Goal: Check status

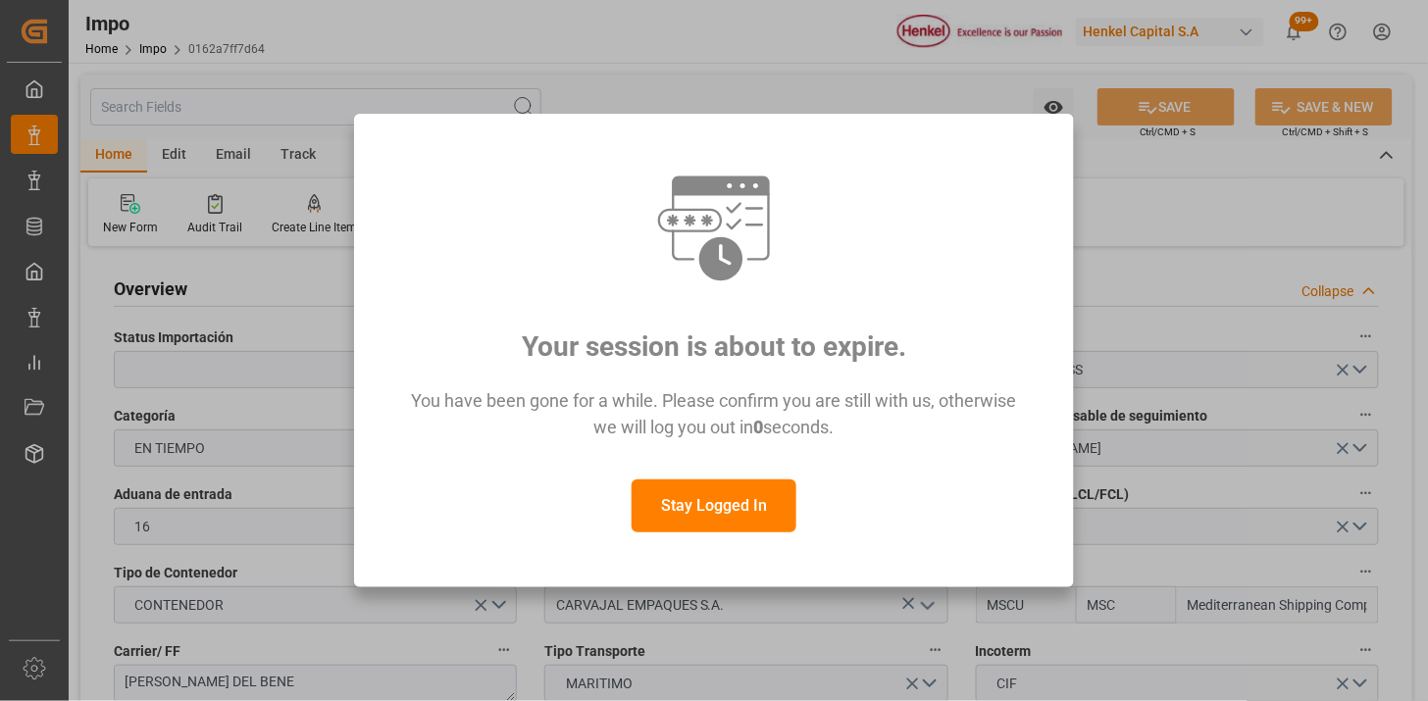
scroll to position [1704, 0]
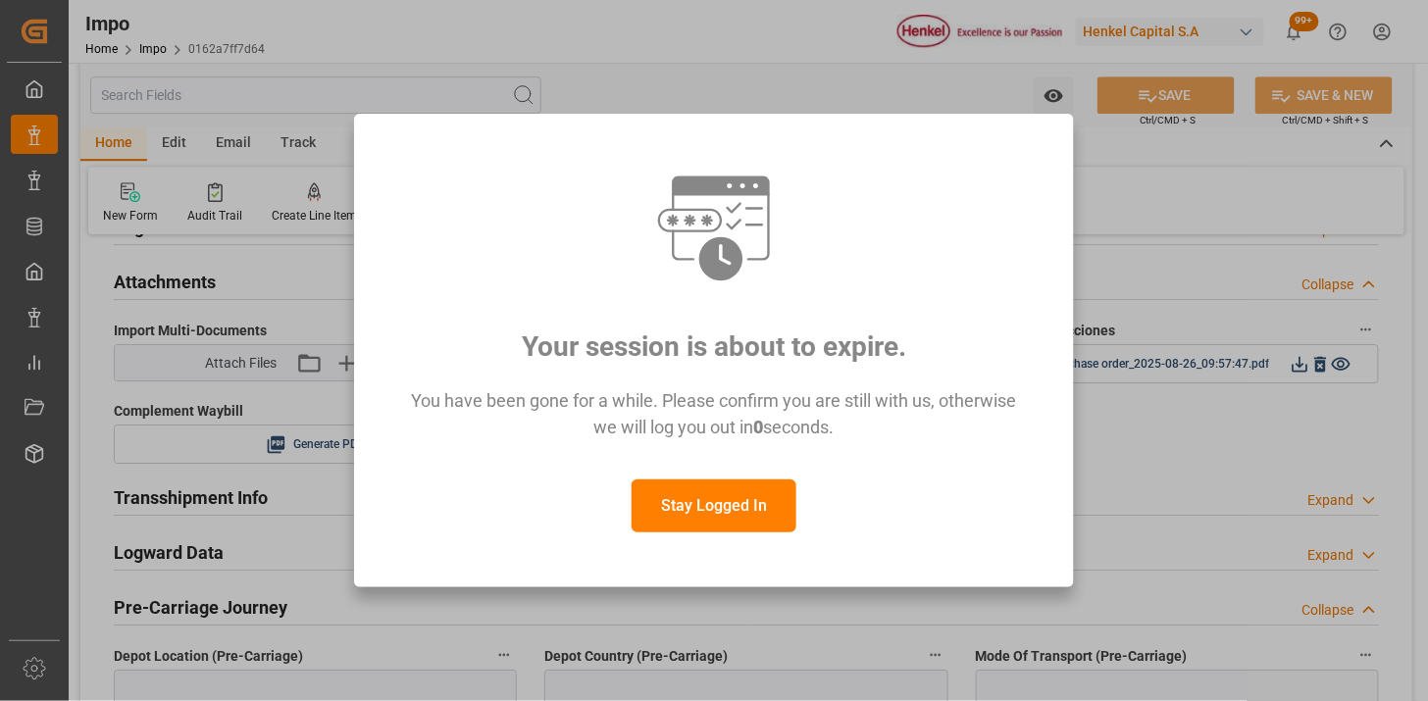
click at [685, 480] on button "Stay Logged In" at bounding box center [714, 506] width 165 height 53
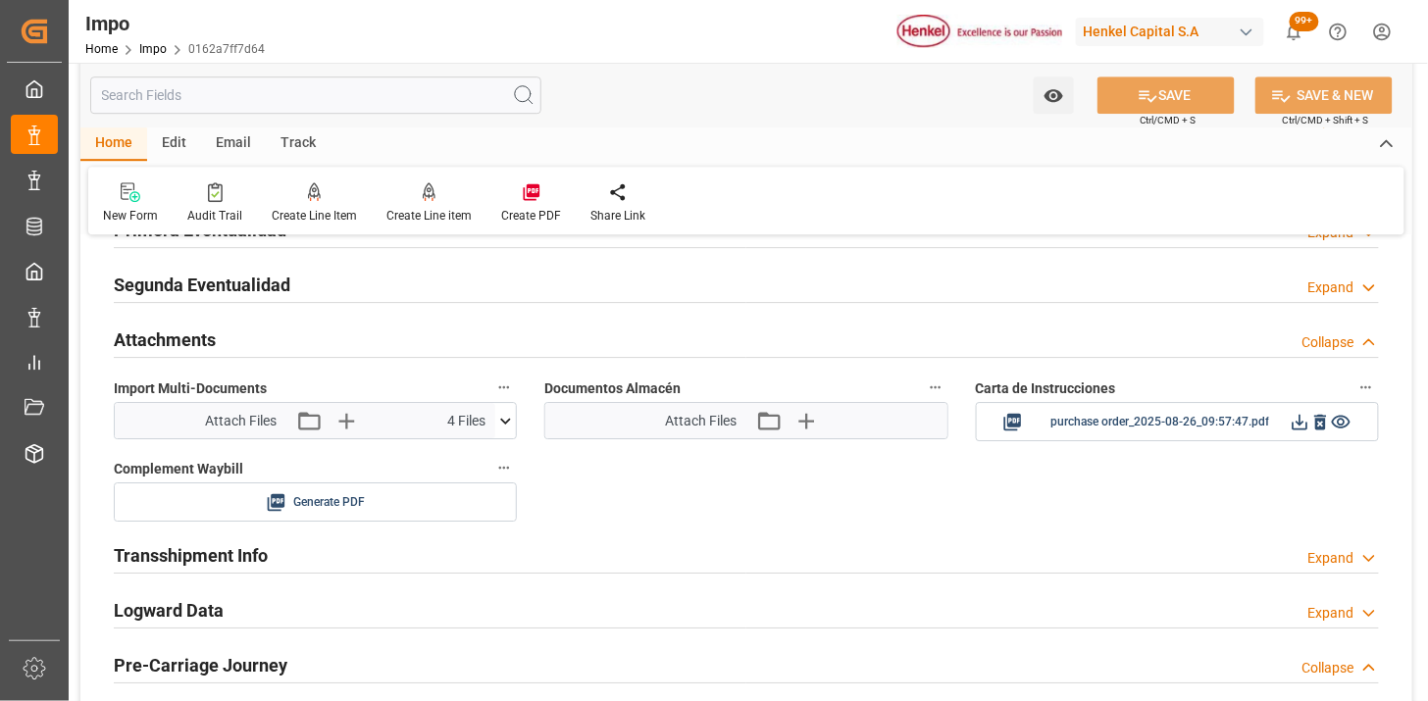
scroll to position [1595, 0]
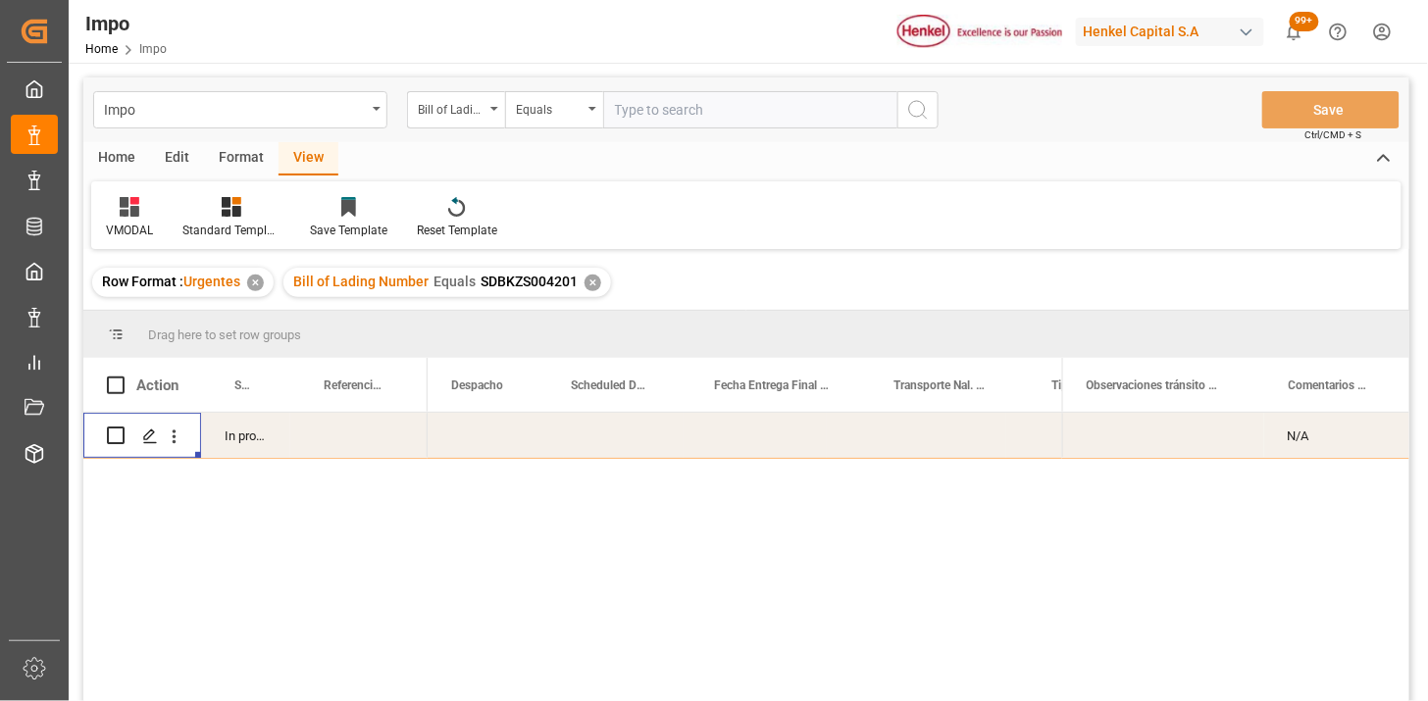
scroll to position [0, 135]
click at [492, 112] on div "Bill of Lading Number" at bounding box center [456, 109] width 98 height 37
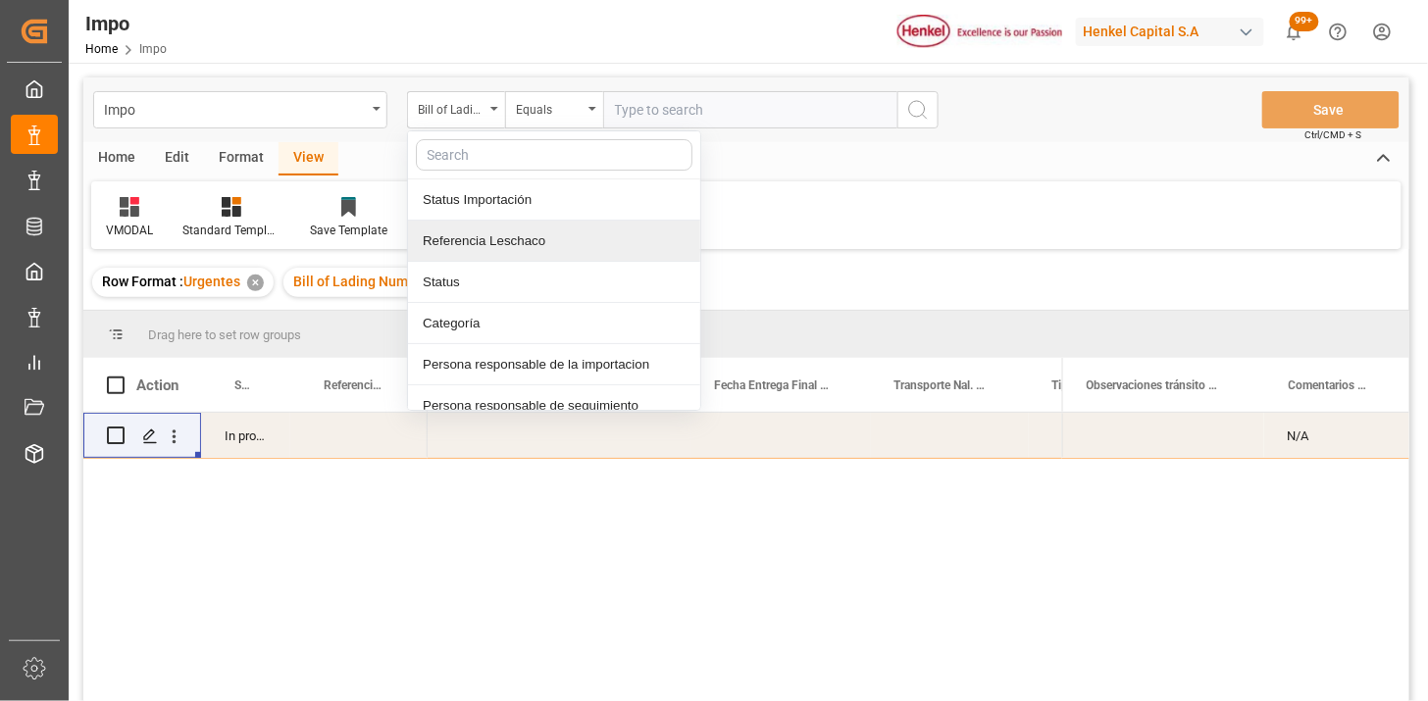
drag, startPoint x: 551, startPoint y: 237, endPoint x: 682, endPoint y: 132, distance: 167.4
click at [551, 235] on div "Referencia Leschaco" at bounding box center [554, 241] width 292 height 41
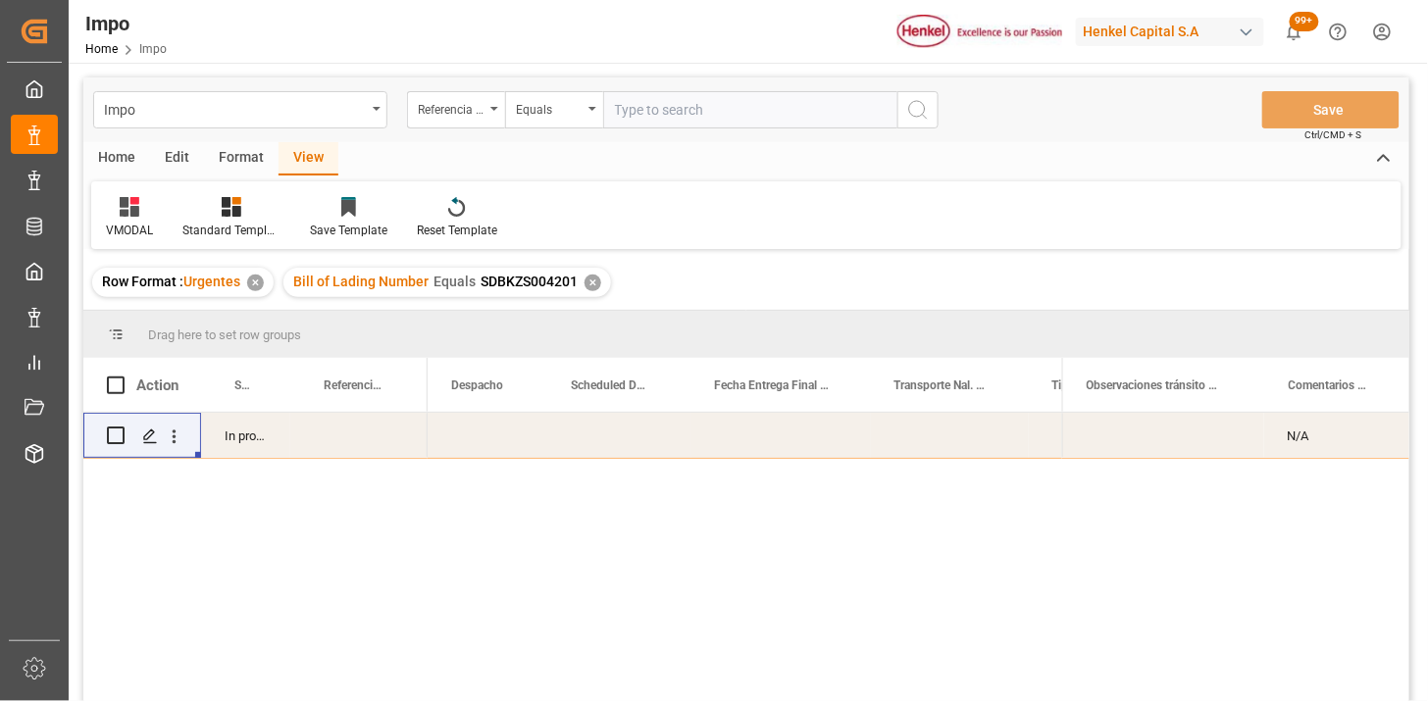
drag, startPoint x: 696, startPoint y: 106, endPoint x: 756, endPoint y: 120, distance: 61.4
click at [718, 110] on input "text" at bounding box center [750, 109] width 294 height 37
paste input "250906900210"
type input "250906900210"
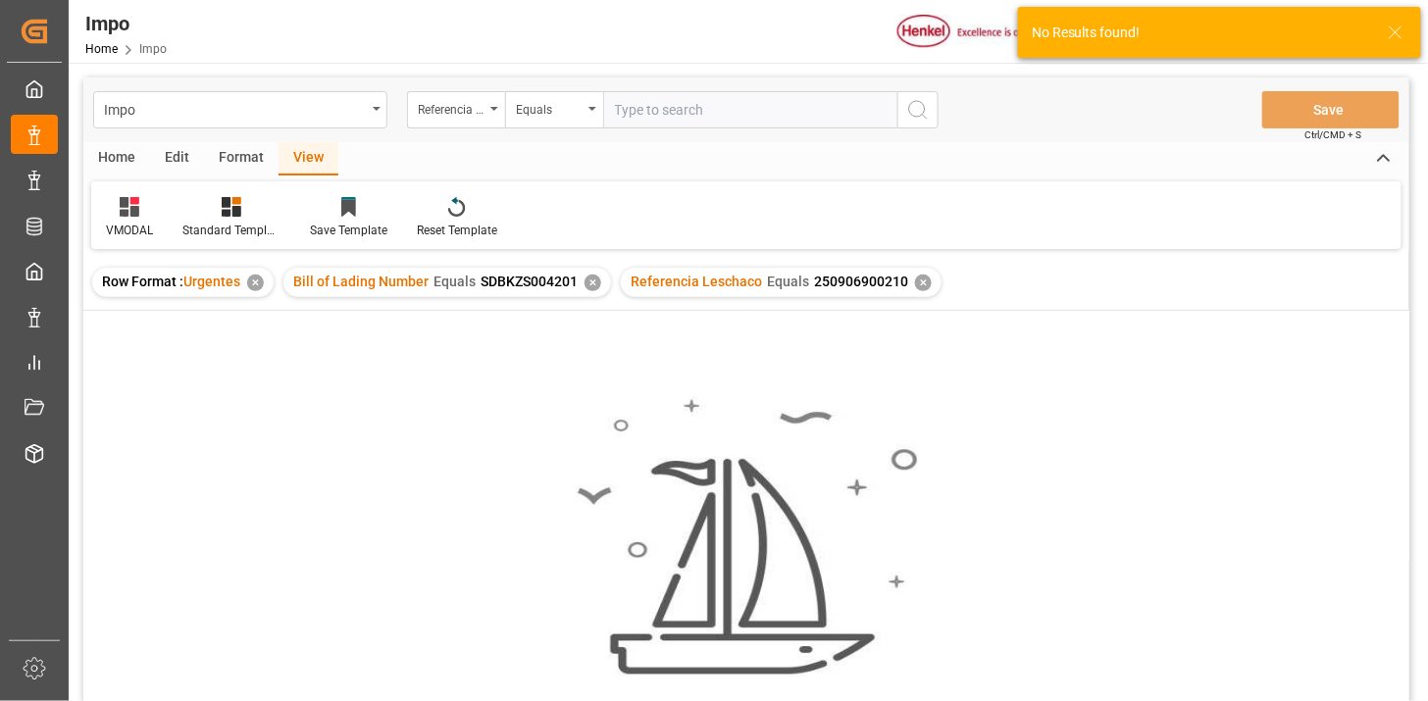
click at [594, 281] on div "✕" at bounding box center [593, 283] width 17 height 17
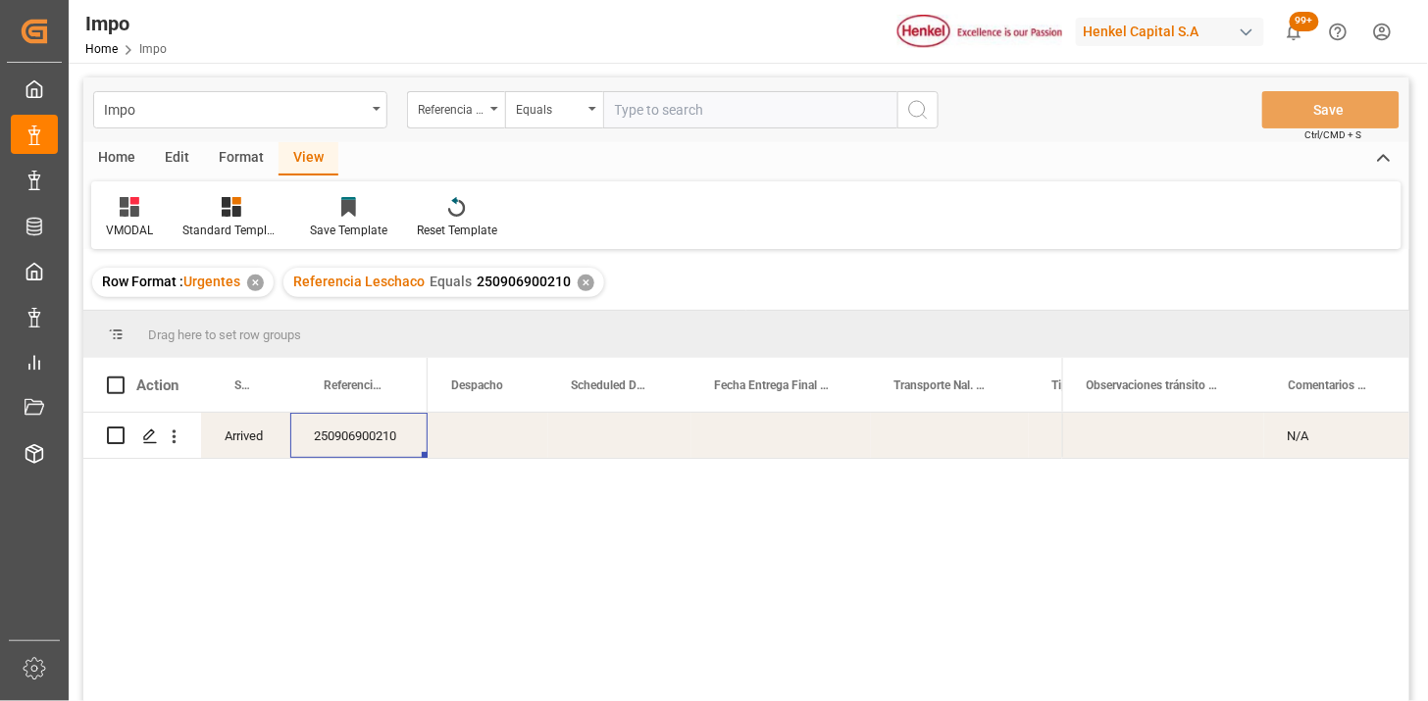
click at [350, 439] on div "250906900210" at bounding box center [358, 435] width 137 height 45
click at [133, 201] on icon at bounding box center [134, 201] width 9 height 8
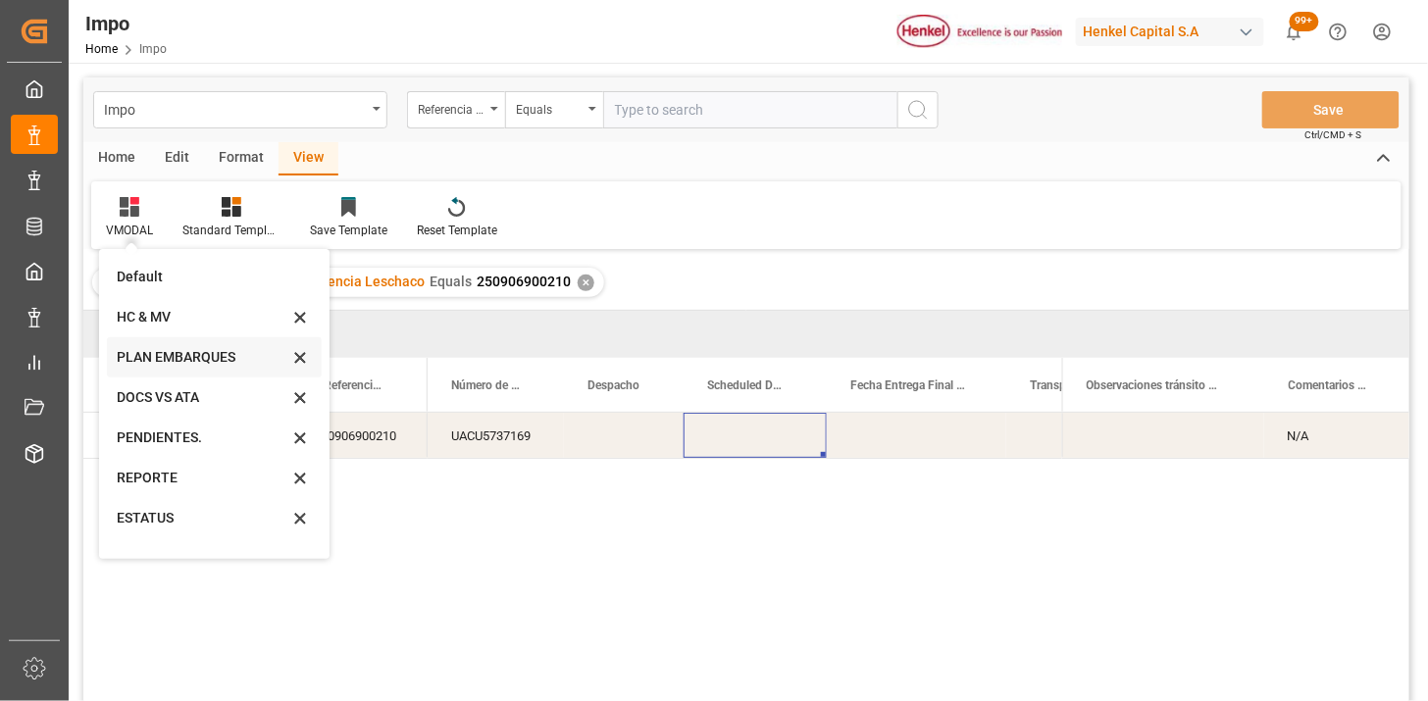
scroll to position [67, 0]
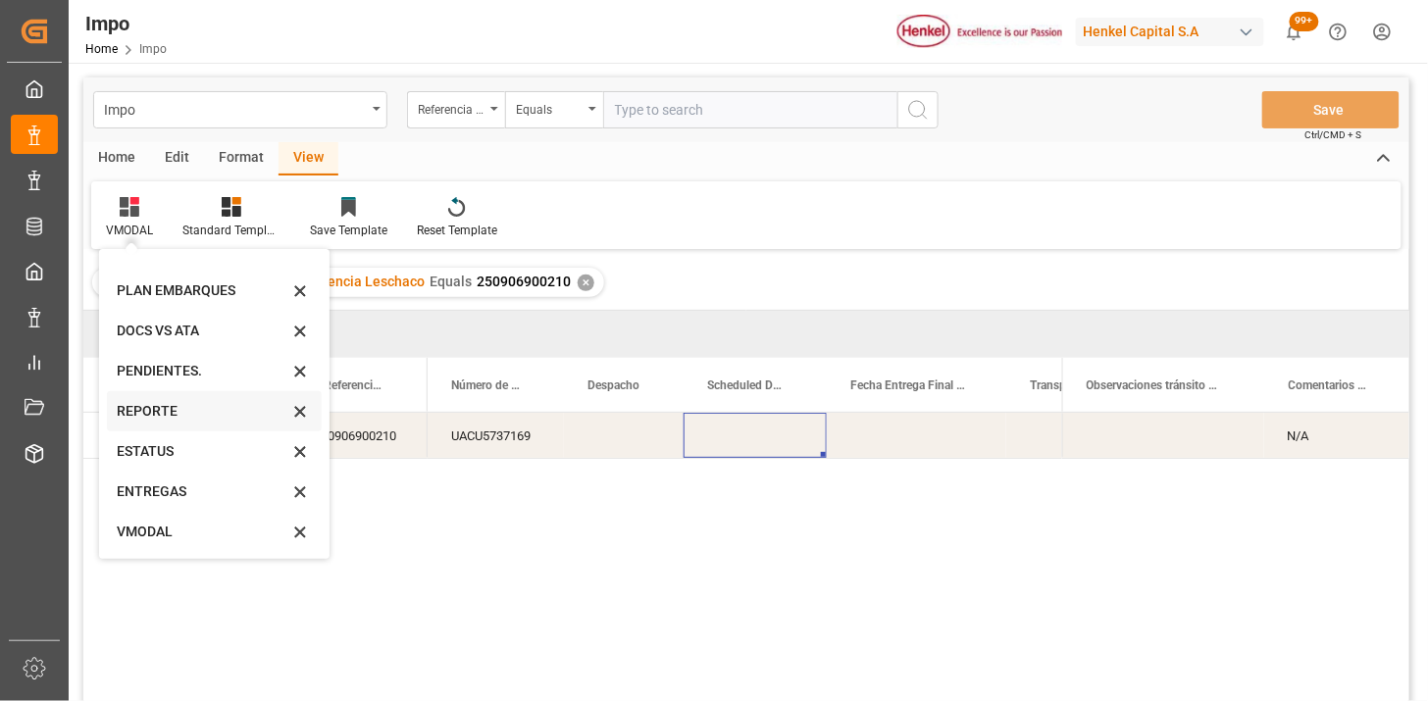
click at [208, 403] on div "REPORTE" at bounding box center [203, 411] width 172 height 21
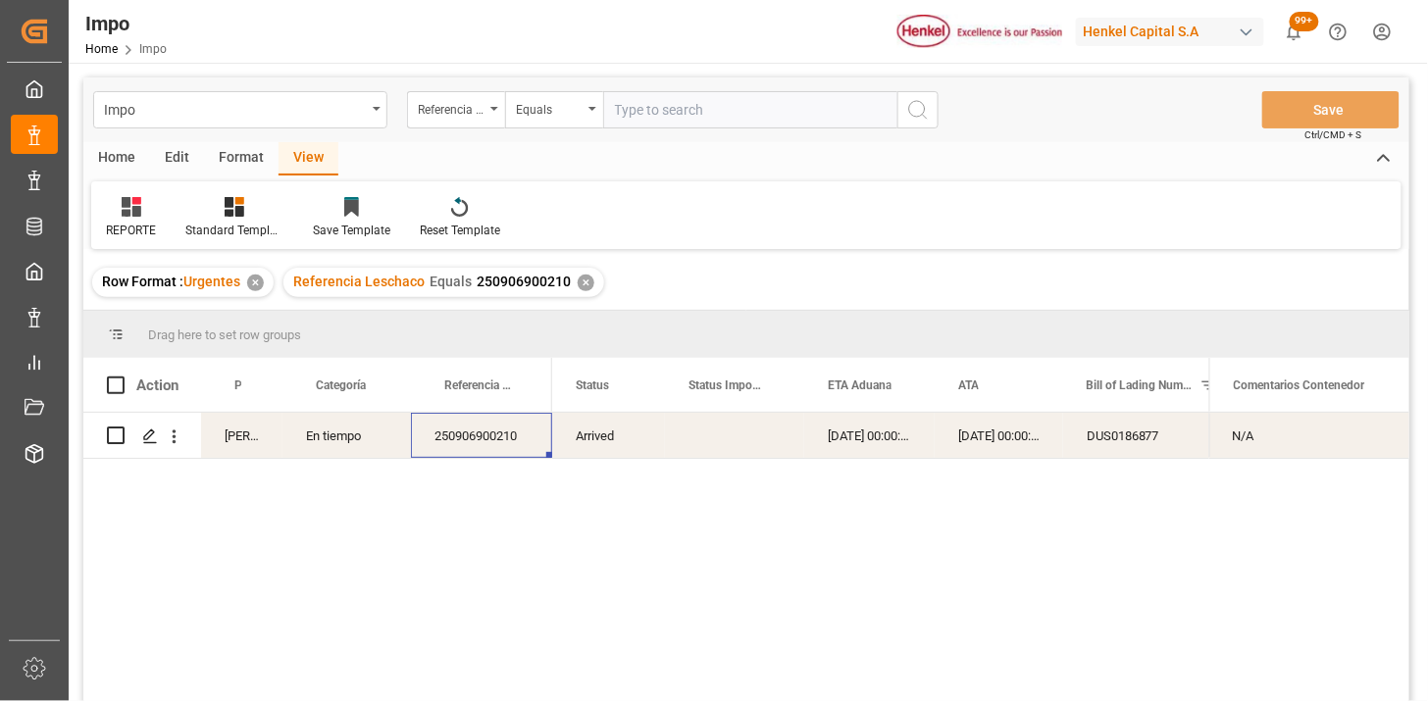
click at [442, 457] on div "250906900210" at bounding box center [481, 435] width 141 height 45
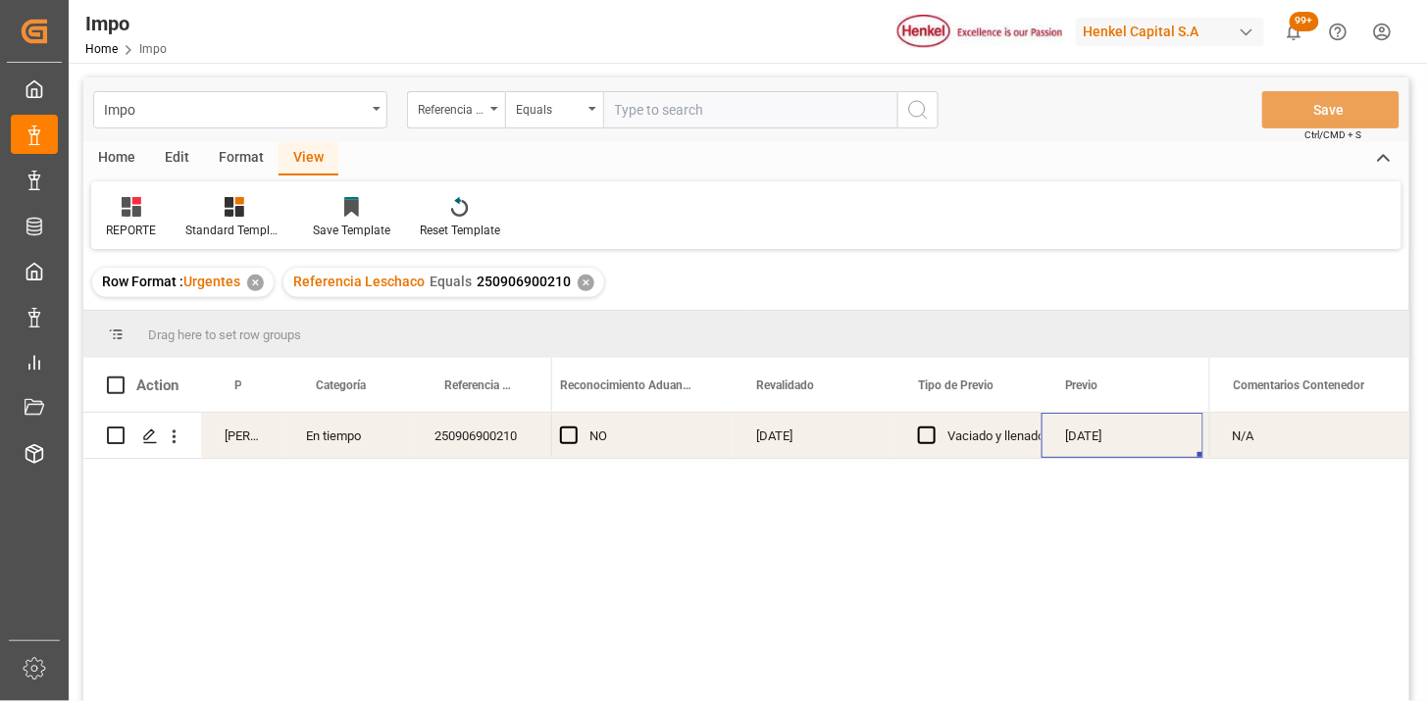
scroll to position [0, 0]
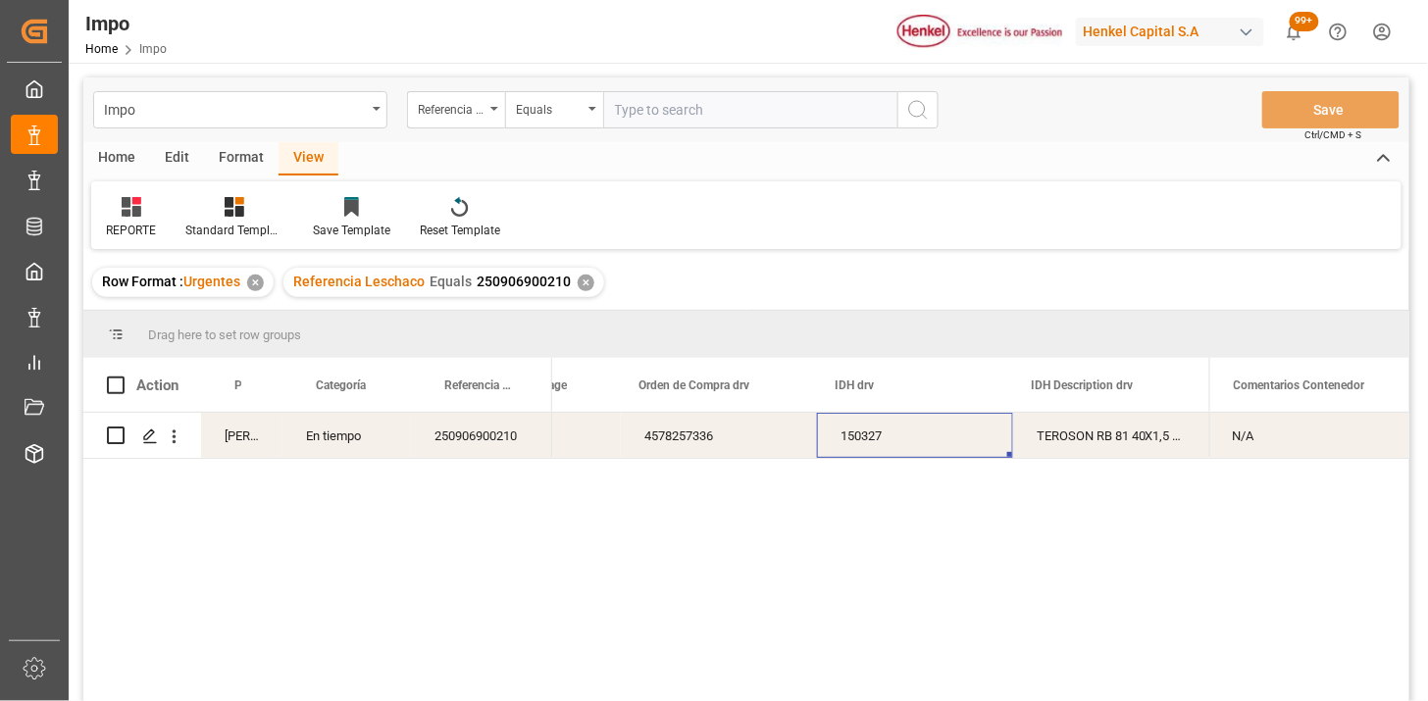
drag, startPoint x: 660, startPoint y: 121, endPoint x: 713, endPoint y: 115, distance: 53.3
click at [671, 116] on input "text" at bounding box center [750, 109] width 294 height 37
paste input "250806900119"
type input "250806900119"
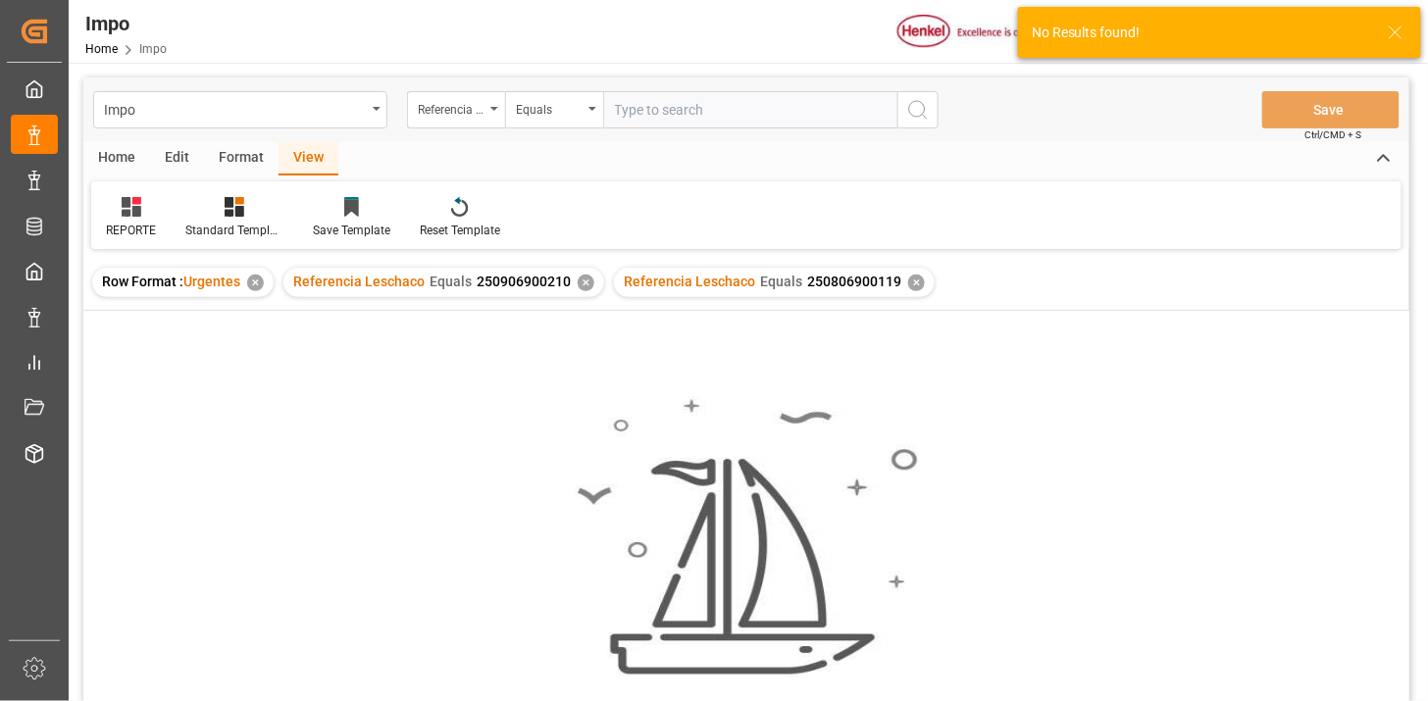
click at [581, 280] on div "✕" at bounding box center [586, 283] width 17 height 17
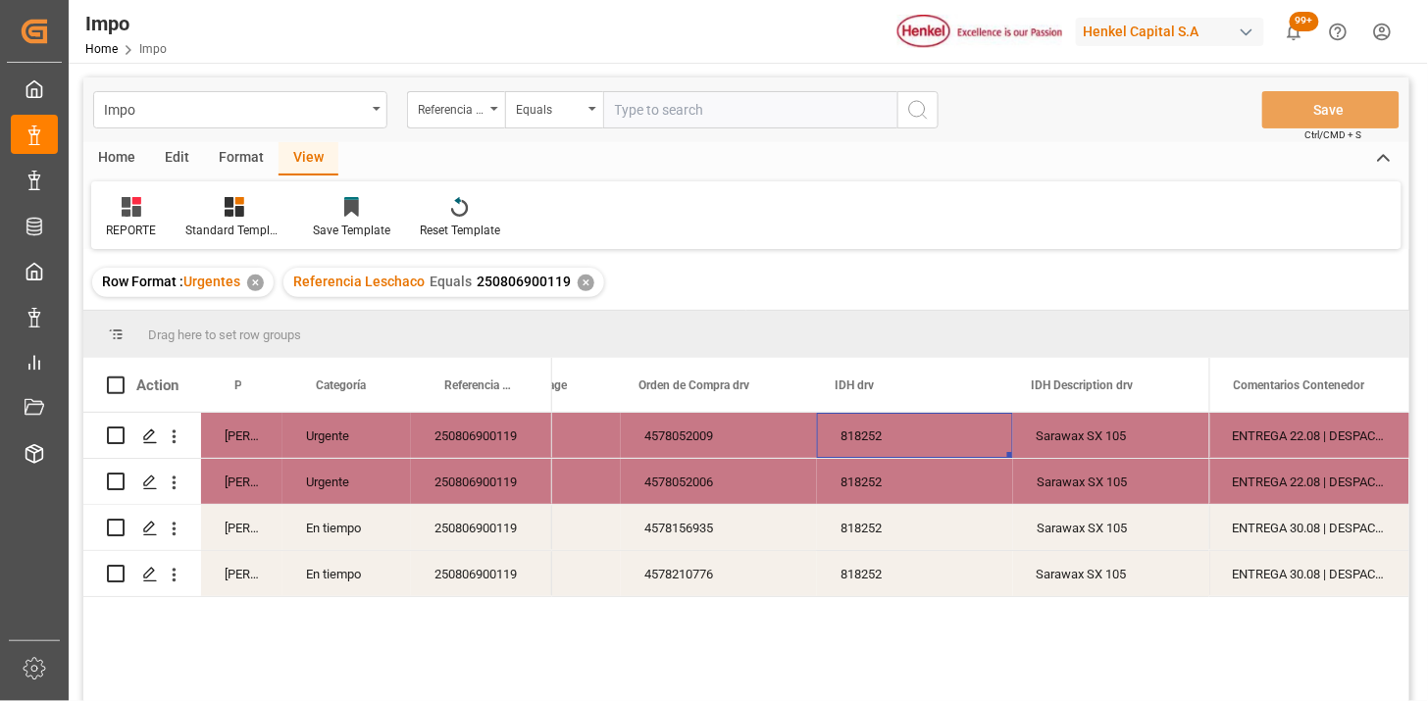
click at [458, 525] on div "250806900119" at bounding box center [481, 527] width 141 height 45
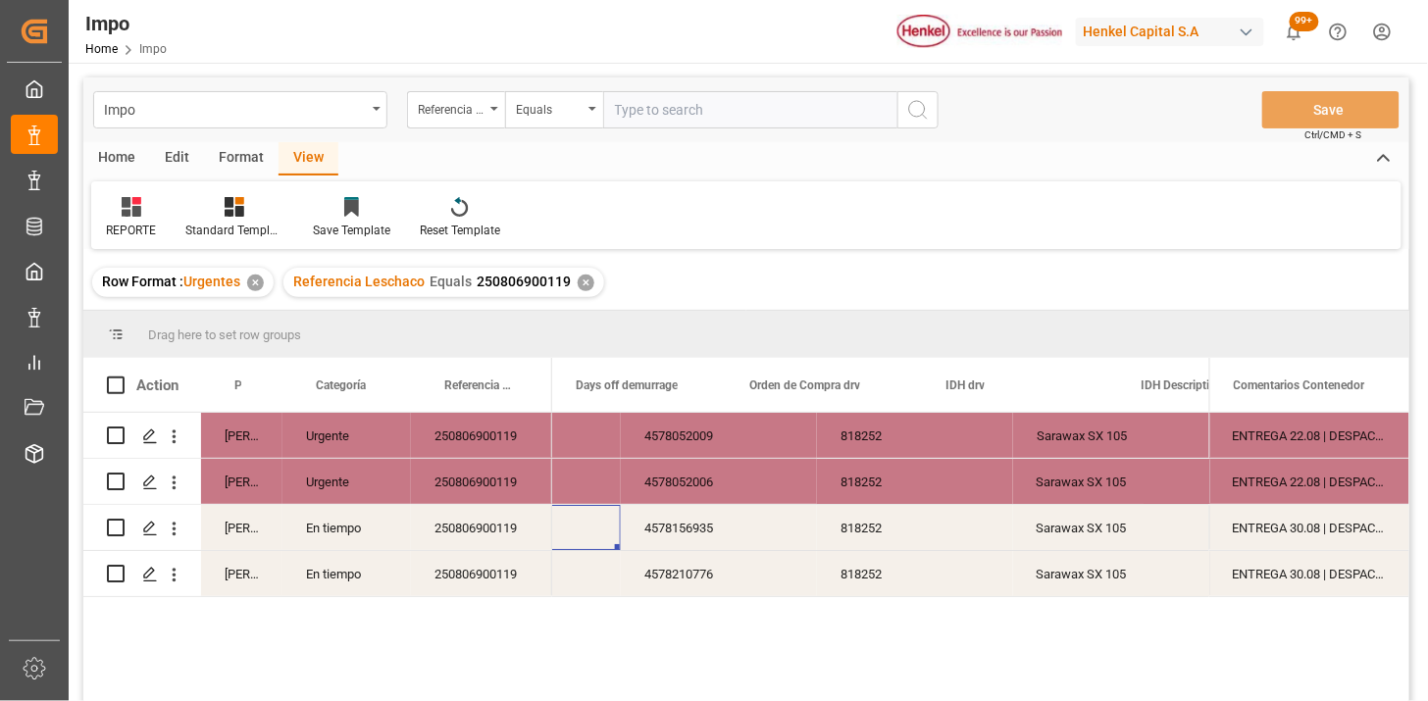
scroll to position [0, 4908]
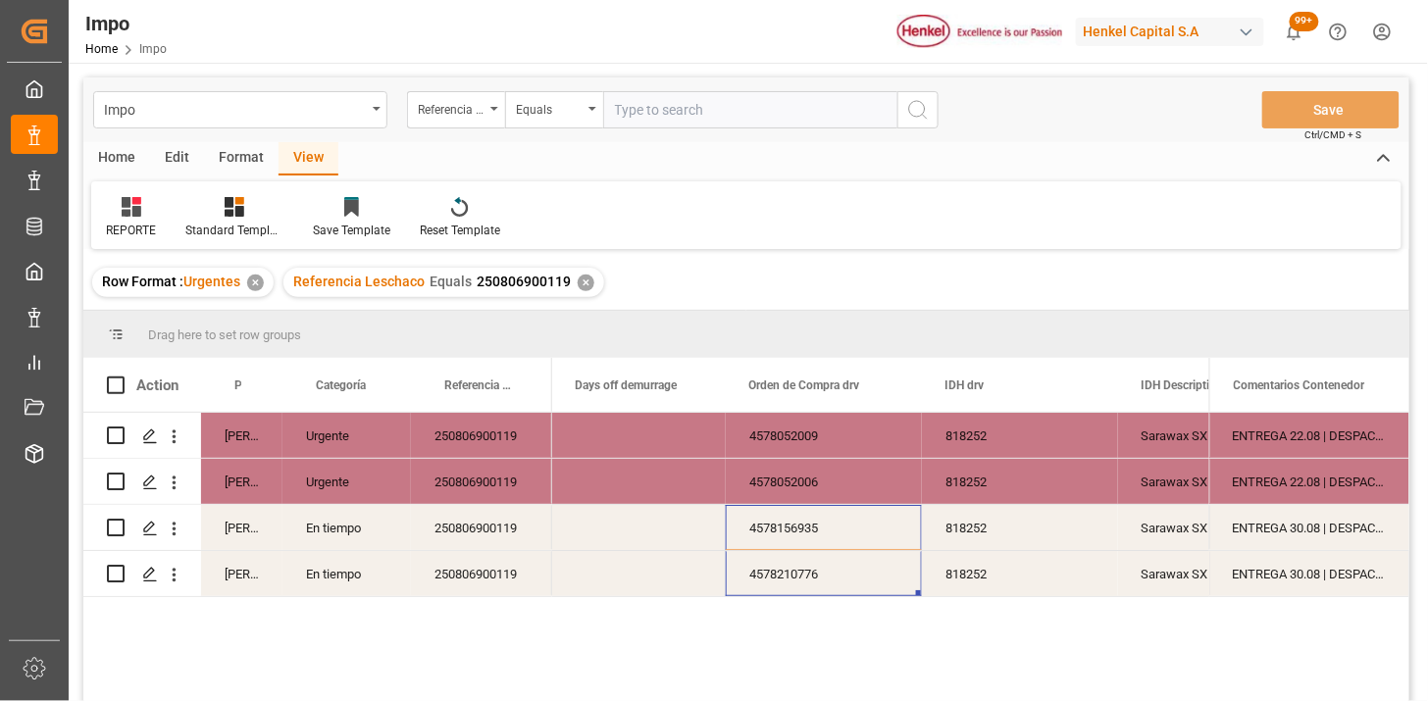
click at [975, 461] on div "818252" at bounding box center [1020, 481] width 196 height 45
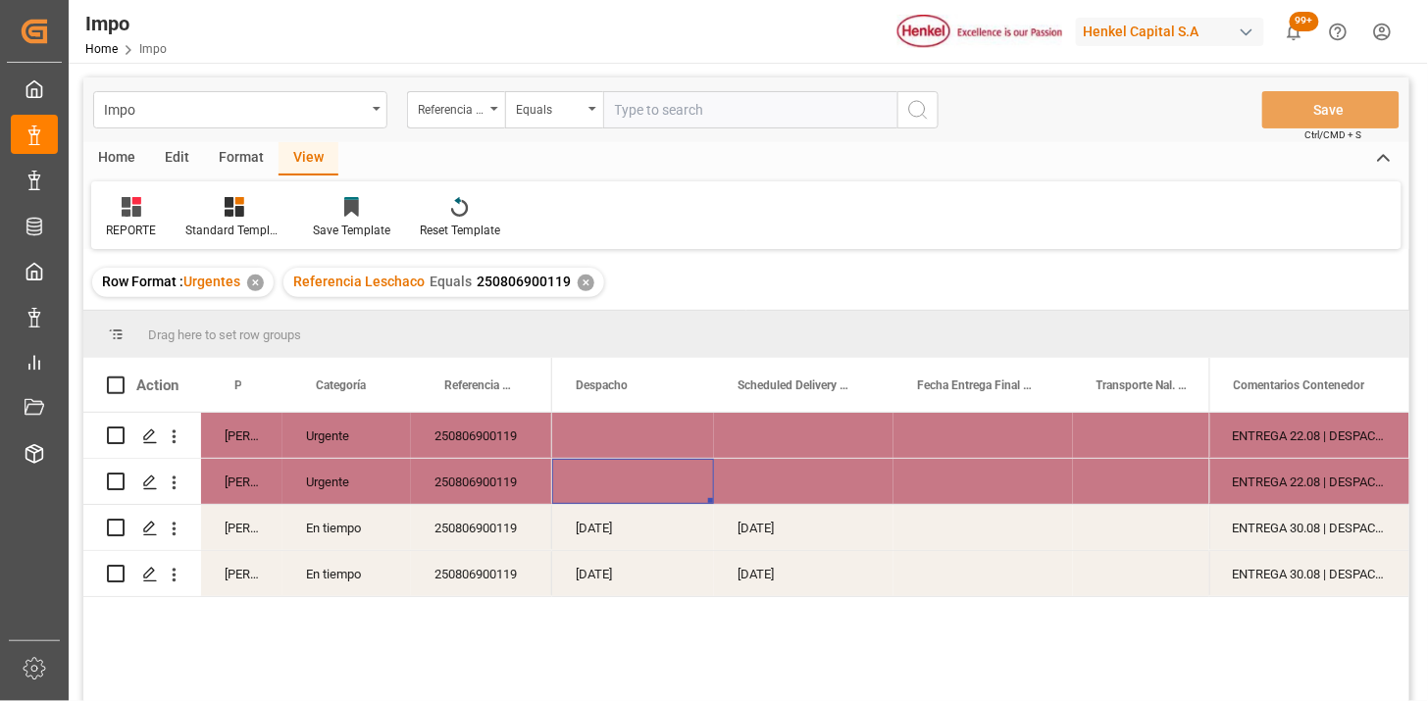
scroll to position [0, 3171]
click at [599, 430] on div "Press SPACE to select this row." at bounding box center [633, 435] width 162 height 45
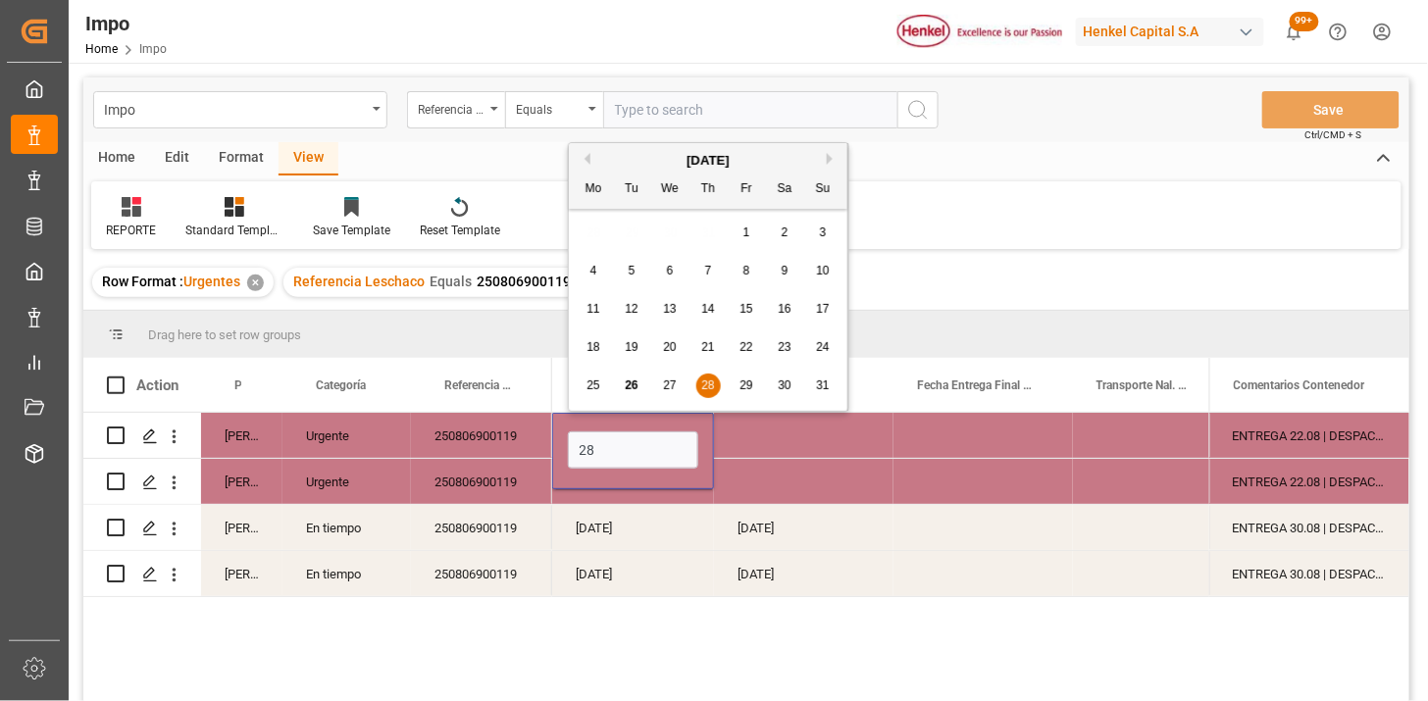
type input "28-08-2025"
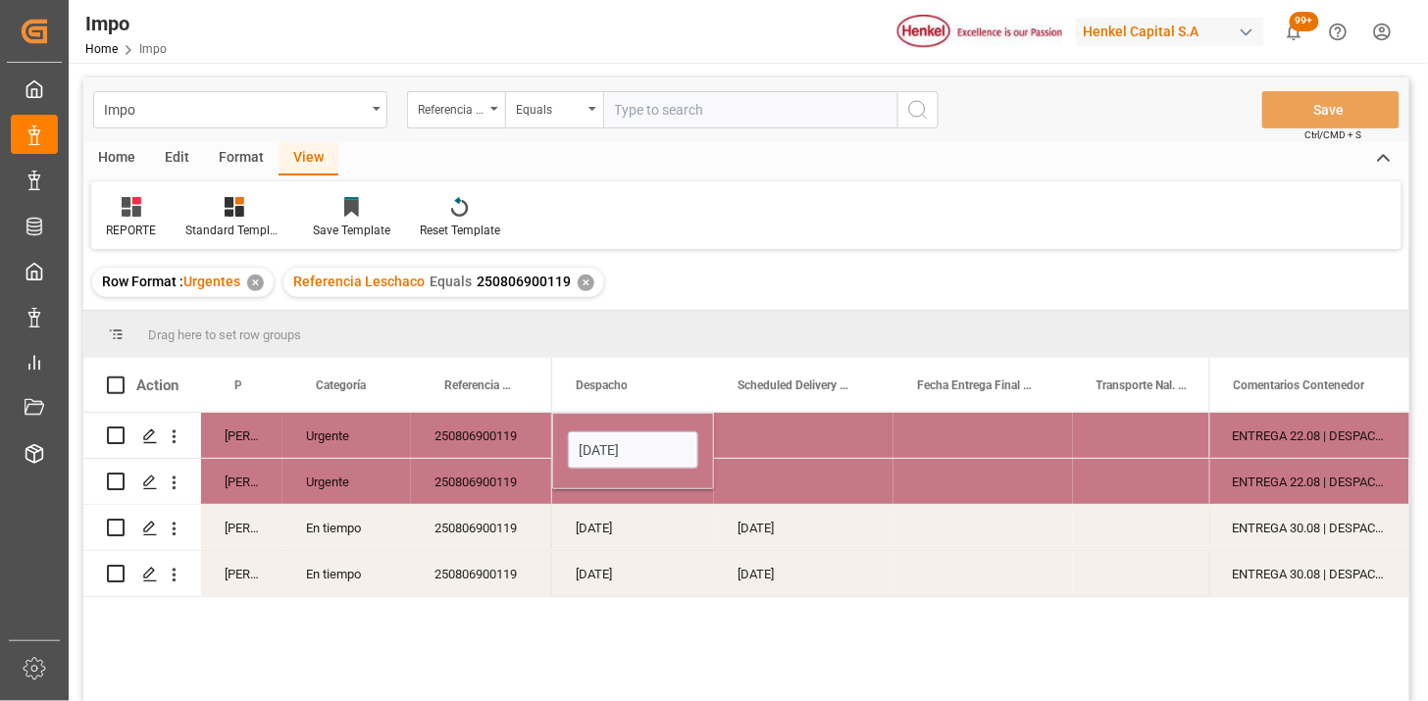
click at [798, 446] on div "Press SPACE to select this row." at bounding box center [803, 435] width 179 height 45
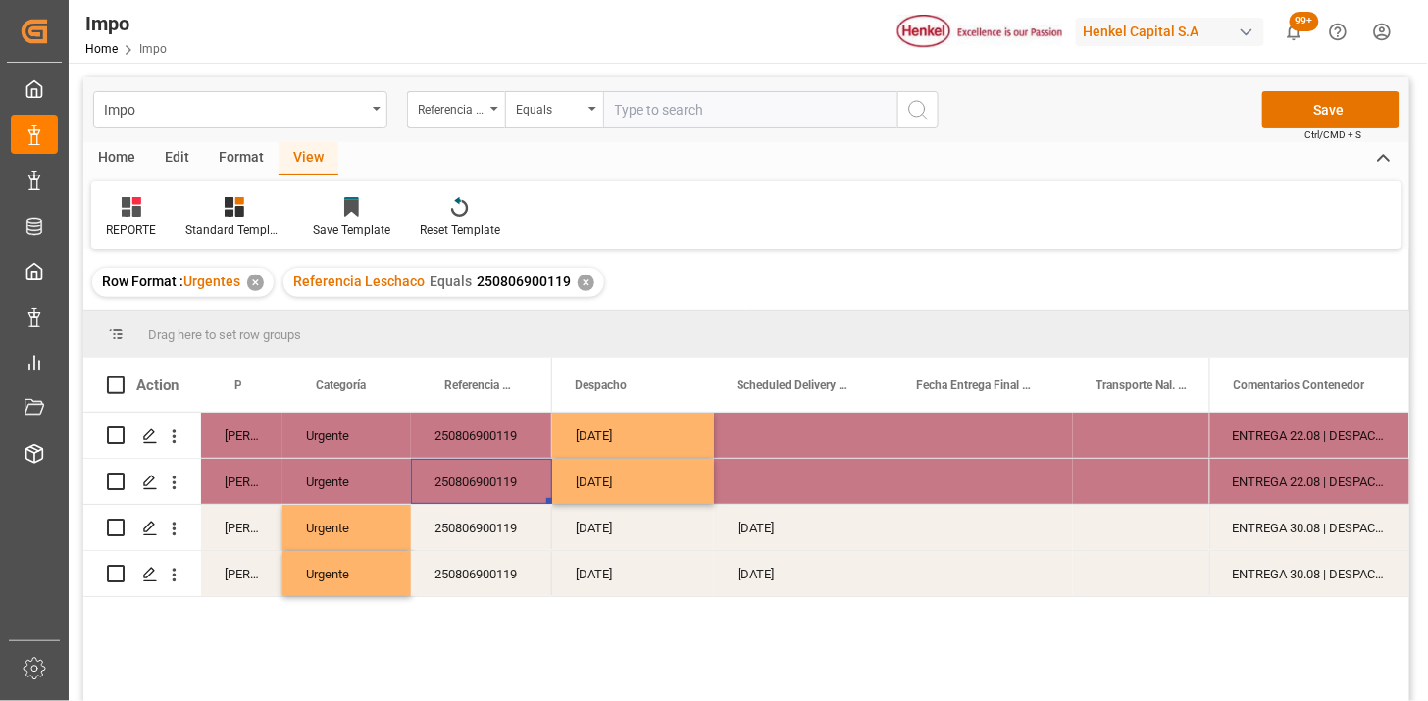
click at [653, 481] on div "28-08-2025" at bounding box center [633, 481] width 162 height 45
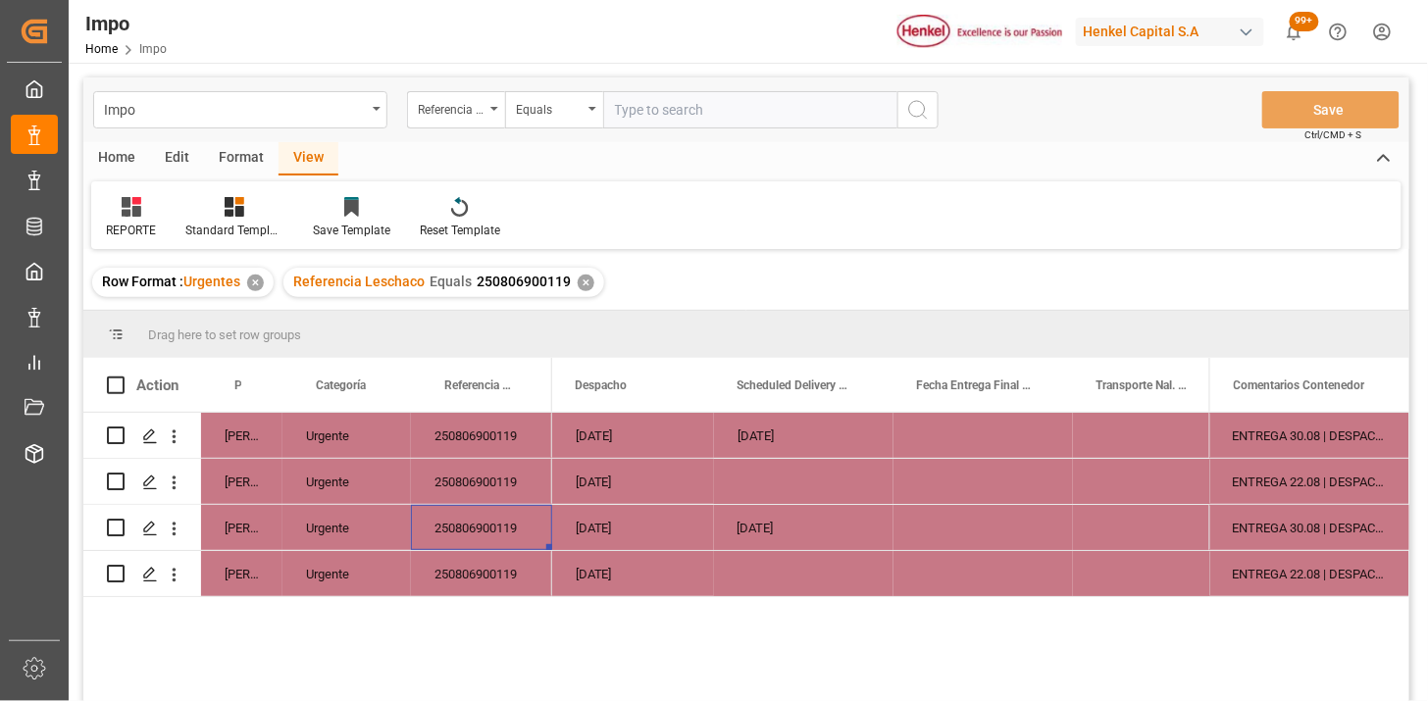
click at [528, 540] on div "250806900119" at bounding box center [481, 527] width 141 height 45
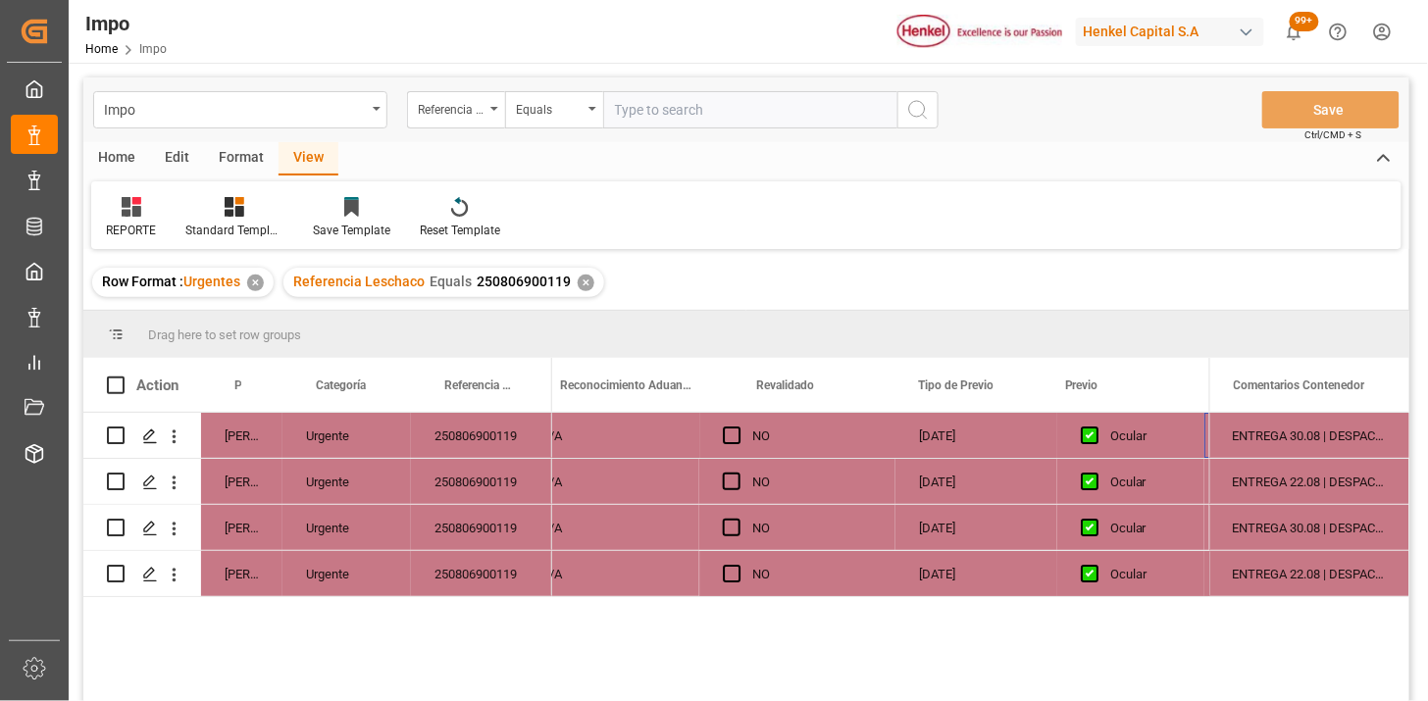
scroll to position [0, 1966]
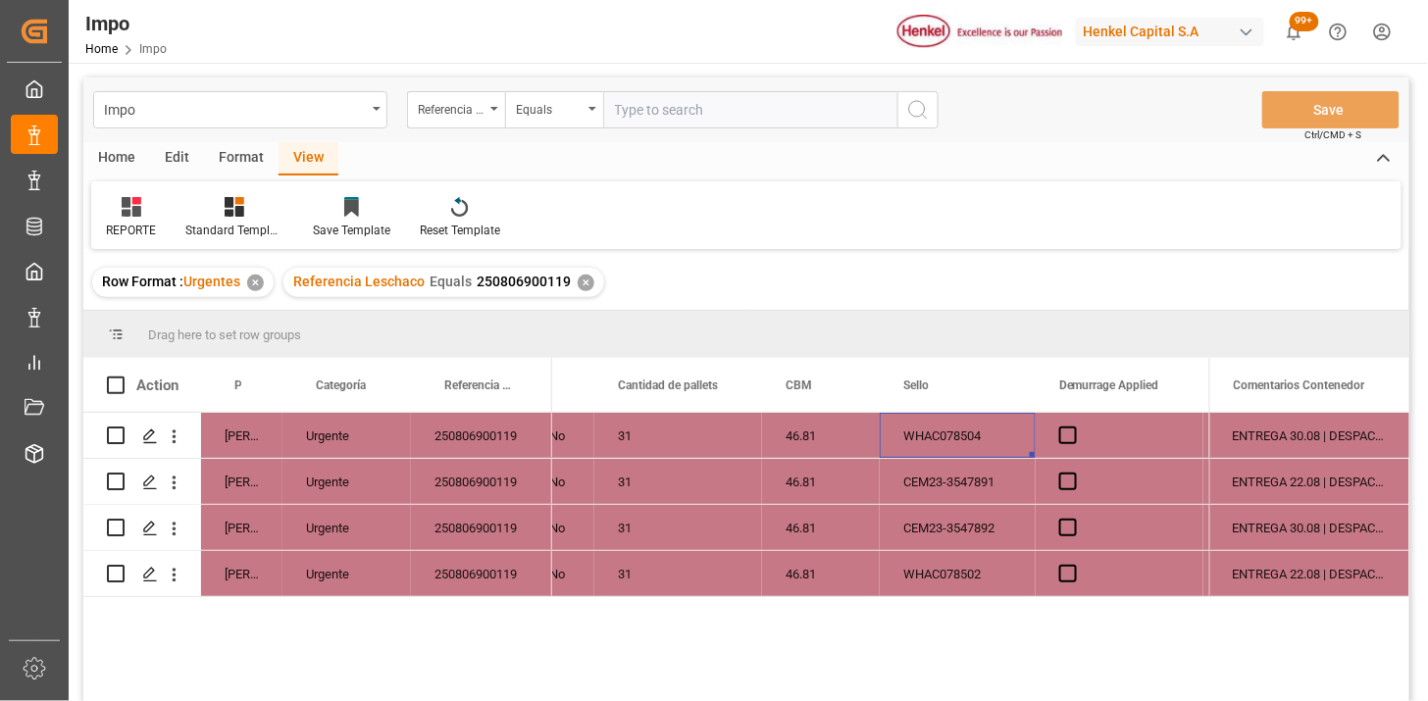
click at [719, 121] on input "text" at bounding box center [750, 109] width 294 height 37
paste input "250806900900"
type input "250806900900"
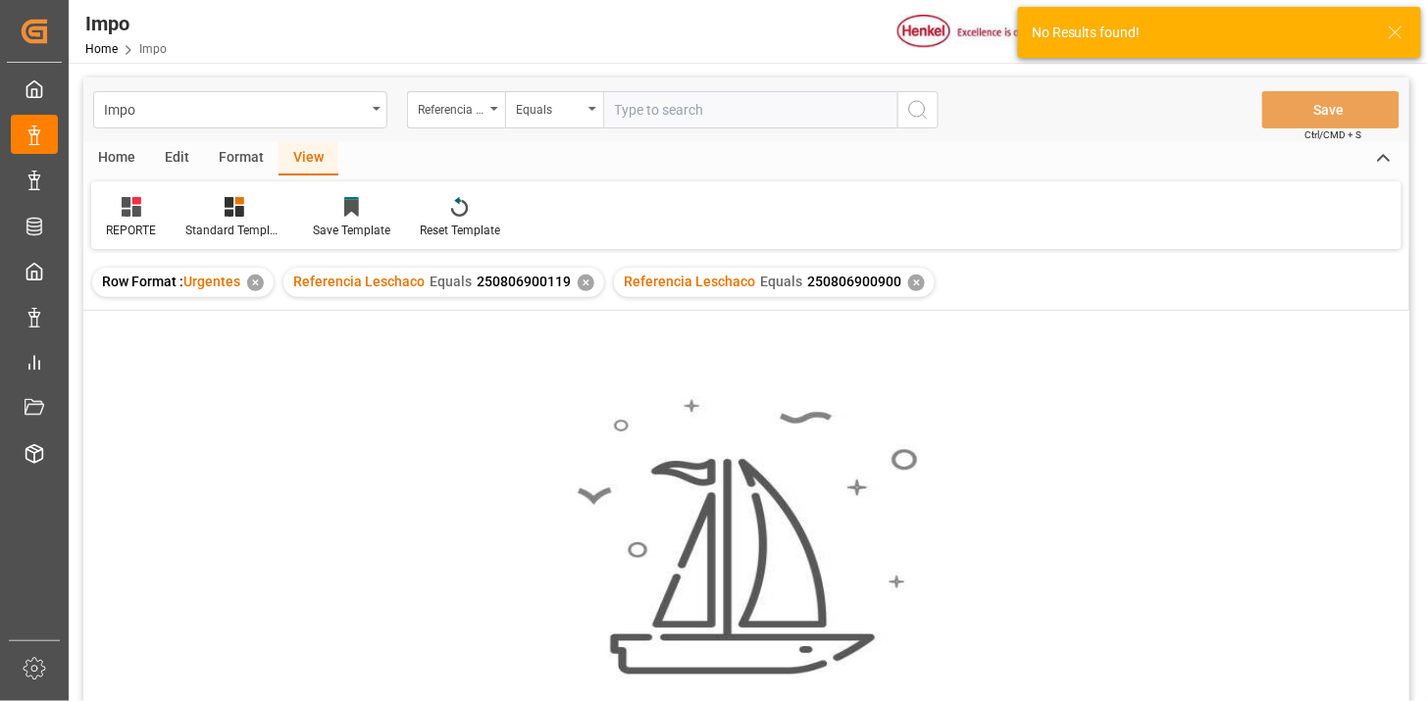
click at [582, 285] on div "✕" at bounding box center [586, 283] width 17 height 17
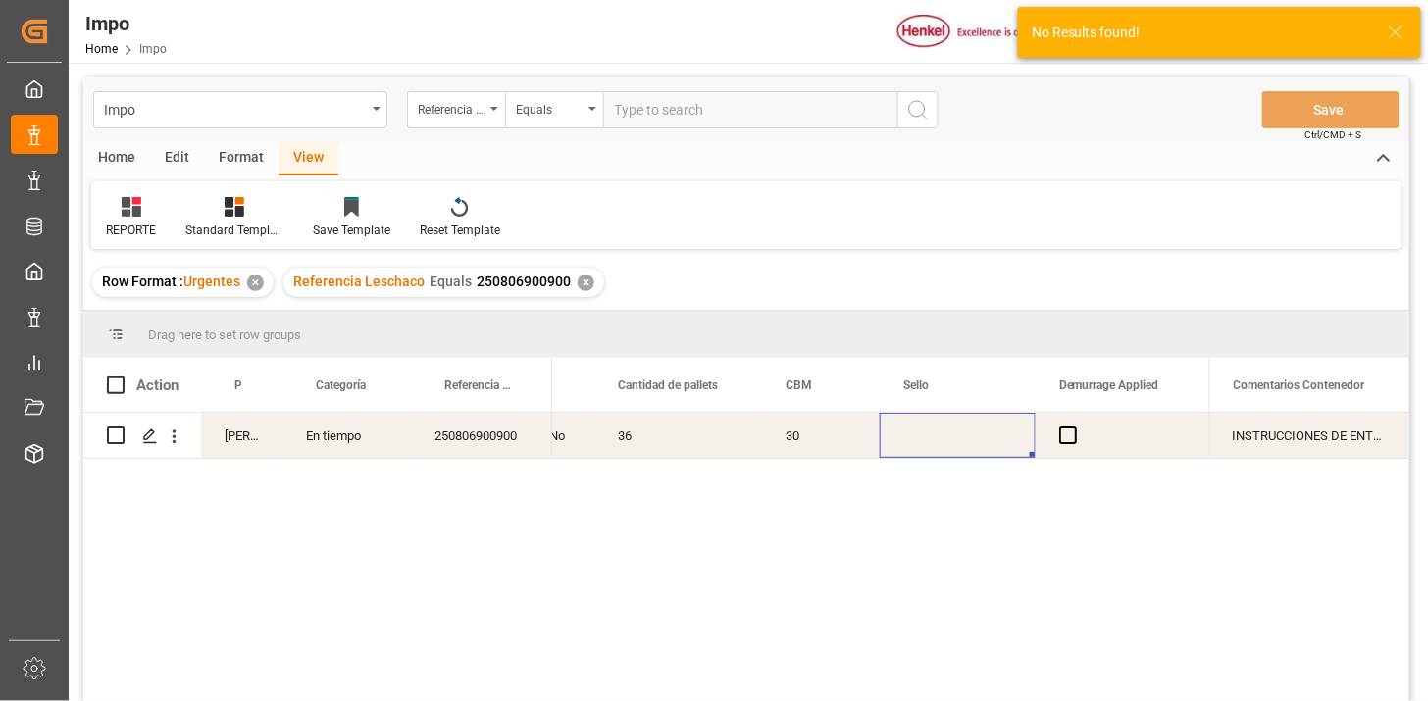
click at [619, 429] on div "36" at bounding box center [678, 435] width 168 height 45
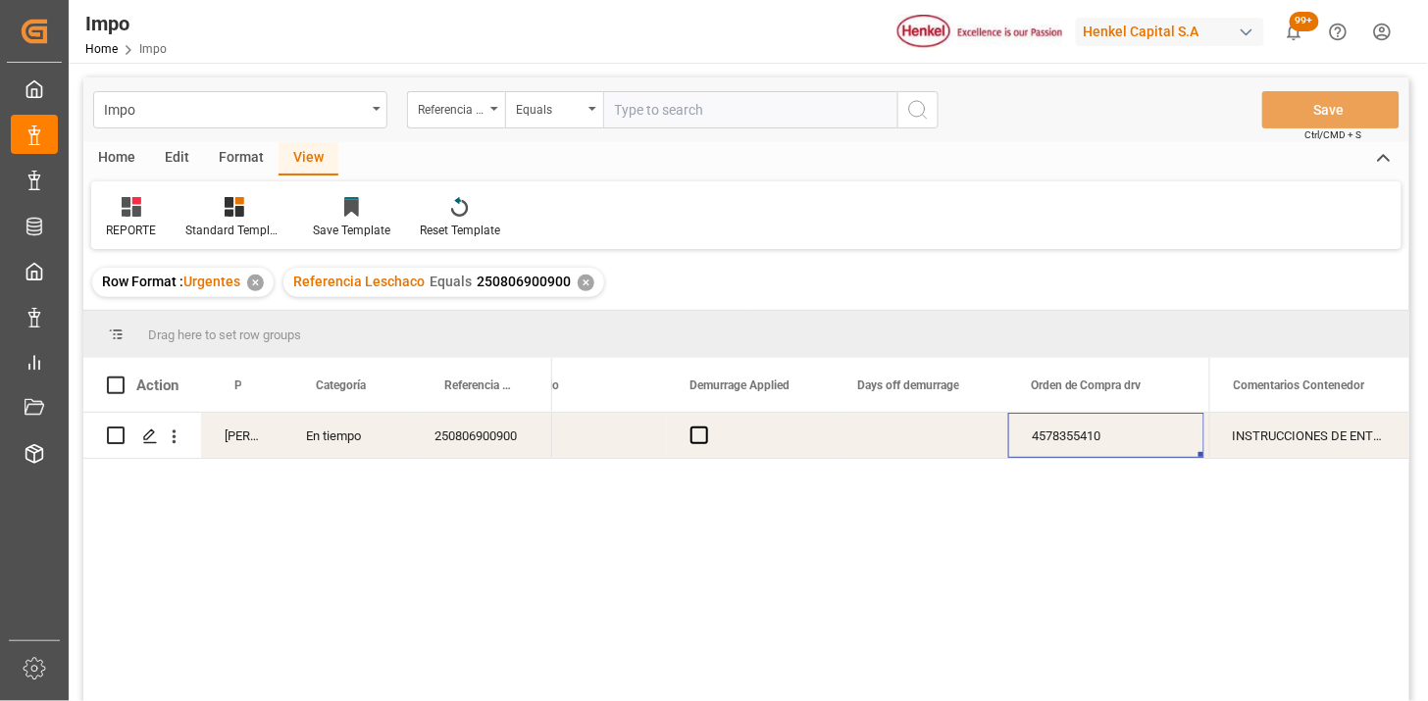
scroll to position [0, 4822]
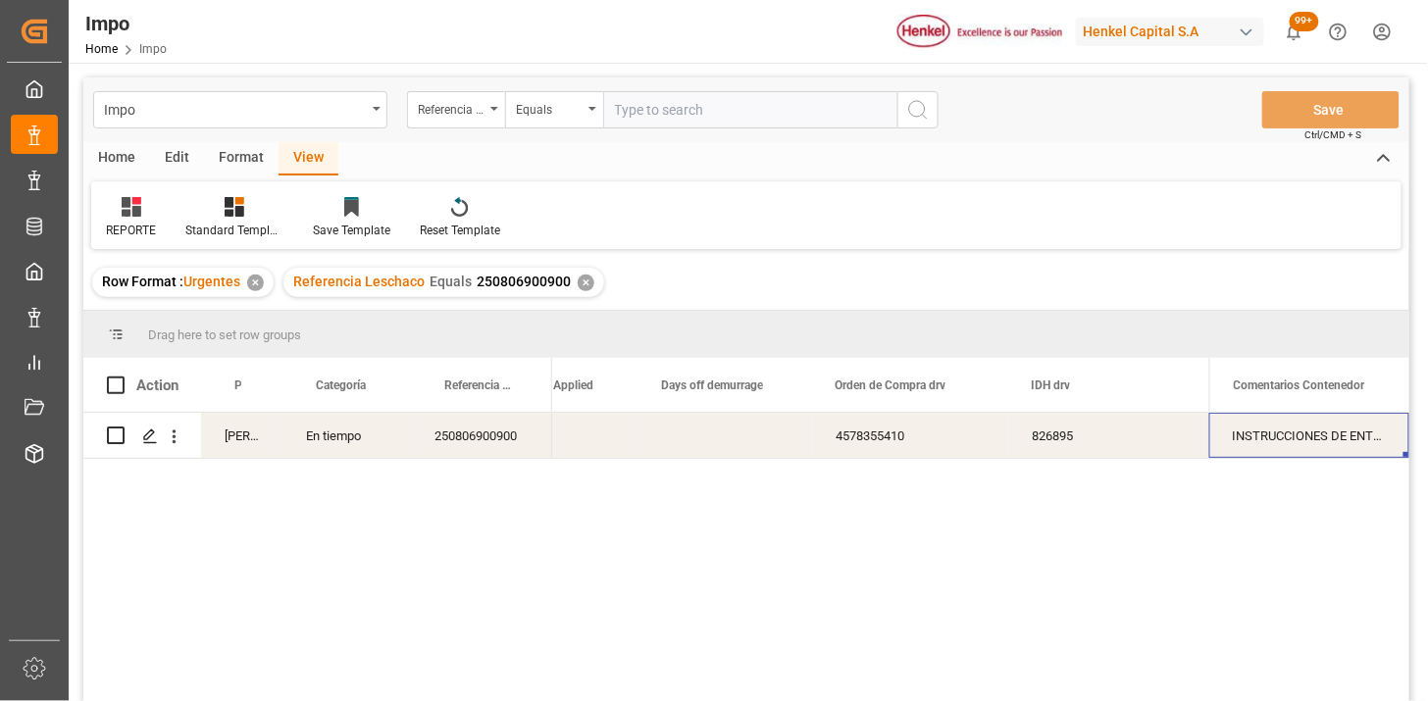
click at [1287, 437] on div "INSTRUCCIONES DE ENTREGA" at bounding box center [1309, 435] width 200 height 45
click at [1287, 437] on input "INSTRUCCIONES DE ENTREGA" at bounding box center [1309, 447] width 169 height 37
type input "N/A"
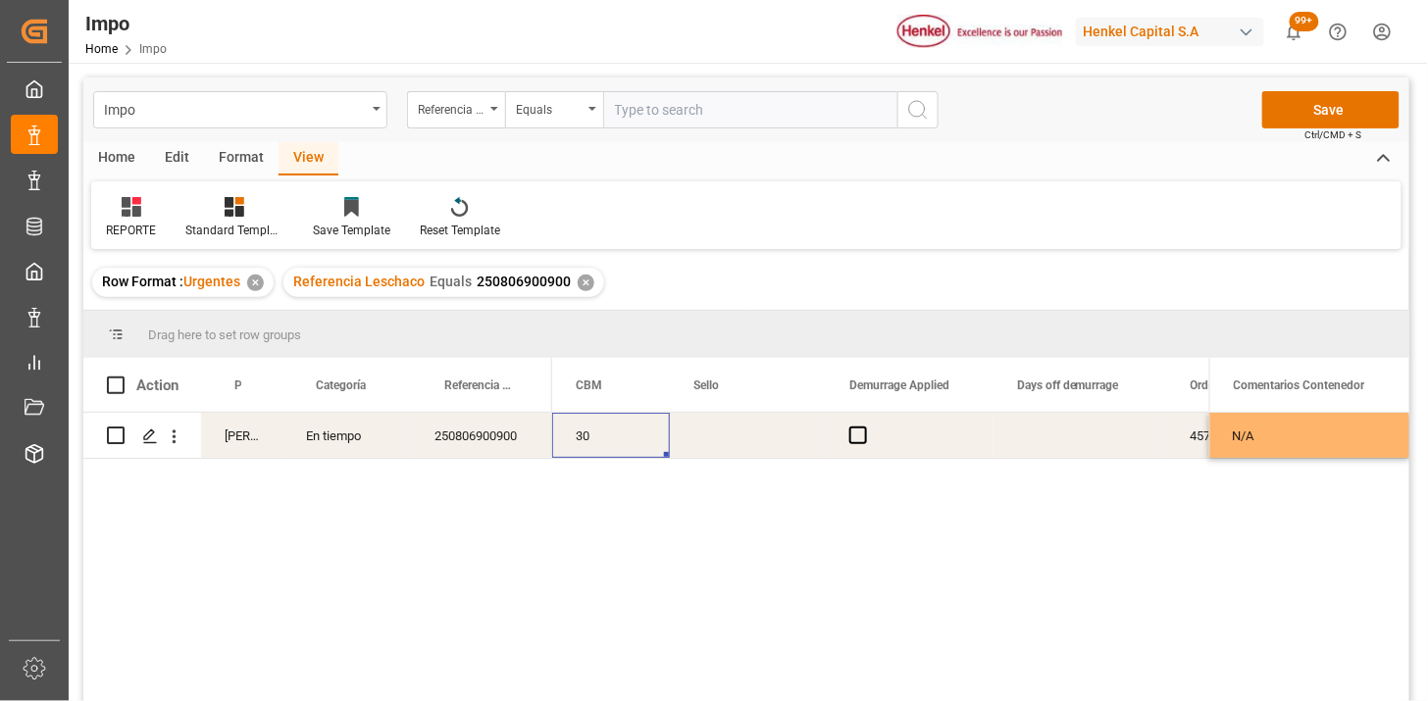
scroll to position [0, 4299]
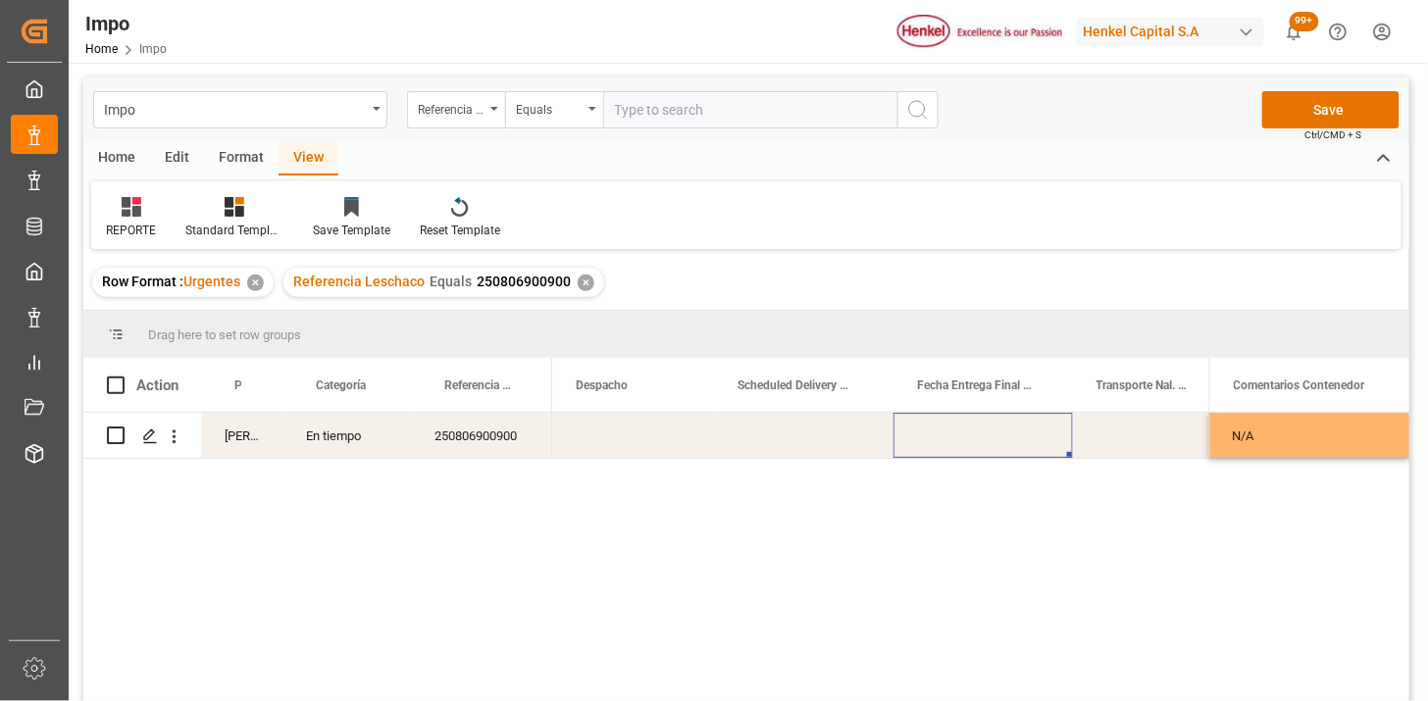
click at [992, 438] on div "Press SPACE to select this row." at bounding box center [983, 435] width 179 height 45
click at [1141, 435] on div "Press SPACE to select this row." at bounding box center [1152, 435] width 158 height 45
click at [1141, 435] on input "Press SPACE to select this row." at bounding box center [1152, 447] width 127 height 37
type input "VMODAL / ROFE"
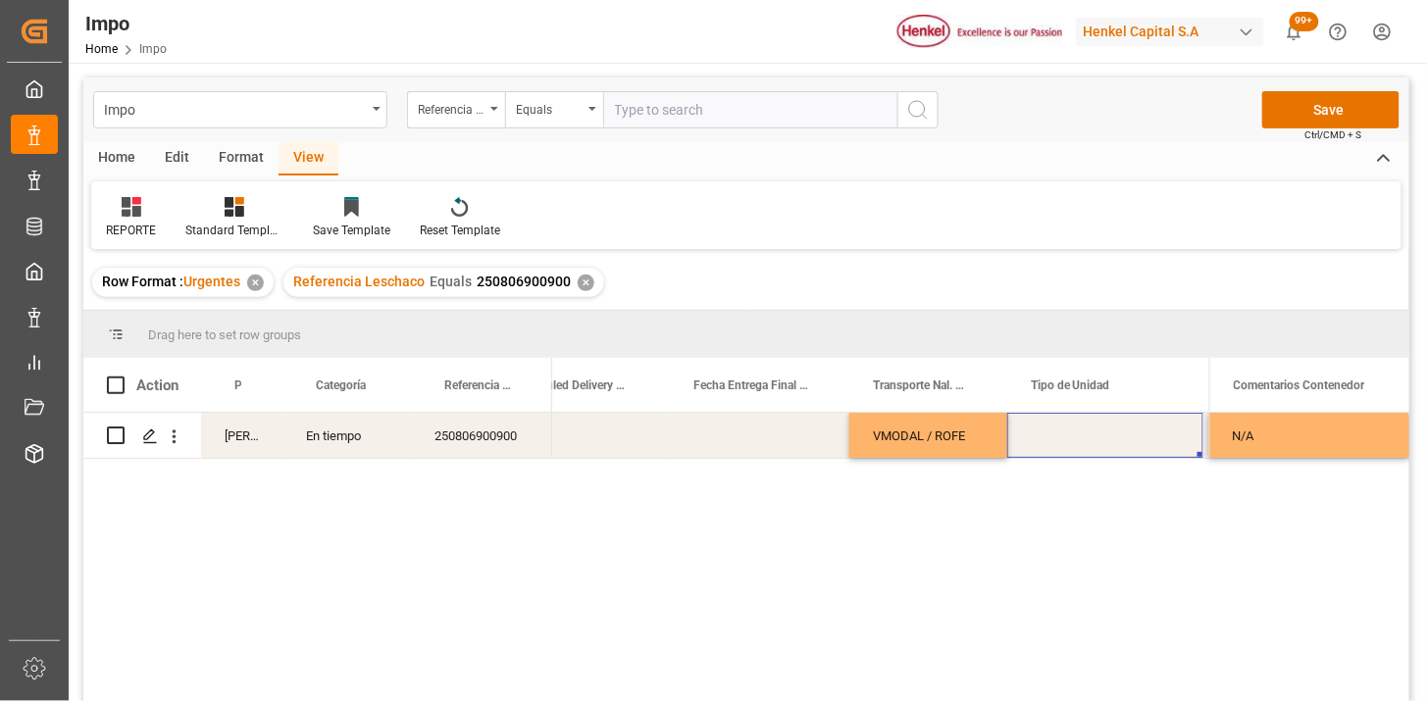
click at [1141, 435] on div "Press SPACE to select this row." at bounding box center [1105, 435] width 196 height 45
click at [1141, 435] on input "Press SPACE to select this row." at bounding box center [1105, 447] width 165 height 37
type input "FERROCARRIL"
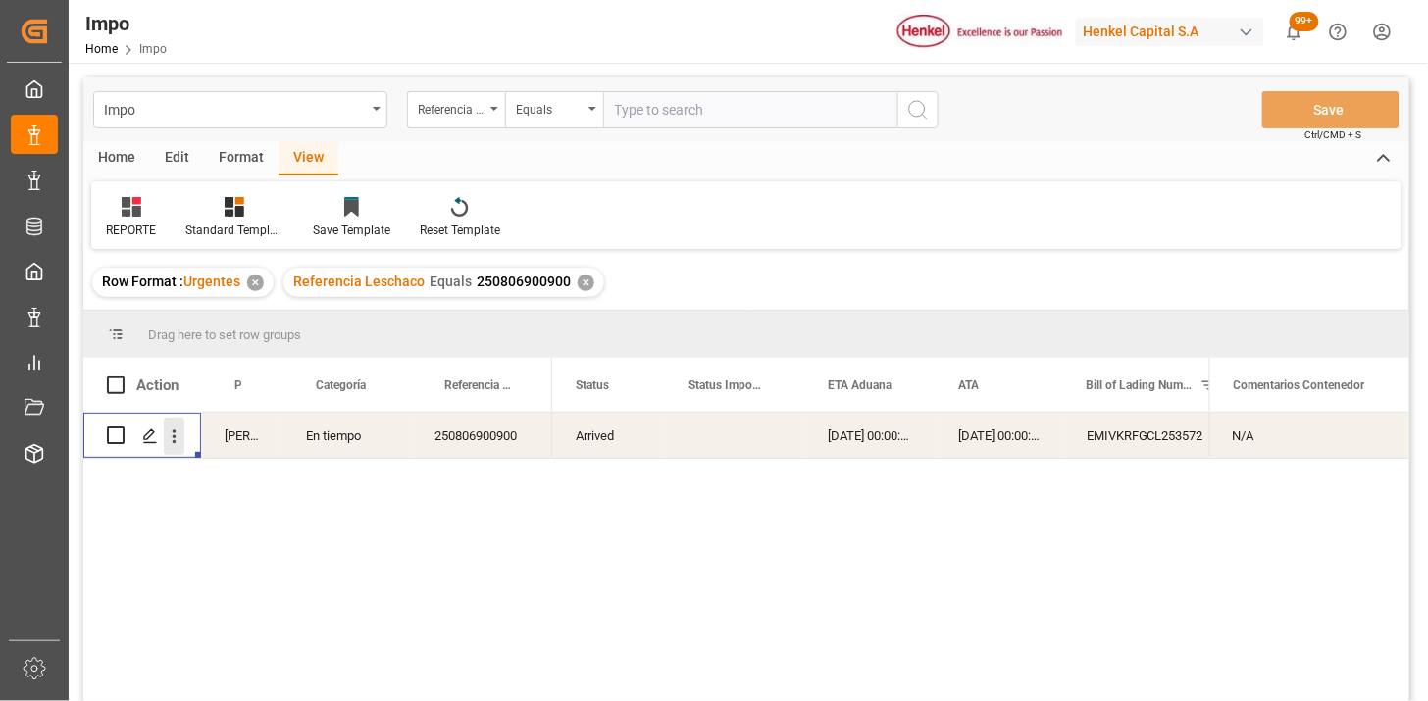
click at [178, 437] on icon "open menu" at bounding box center [174, 437] width 21 height 21
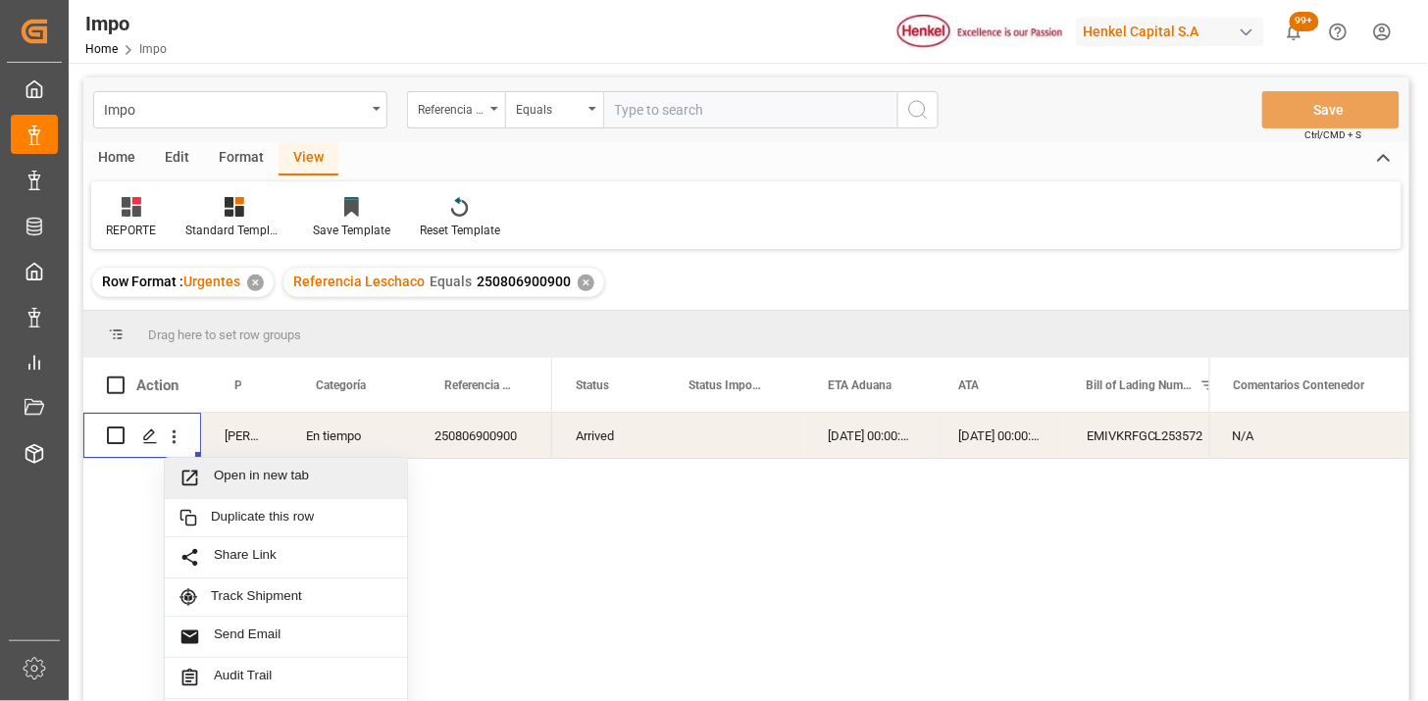
click at [255, 484] on span "Open in new tab" at bounding box center [303, 478] width 179 height 21
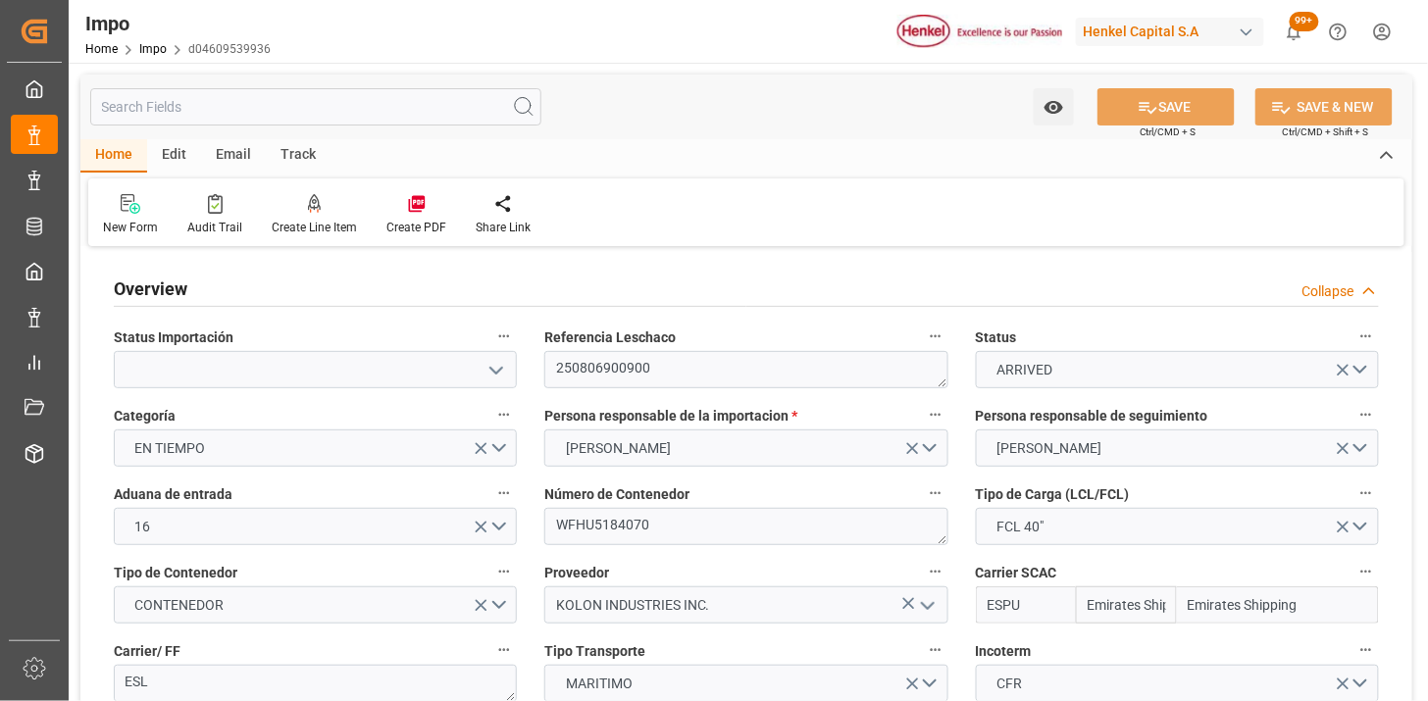
type input "Emirates Shipping"
type input "1"
type input "30"
type input "36"
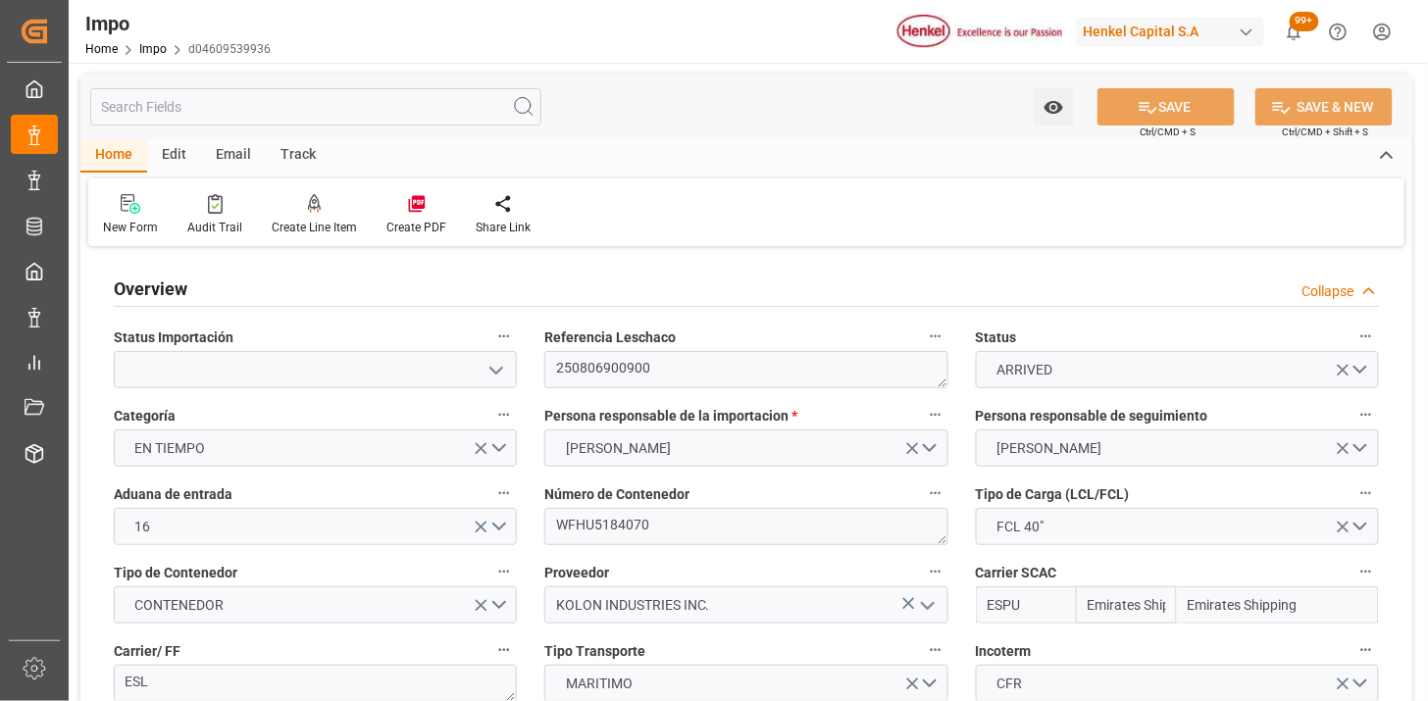
type input "9960796"
type input "13-08-2025"
type input "19-07-2025 00:00"
type input "30-07-2025 00:00"
type input "31-07-2025 00:00"
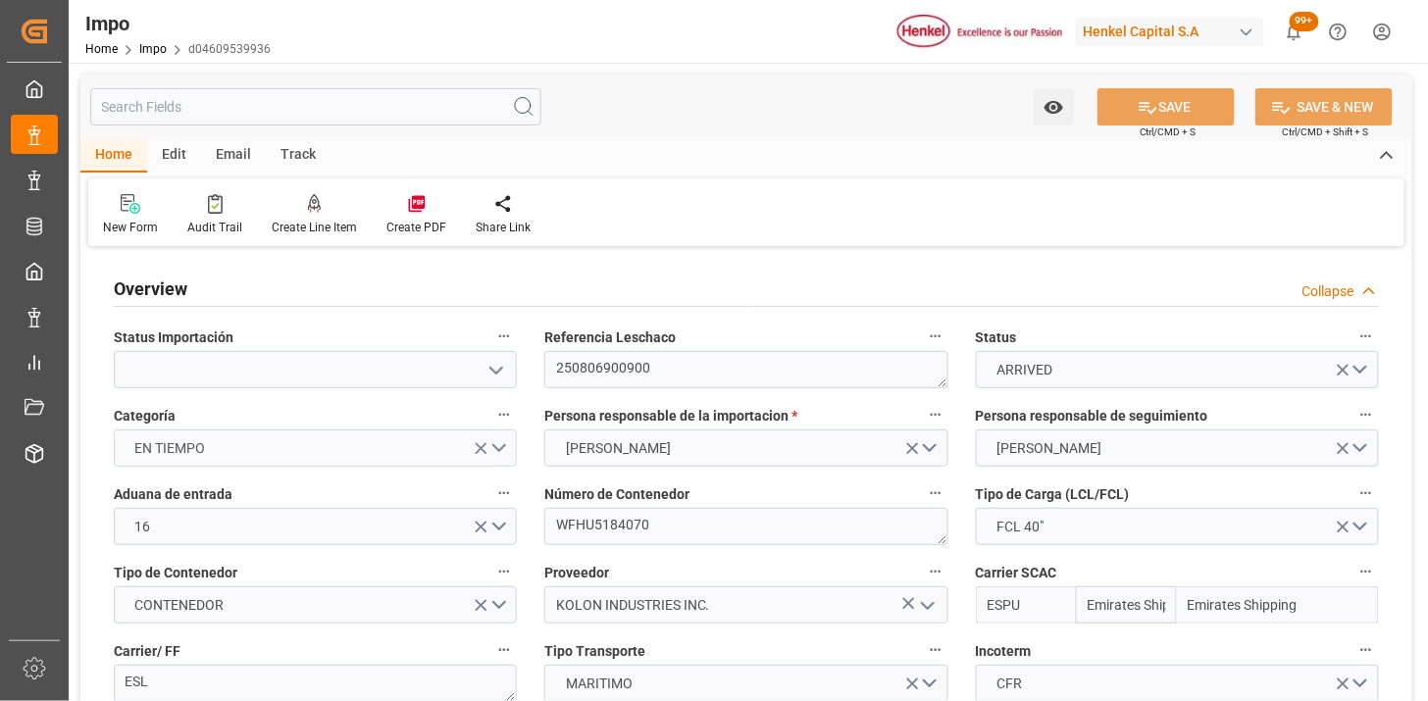
type input "31-07-2025 08:16"
type input "17-08-2025 00:00"
type input "18-08-2025 19:20"
type input "19-08-2025 13:00"
type input "20-08-2025 00:00"
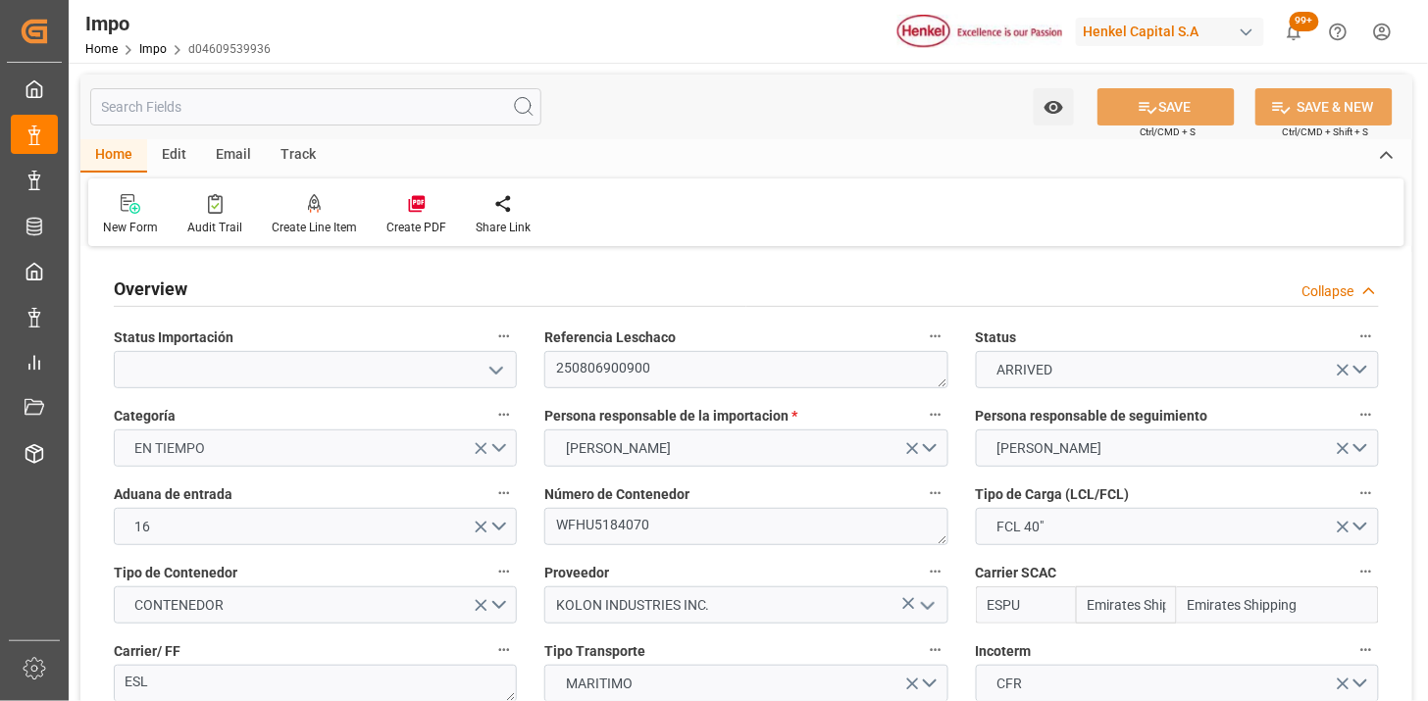
type input "24-08-2025 00:00"
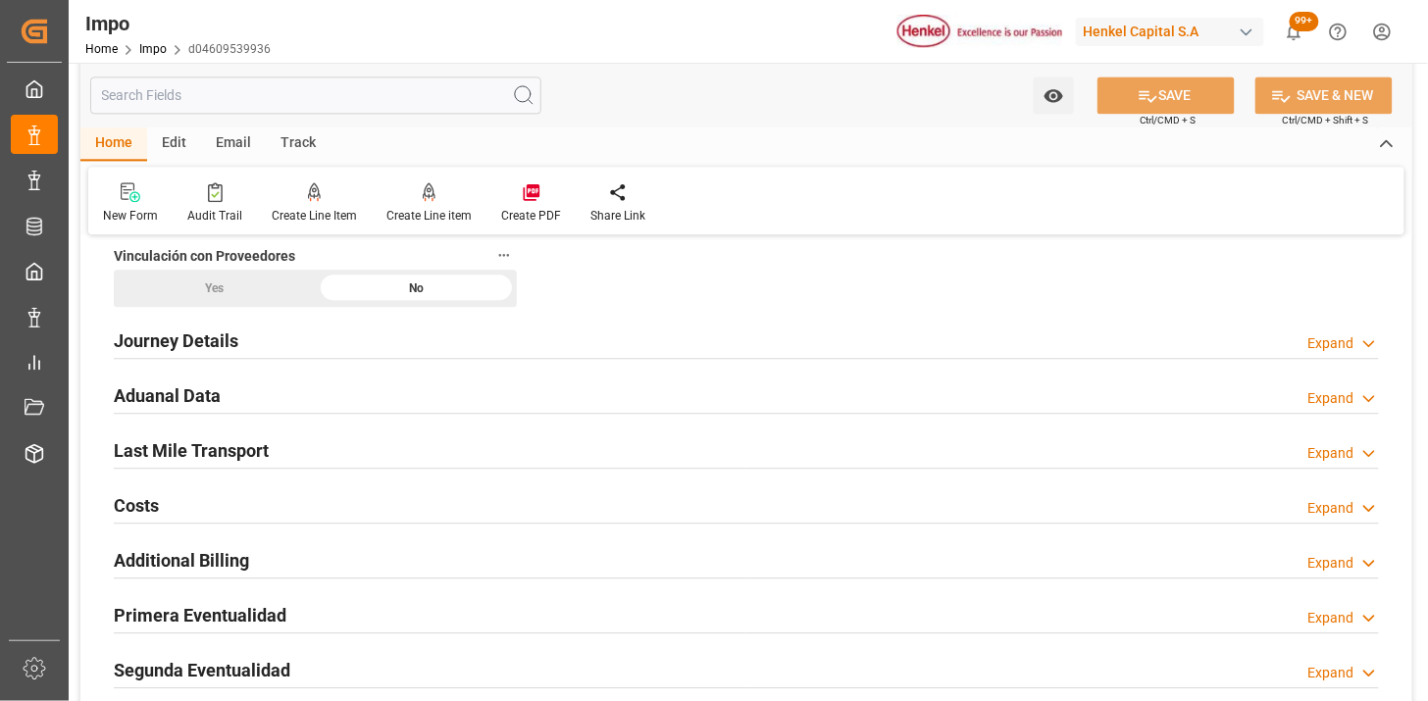
scroll to position [1307, 0]
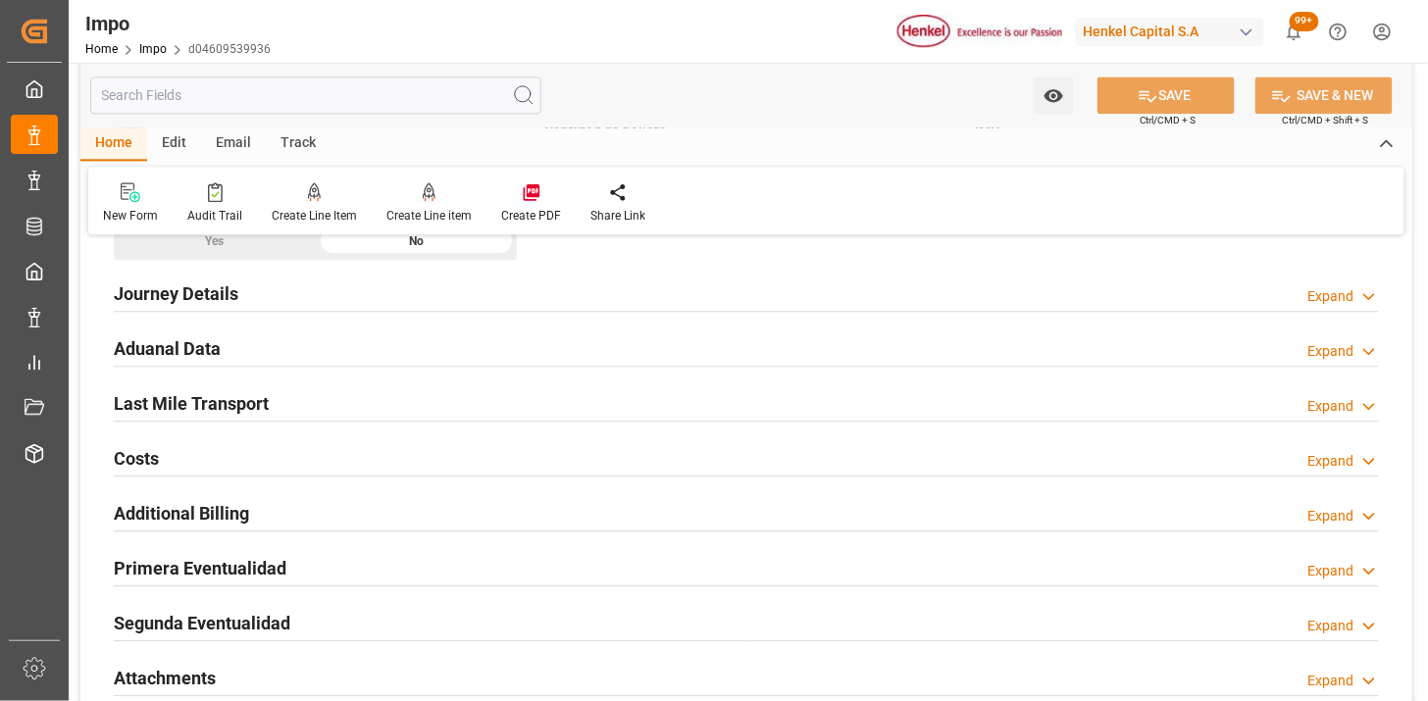
click at [490, 354] on div "Aduanal Data Expand" at bounding box center [746, 347] width 1265 height 37
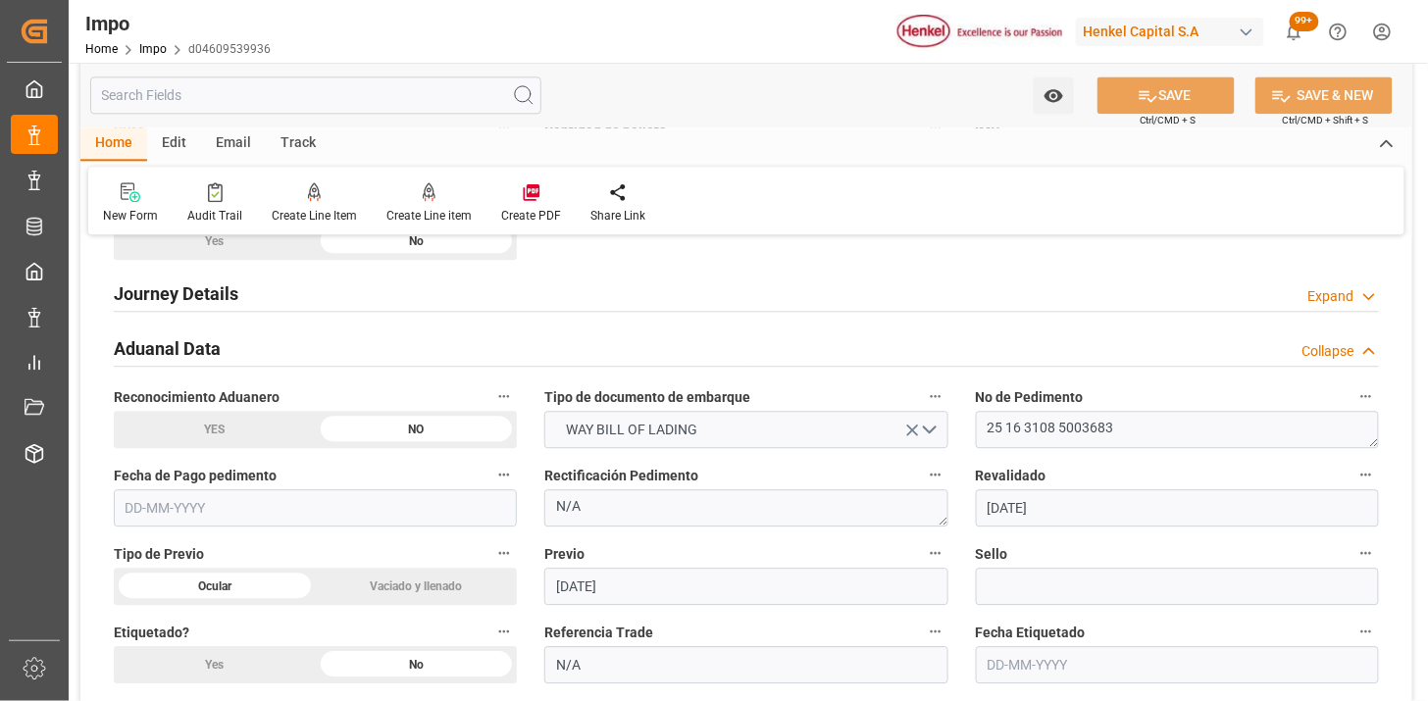
scroll to position [1416, 0]
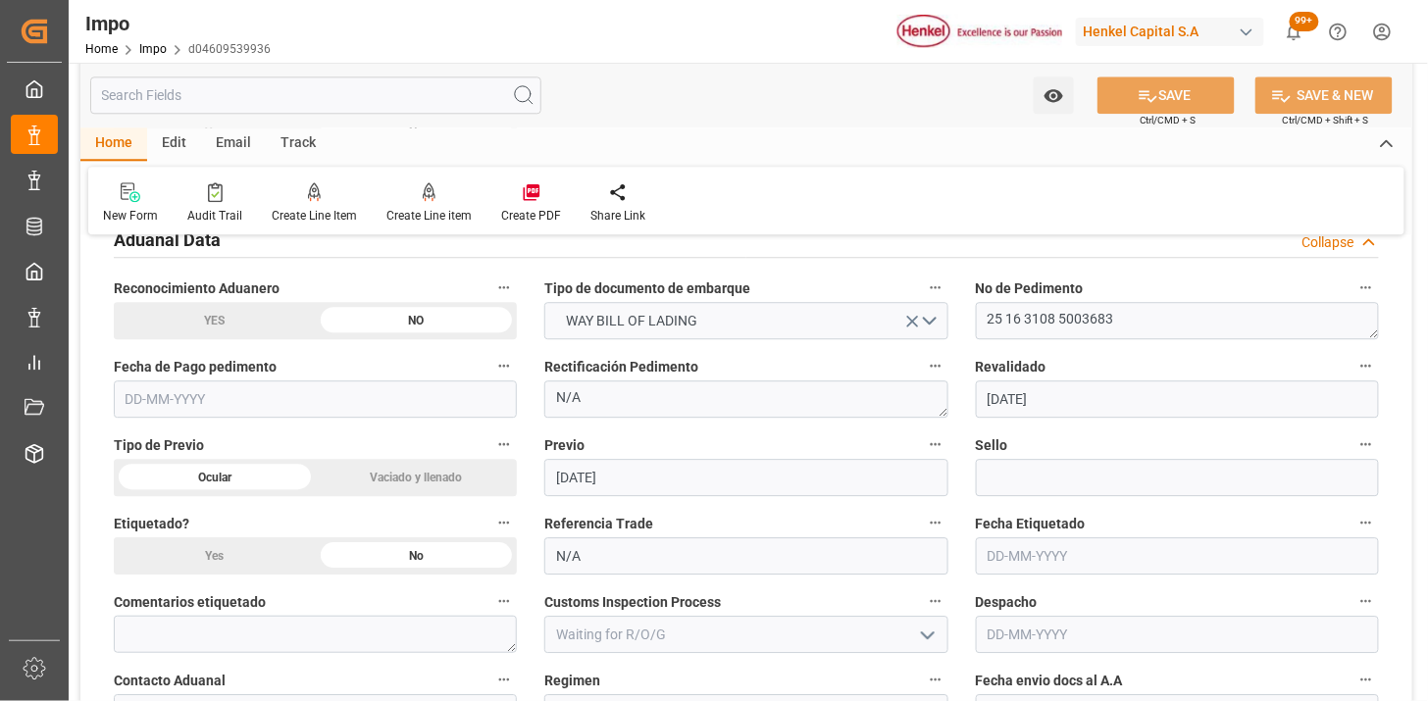
click at [305, 403] on input "text" at bounding box center [315, 399] width 403 height 37
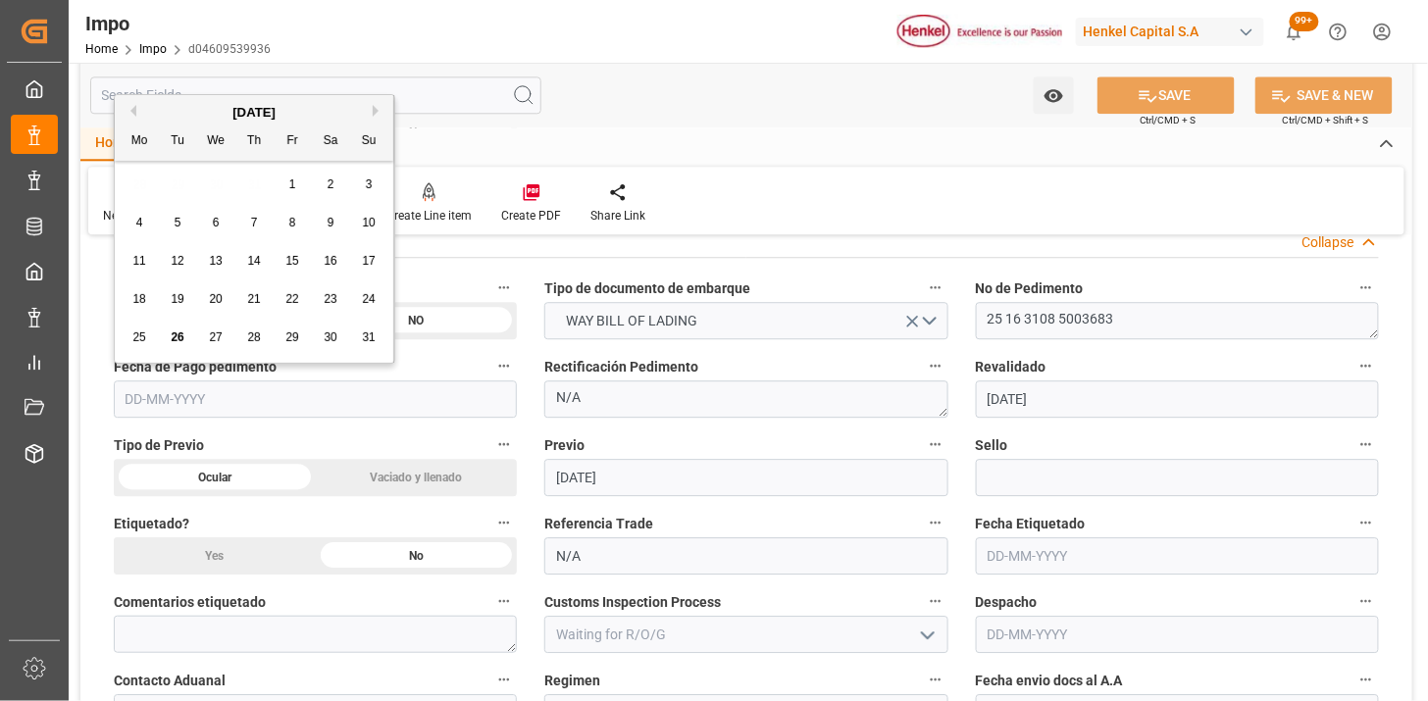
type input "6"
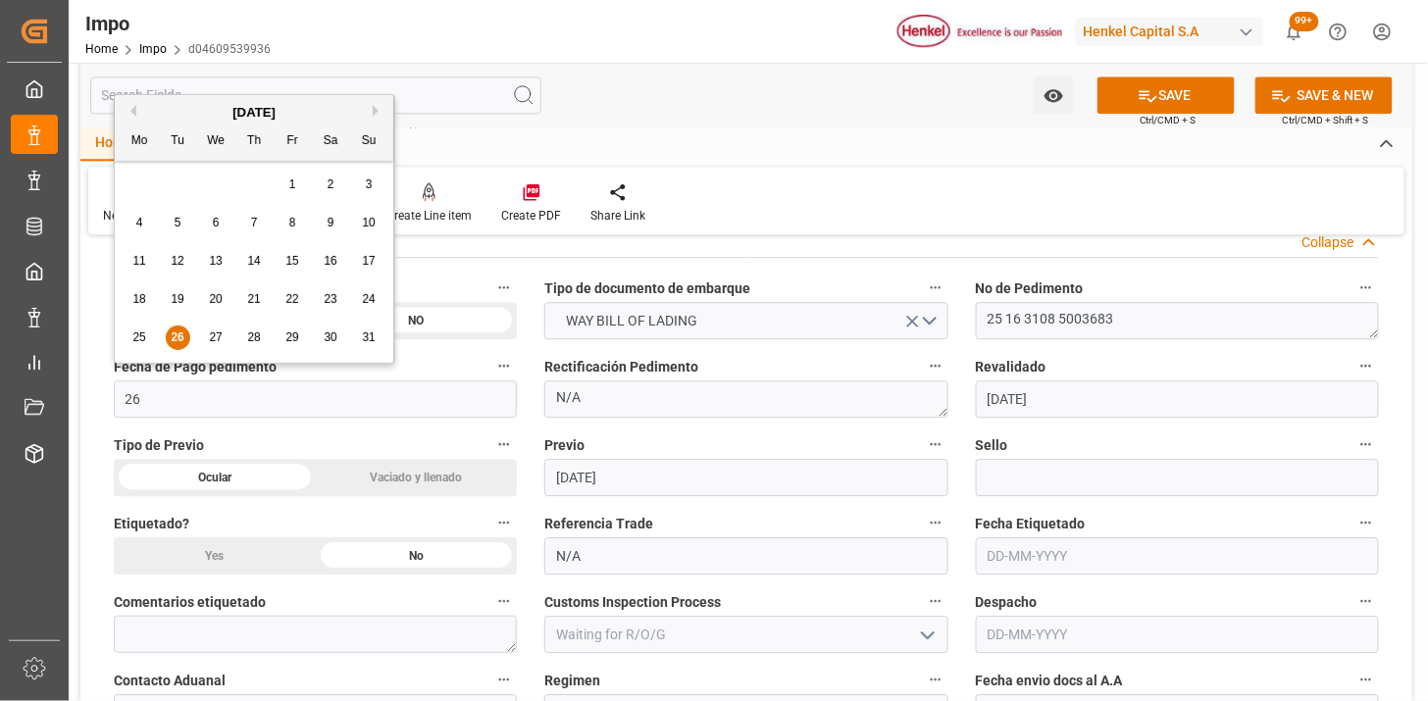
type input "26-08-2025"
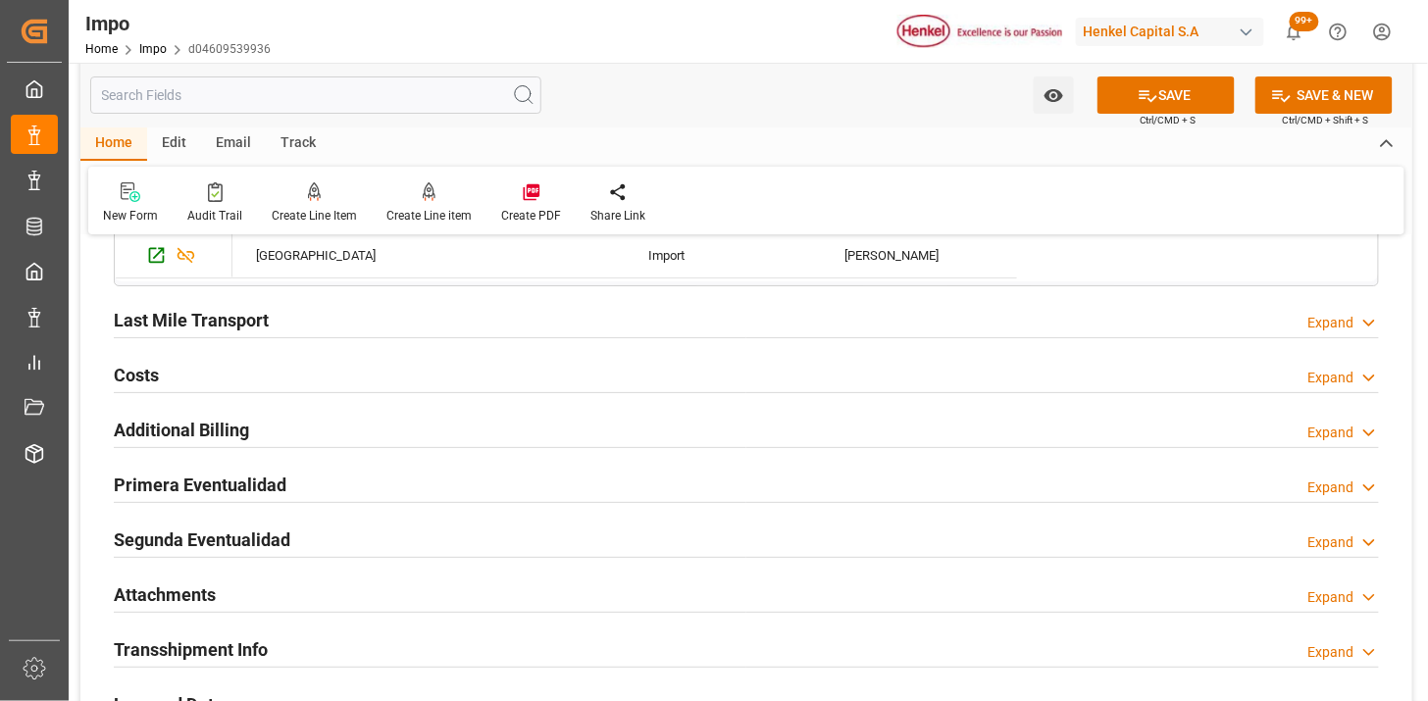
scroll to position [2179, 0]
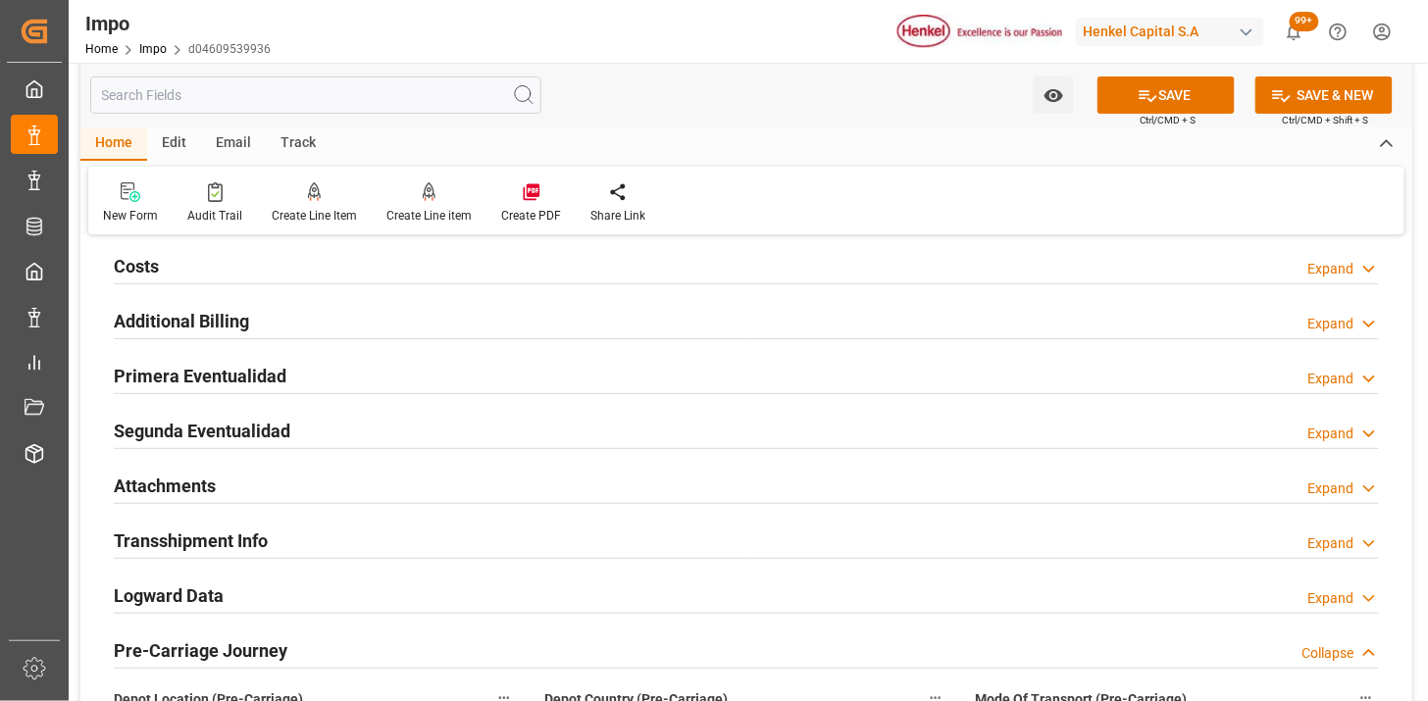
click at [475, 380] on div "Primera Eventualidad Expand" at bounding box center [746, 374] width 1265 height 37
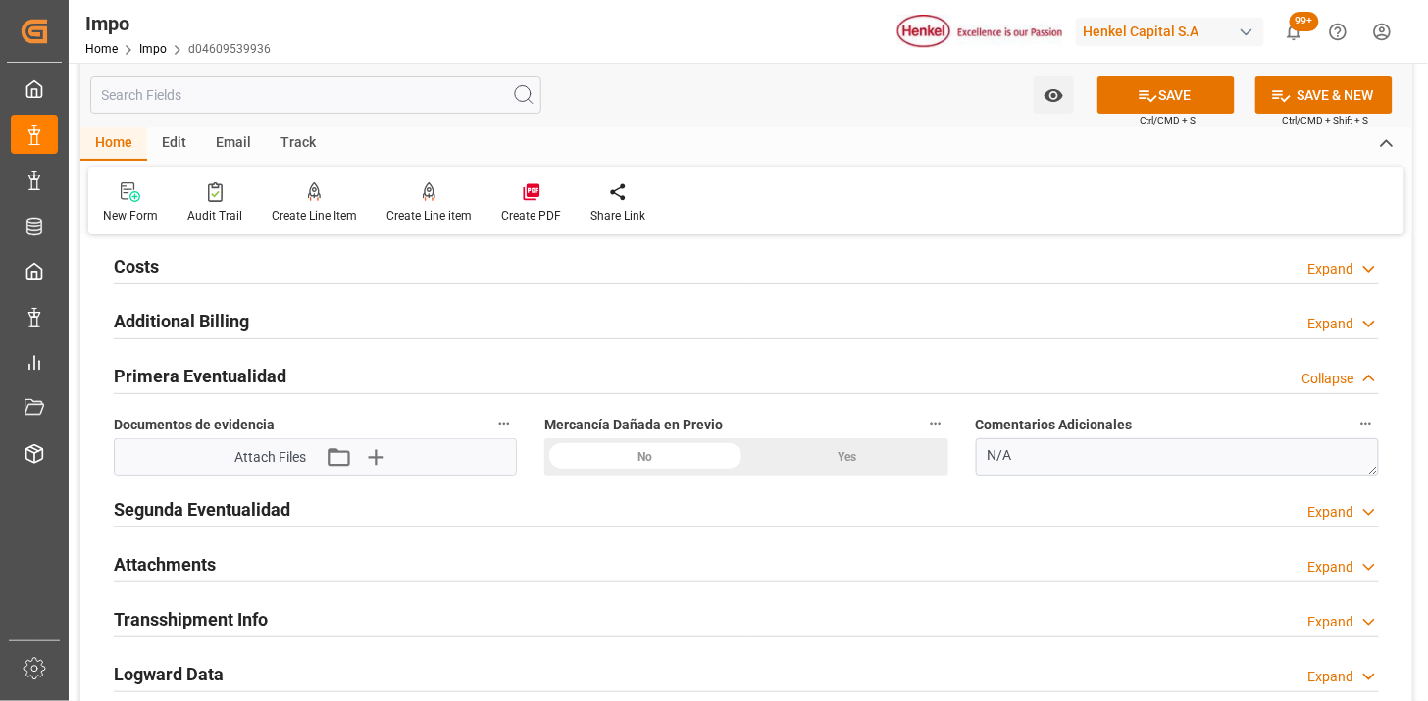
drag, startPoint x: 652, startPoint y: 454, endPoint x: 641, endPoint y: 471, distance: 19.9
click at [652, 453] on div "No" at bounding box center [645, 456] width 202 height 37
click at [369, 459] on icon "button" at bounding box center [374, 456] width 31 height 31
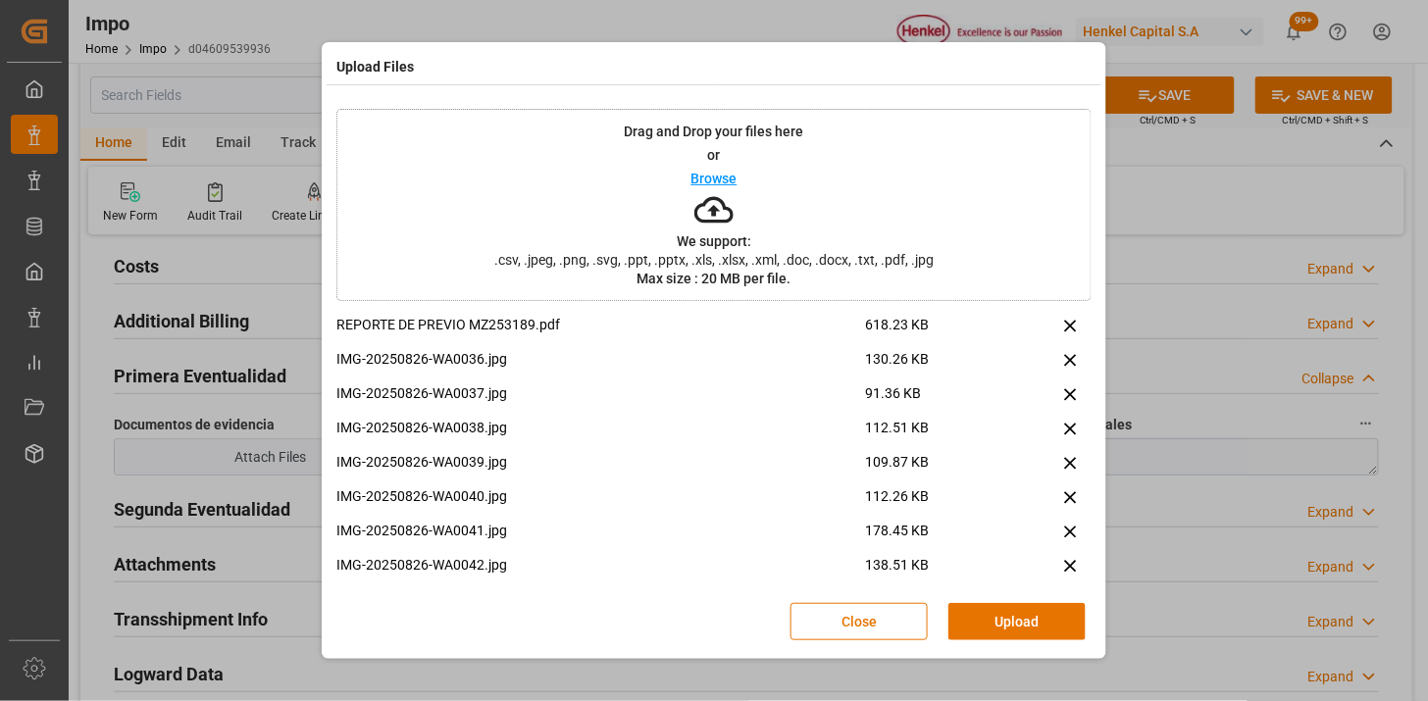
click at [1025, 625] on button "Upload" at bounding box center [1016, 621] width 137 height 37
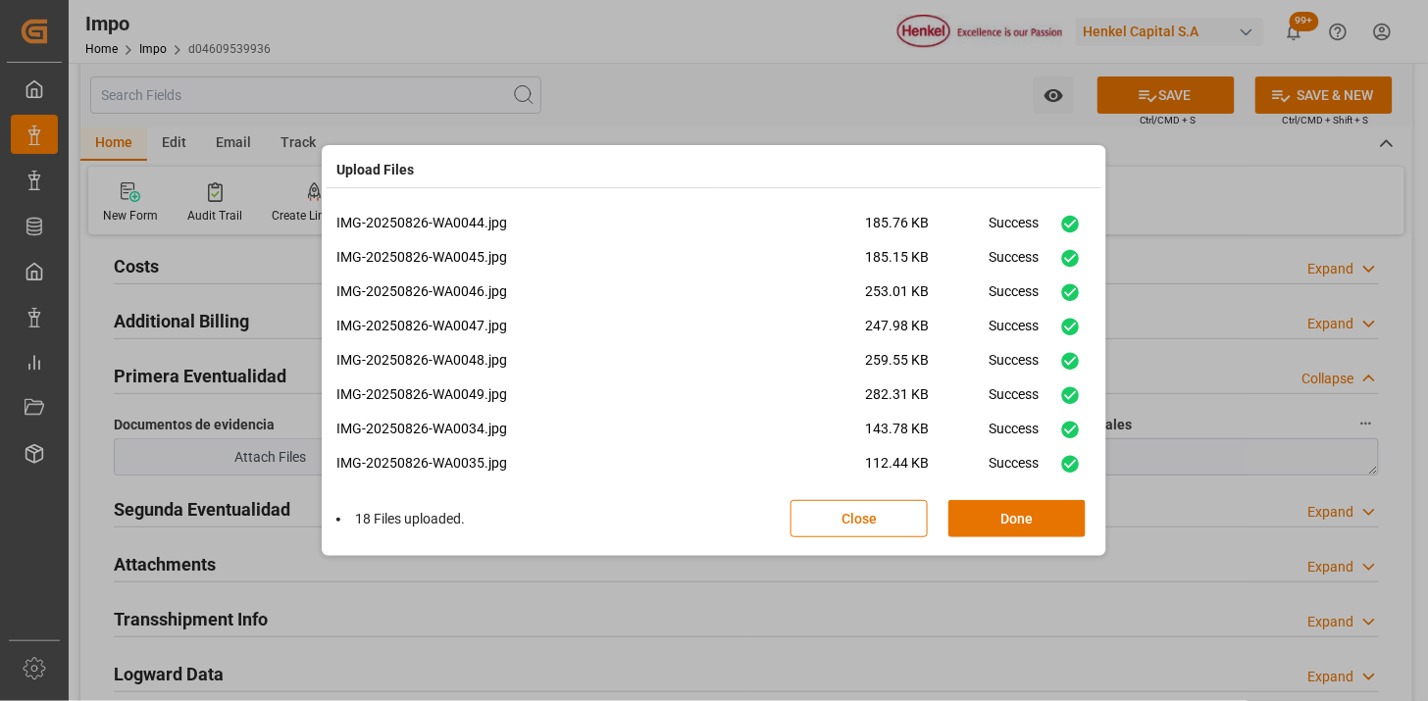
scroll to position [356, 0]
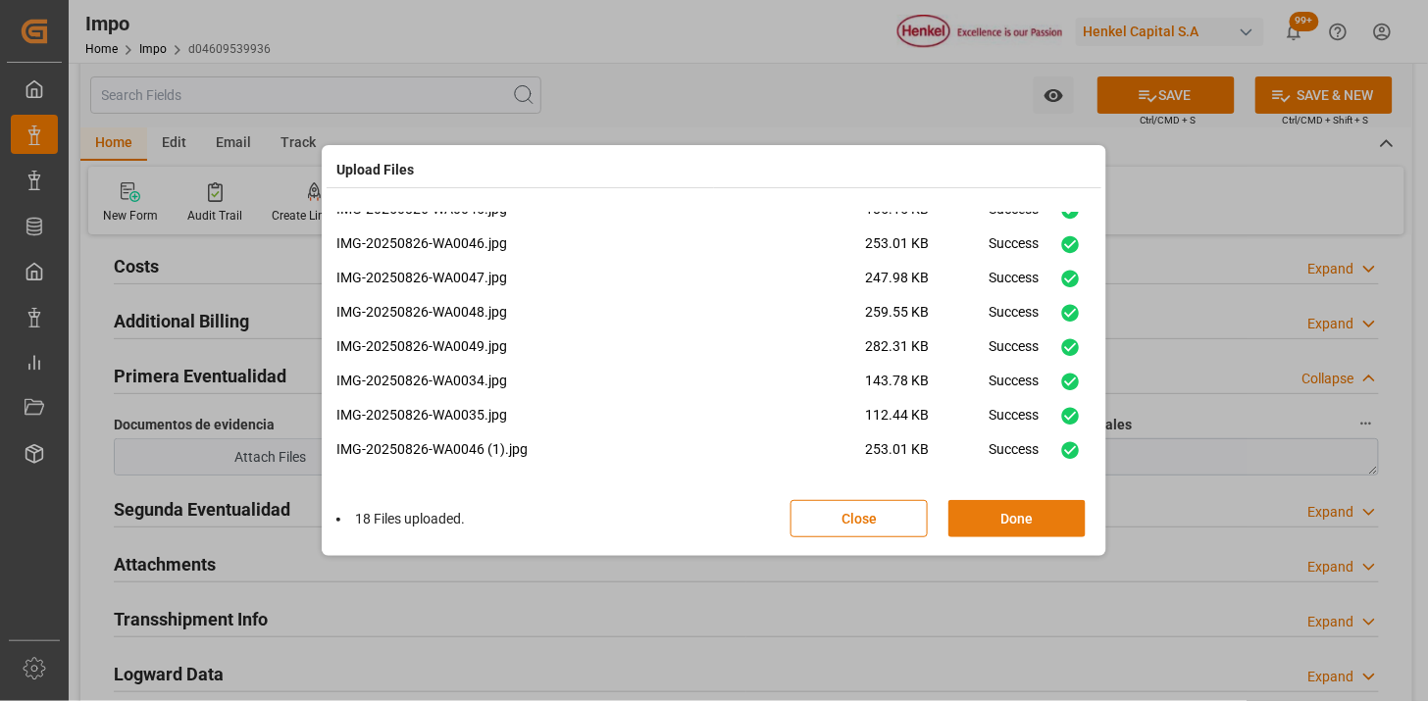
click at [1032, 525] on button "Done" at bounding box center [1016, 518] width 137 height 37
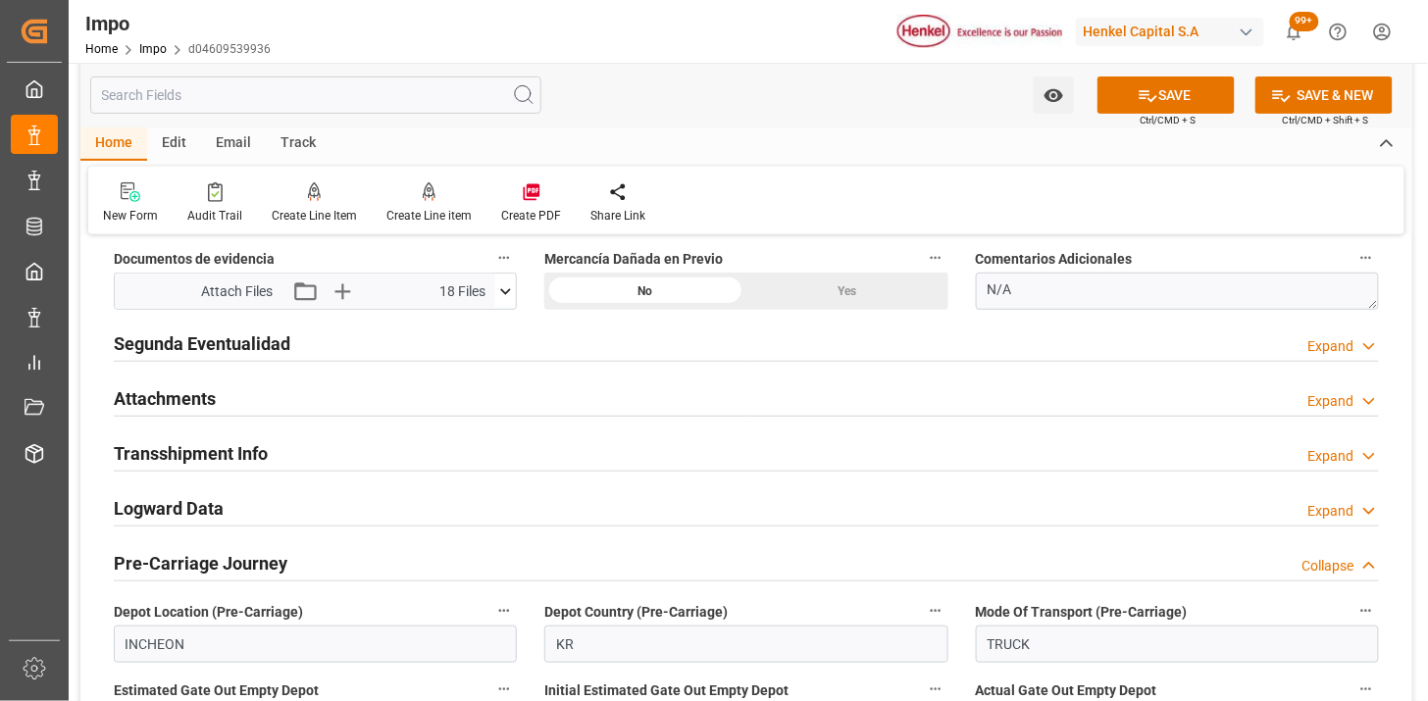
scroll to position [2397, 0]
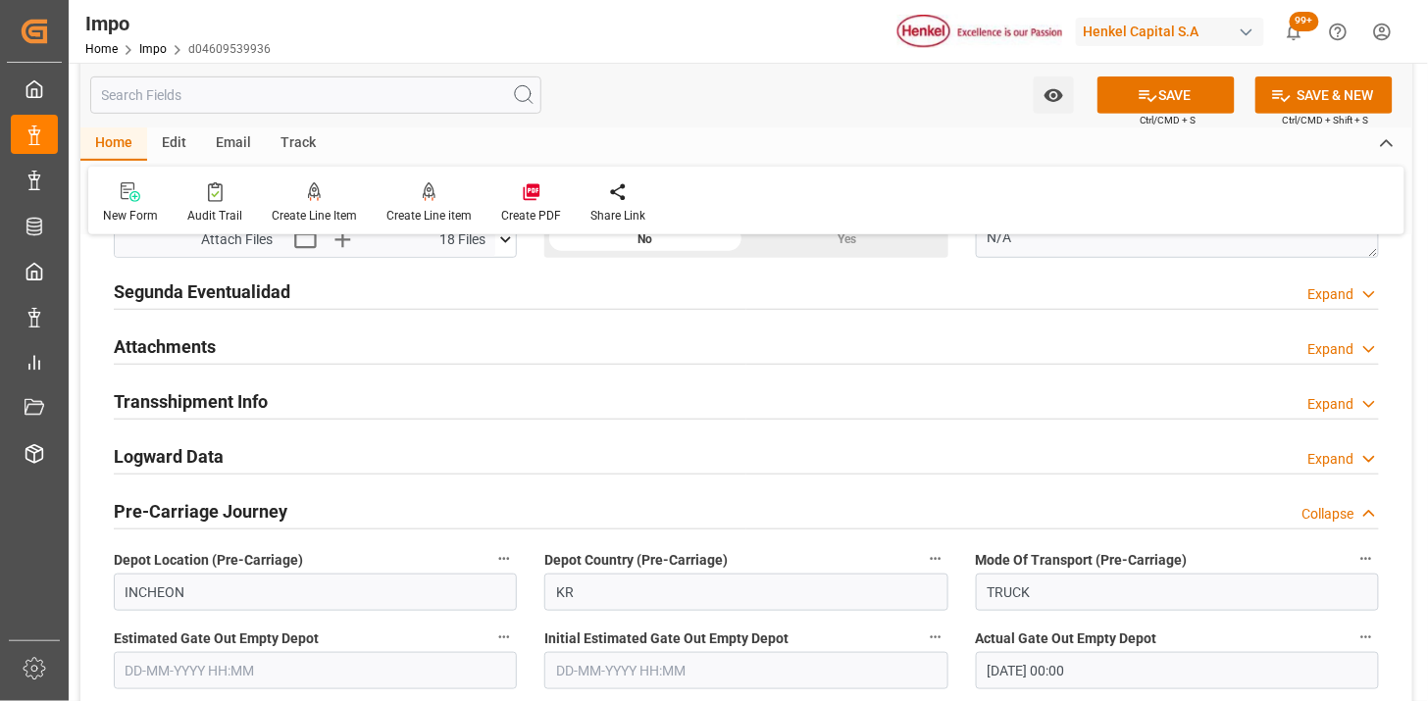
click at [267, 356] on div "Attachments Expand" at bounding box center [746, 345] width 1265 height 37
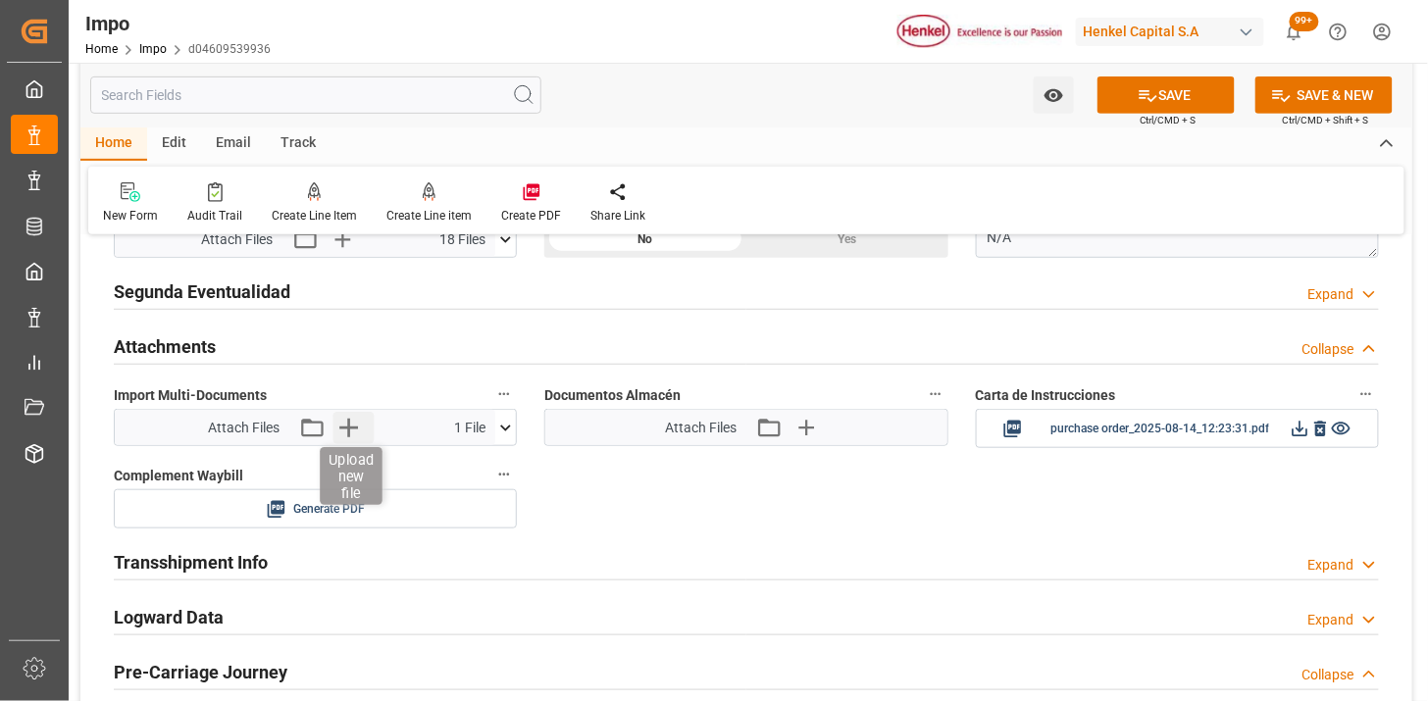
click at [346, 430] on icon "button" at bounding box center [348, 427] width 31 height 31
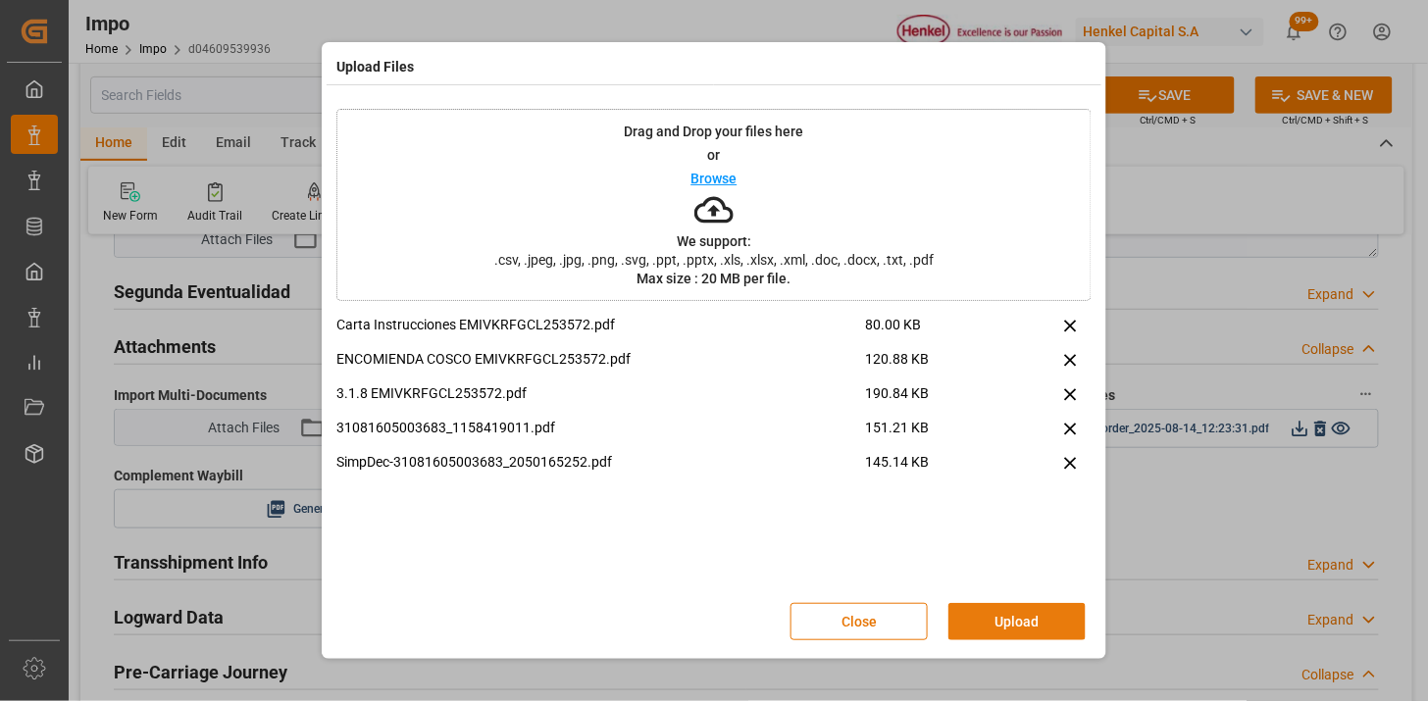
click at [1003, 619] on button "Upload" at bounding box center [1016, 621] width 137 height 37
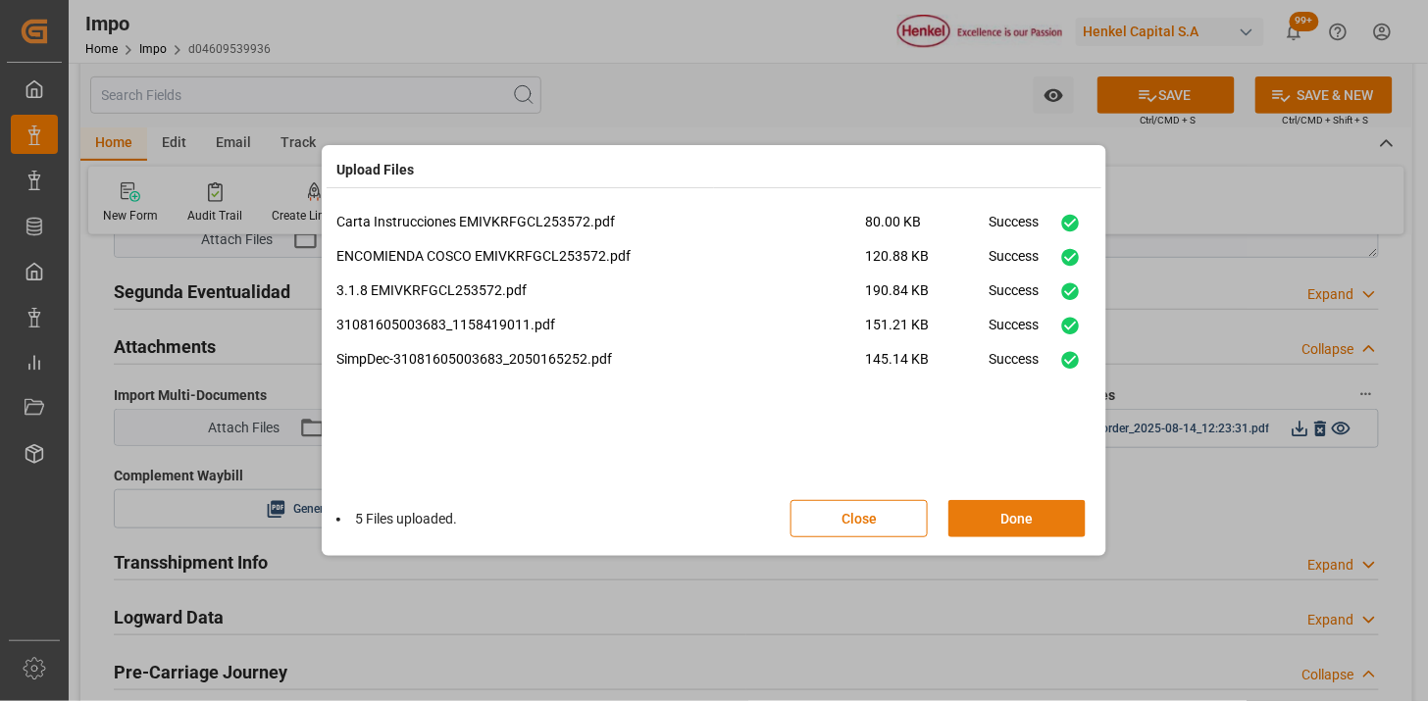
click at [988, 512] on button "Done" at bounding box center [1016, 518] width 137 height 37
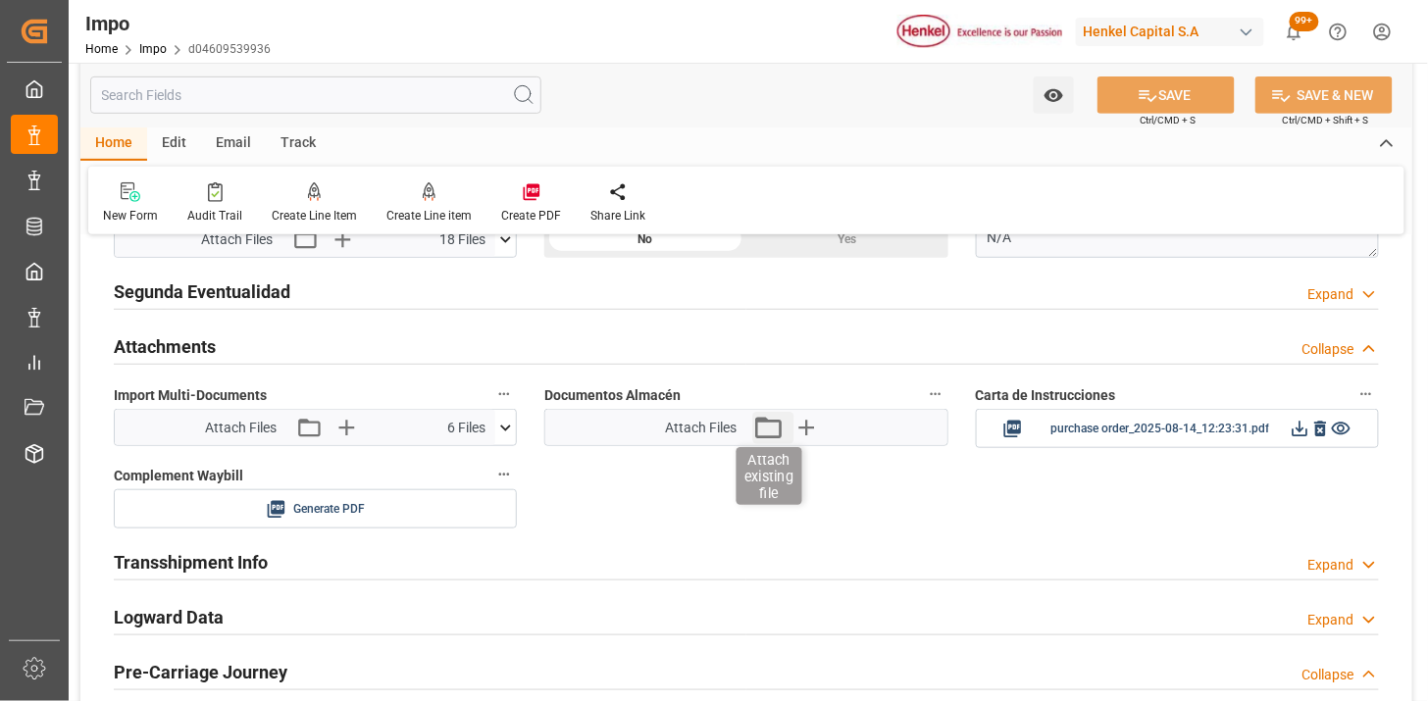
click at [783, 432] on icon "button" at bounding box center [767, 427] width 31 height 31
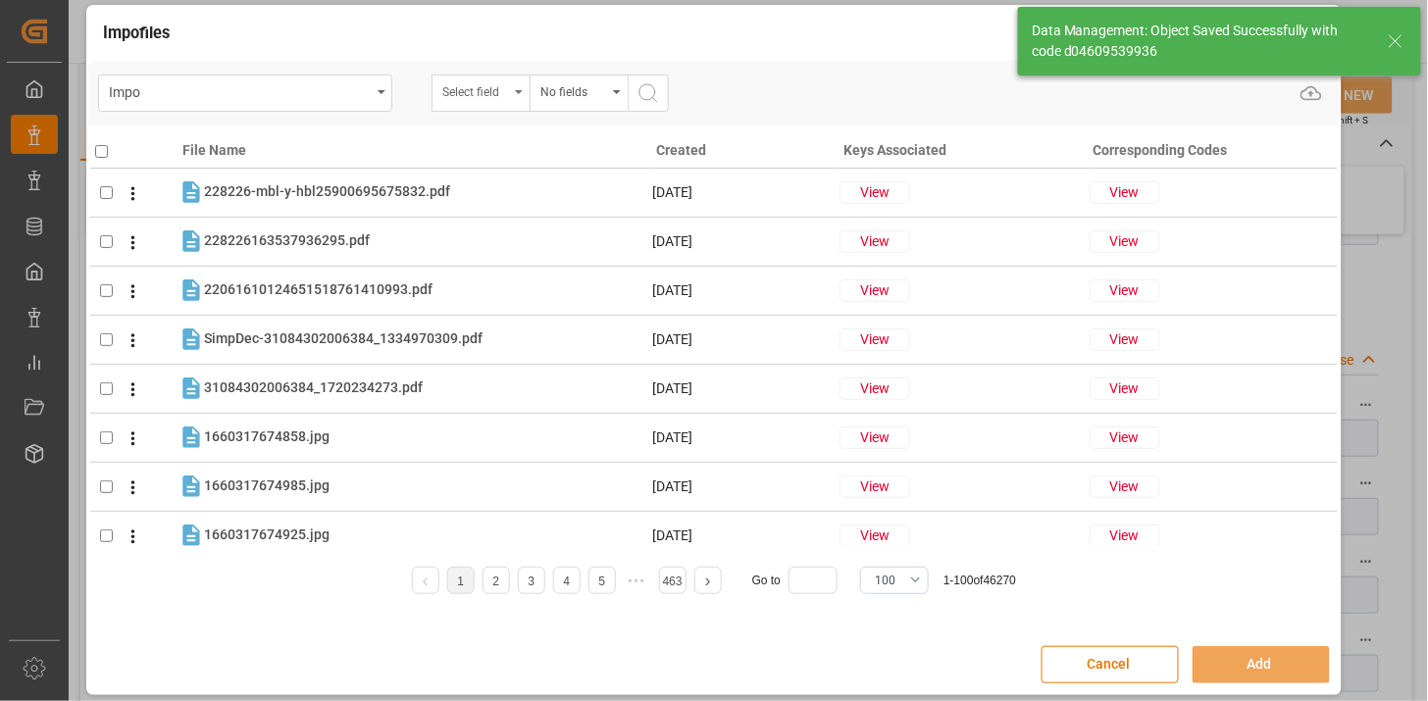
click at [497, 96] on div "Select field" at bounding box center [475, 89] width 67 height 23
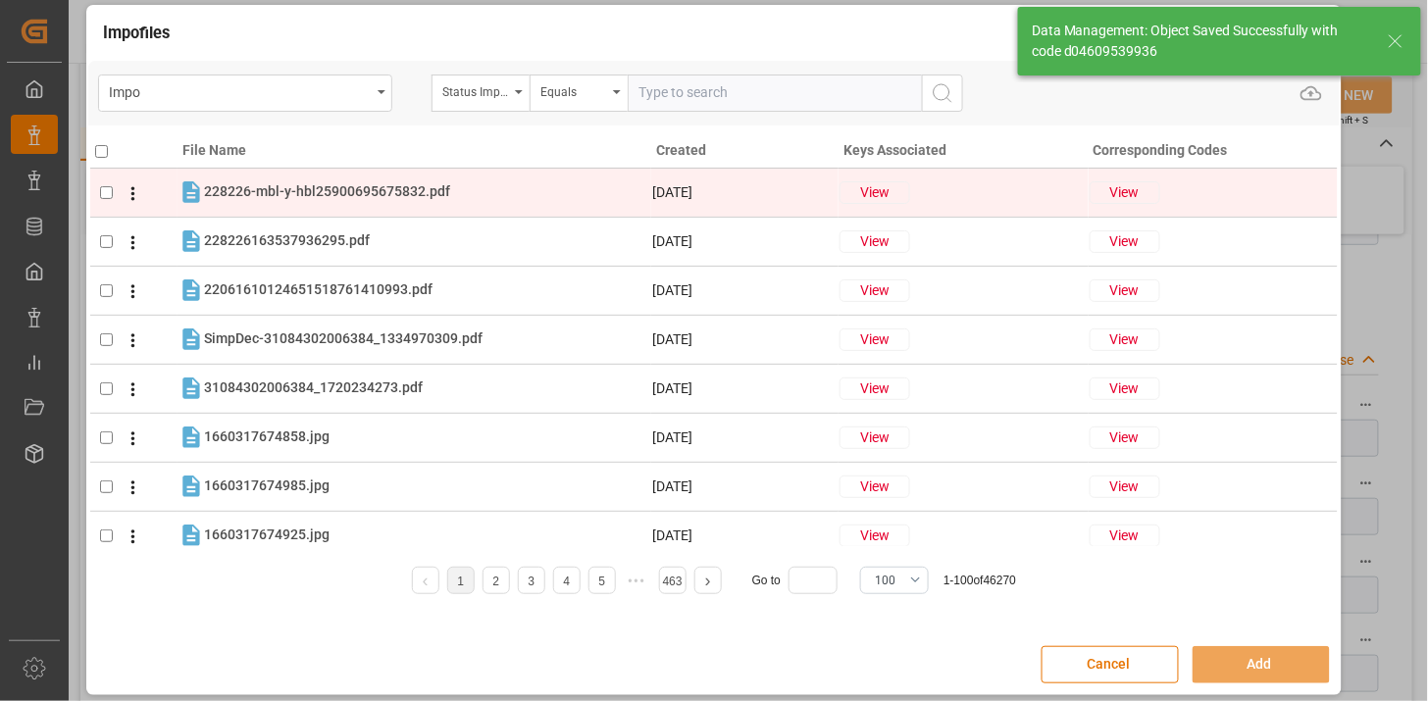
scroll to position [1717, 0]
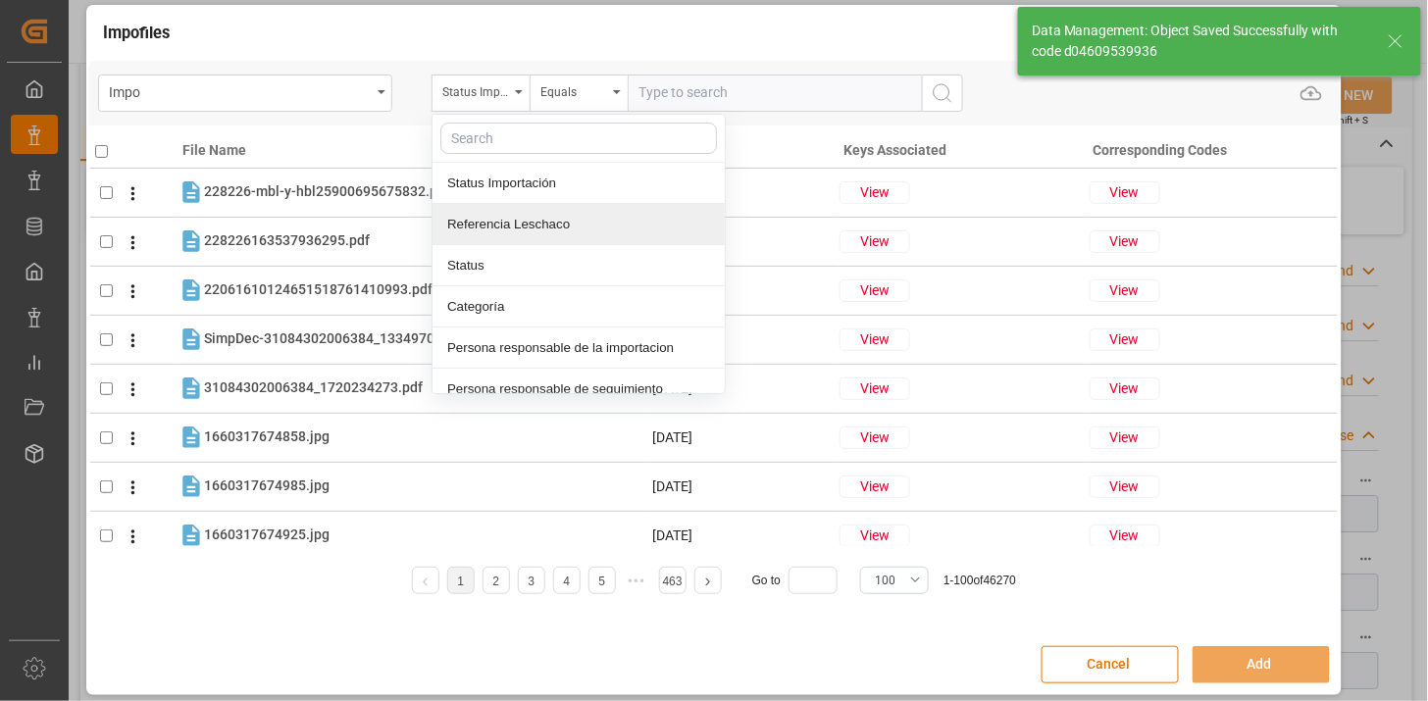
click at [523, 212] on div "Referencia Leschaco" at bounding box center [579, 224] width 292 height 41
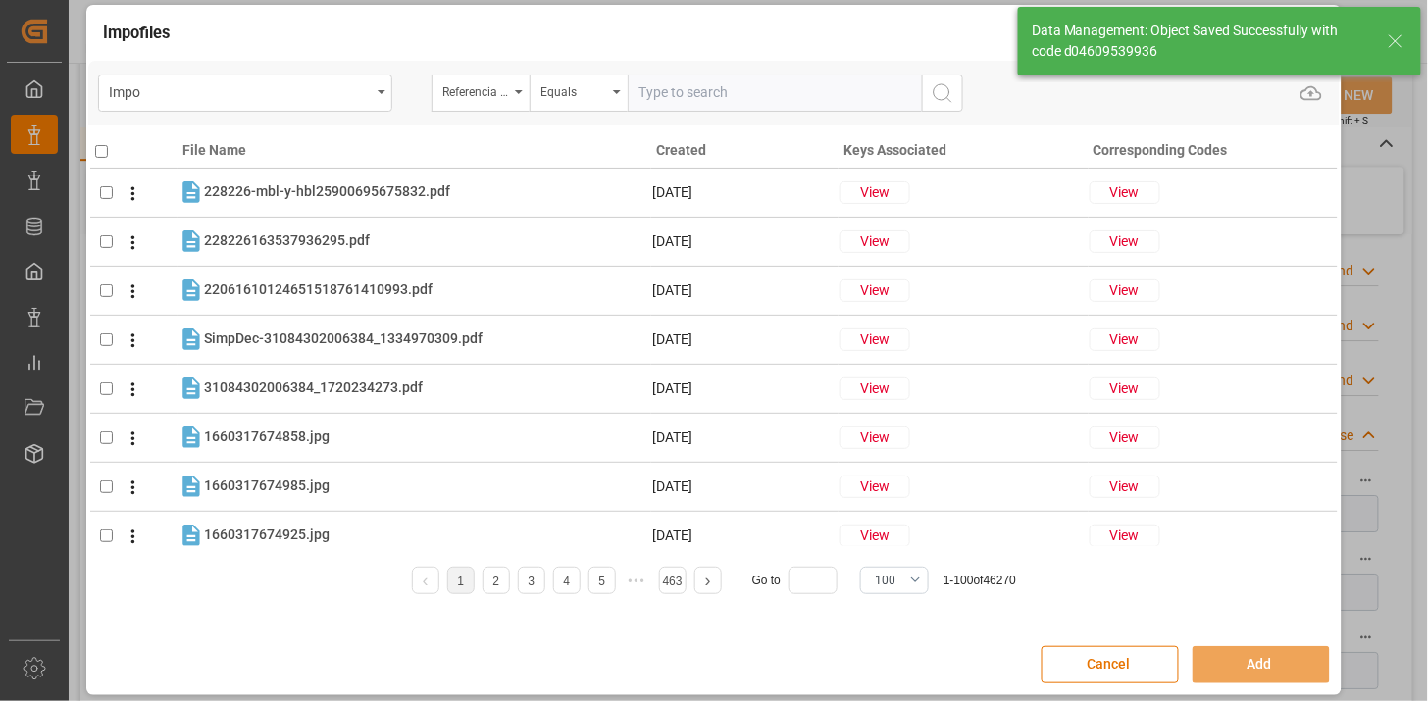
click at [659, 93] on input "text" at bounding box center [775, 93] width 294 height 37
paste input "250806900900"
type input "250806900900"
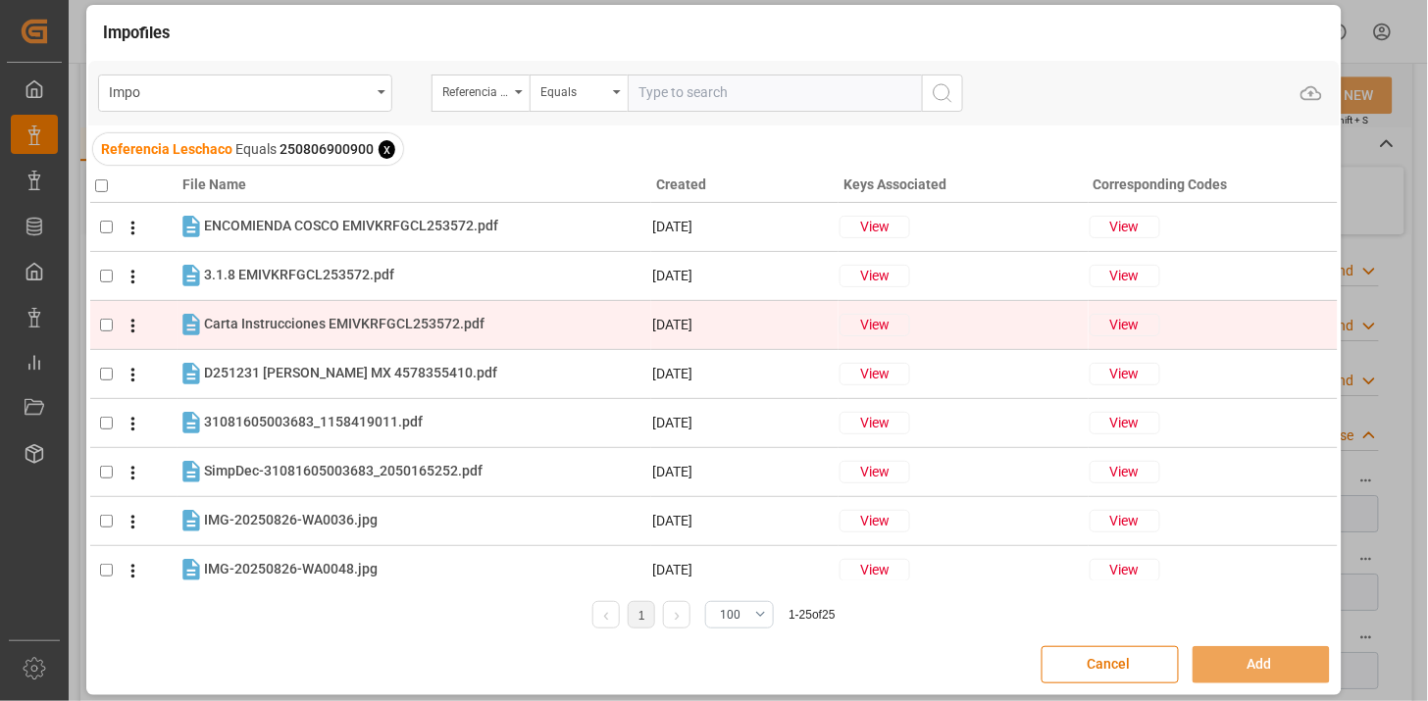
click at [478, 312] on div "Carta Instrucciones EMIVKRFGCL253572.pdf Carta Instrucciones EMIVKRFGCL253572.p…" at bounding box center [427, 325] width 446 height 26
checkbox input "true"
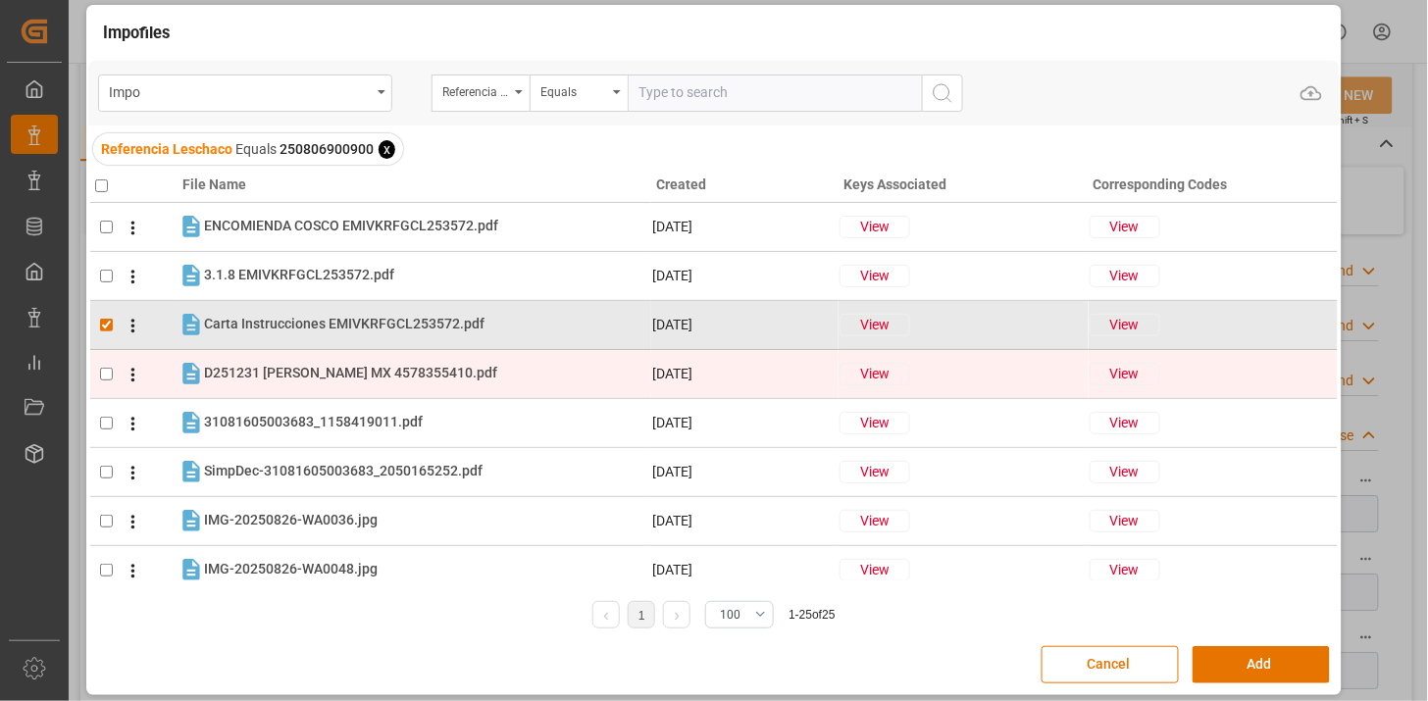
click at [468, 365] on div "D251231 HENKEL MX 4578355410.pdf D251231 HENKEL MX 4578355410.pdf" at bounding box center [427, 374] width 446 height 26
checkbox input "true"
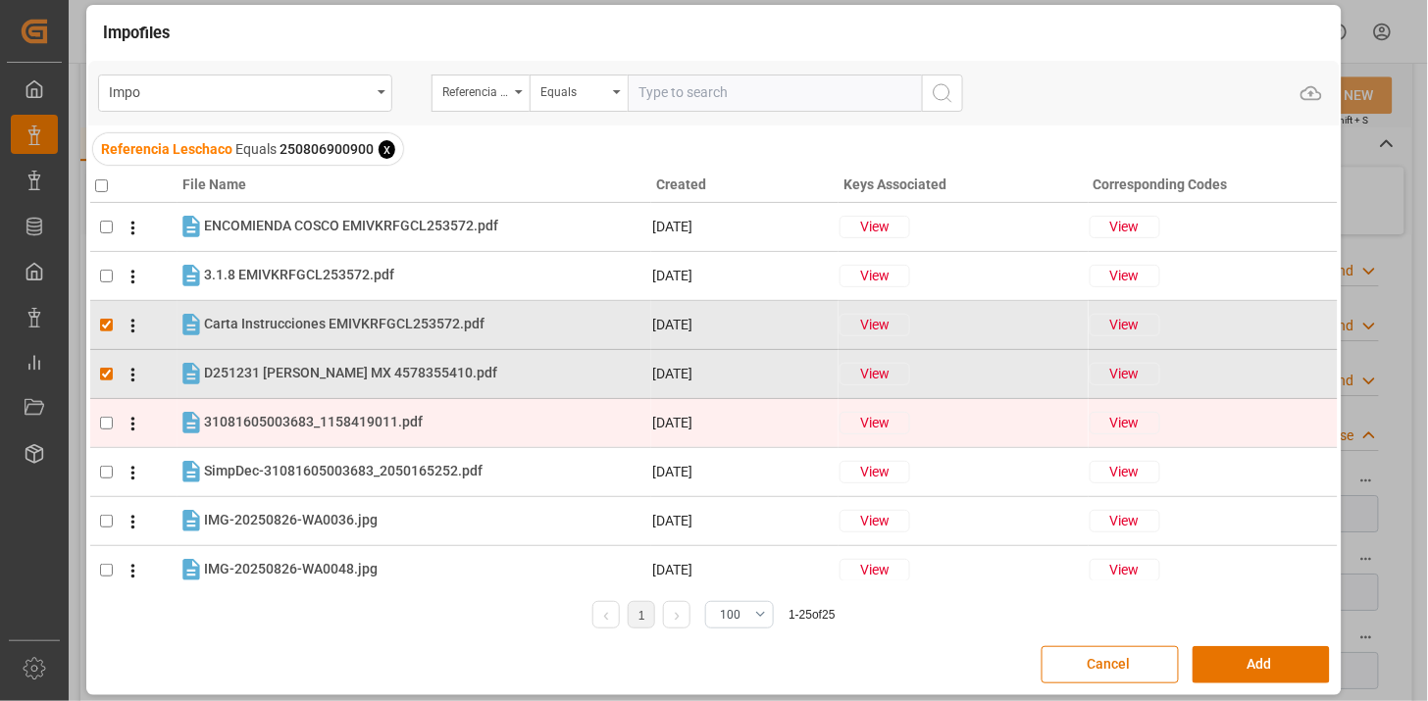
click at [465, 413] on div "31081605003683_1158419011.pdf 31081605003683_1158419011.pdf" at bounding box center [427, 423] width 446 height 26
checkbox input "true"
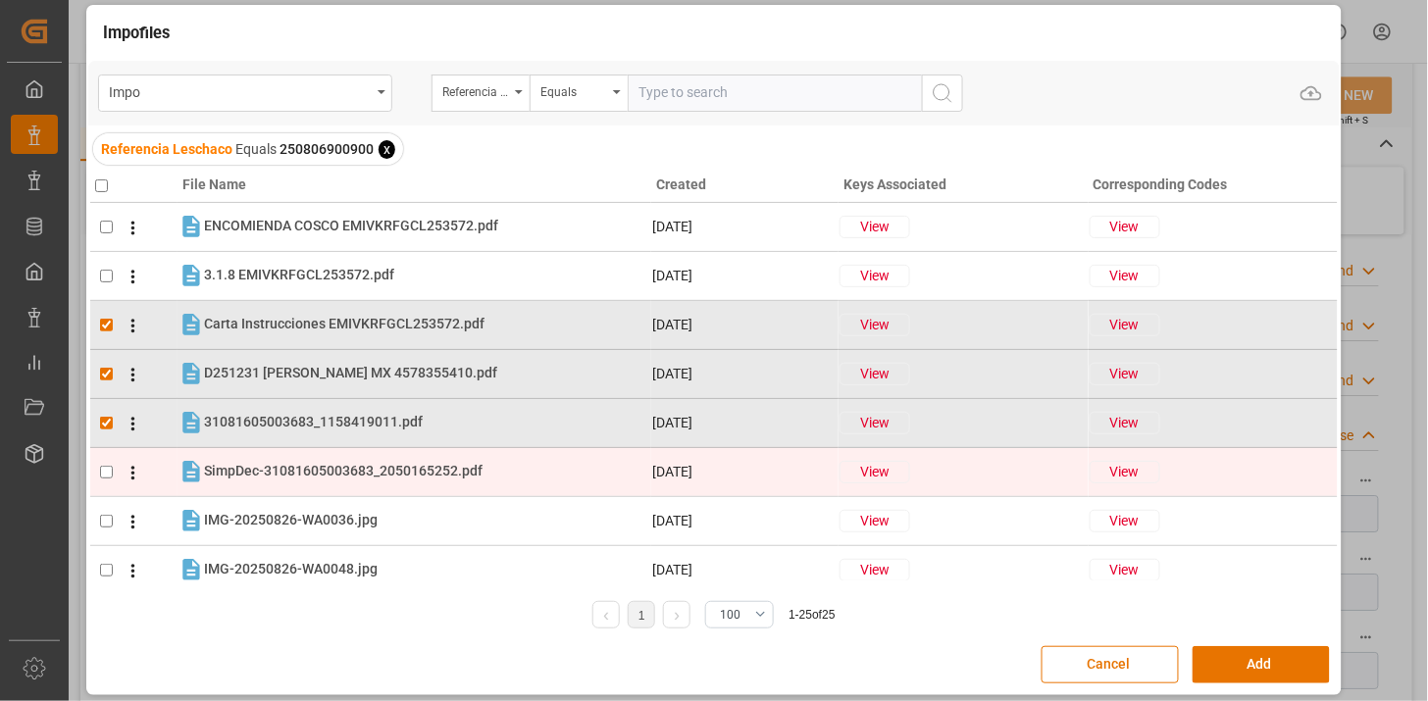
click at [446, 459] on div "SimpDec-31081605003683_2050165252.pdf SimpDec-31081605003683_2050165252.pdf" at bounding box center [427, 472] width 446 height 26
checkbox input "true"
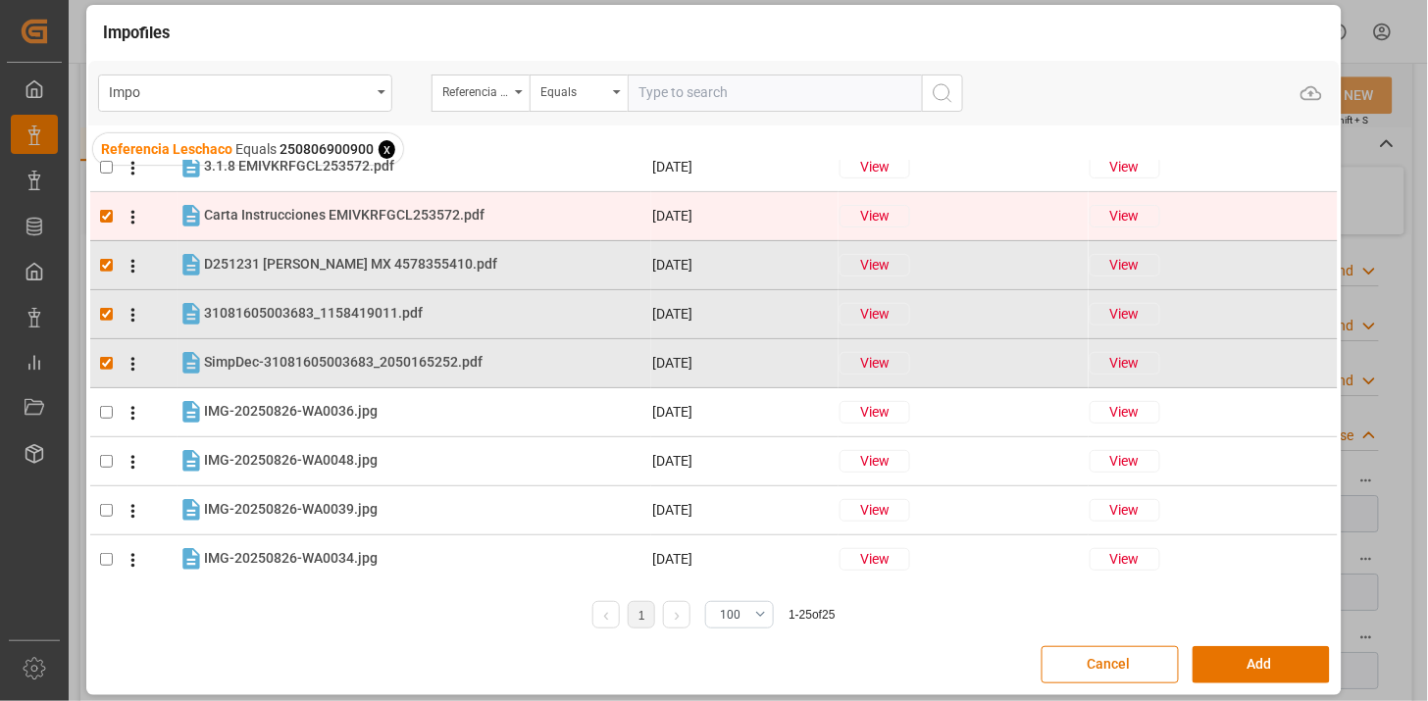
scroll to position [218, 0]
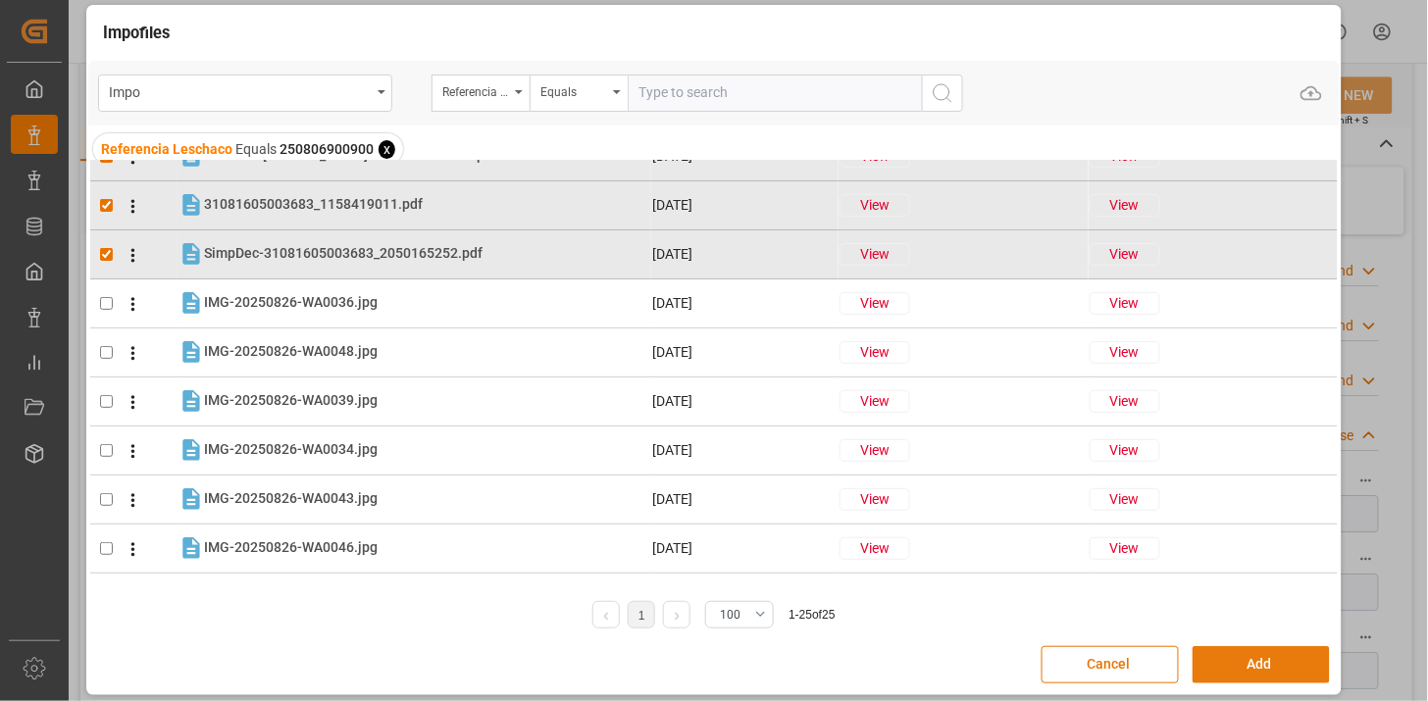
click at [1222, 671] on button "Add" at bounding box center [1261, 664] width 137 height 37
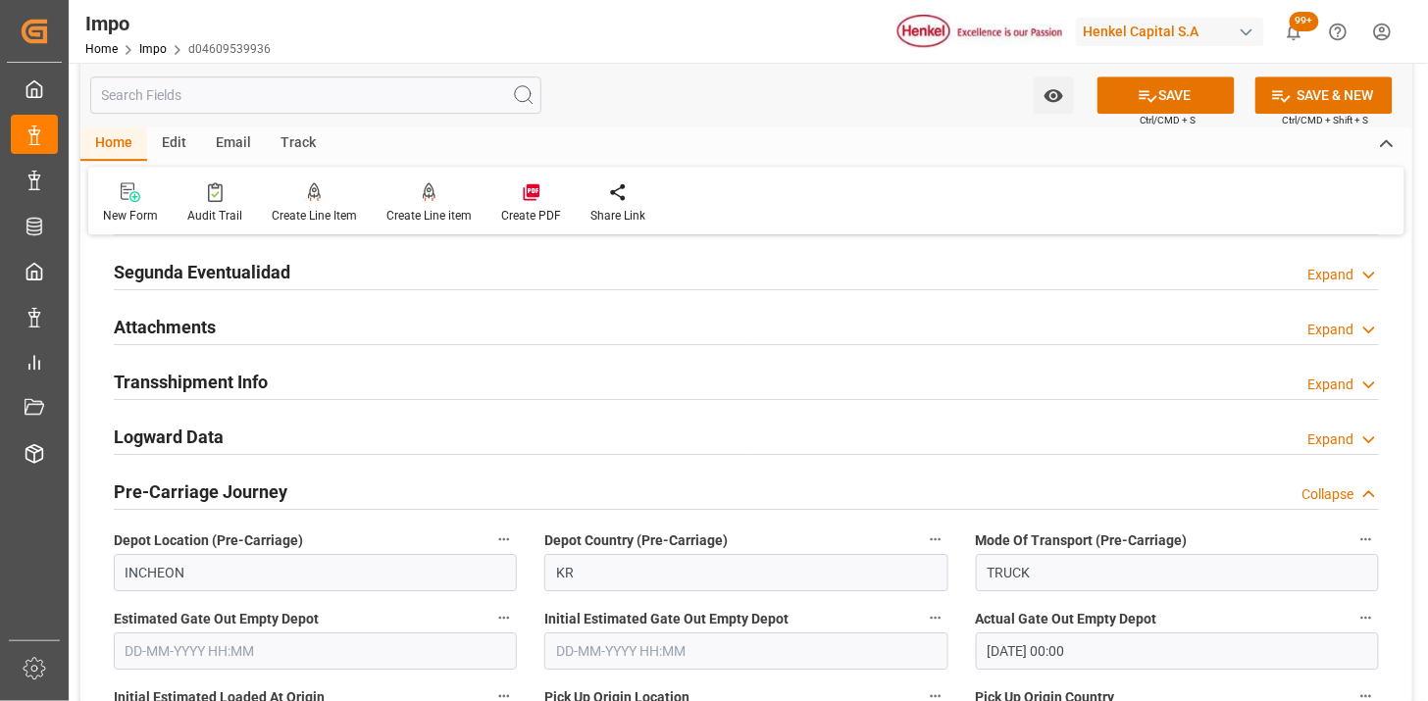
scroll to position [1609, 0]
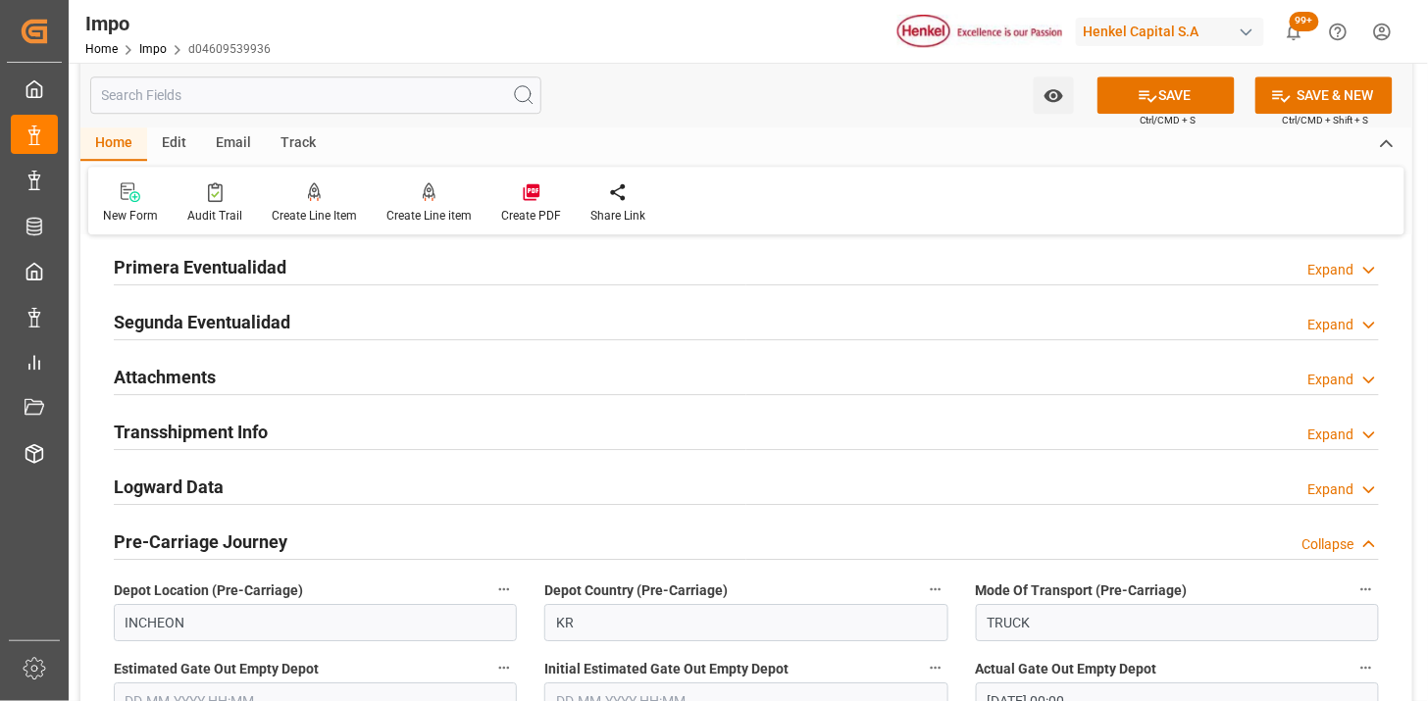
drag, startPoint x: 456, startPoint y: 375, endPoint x: 569, endPoint y: 455, distance: 138.5
click at [456, 376] on div "Attachments Expand" at bounding box center [746, 375] width 1265 height 37
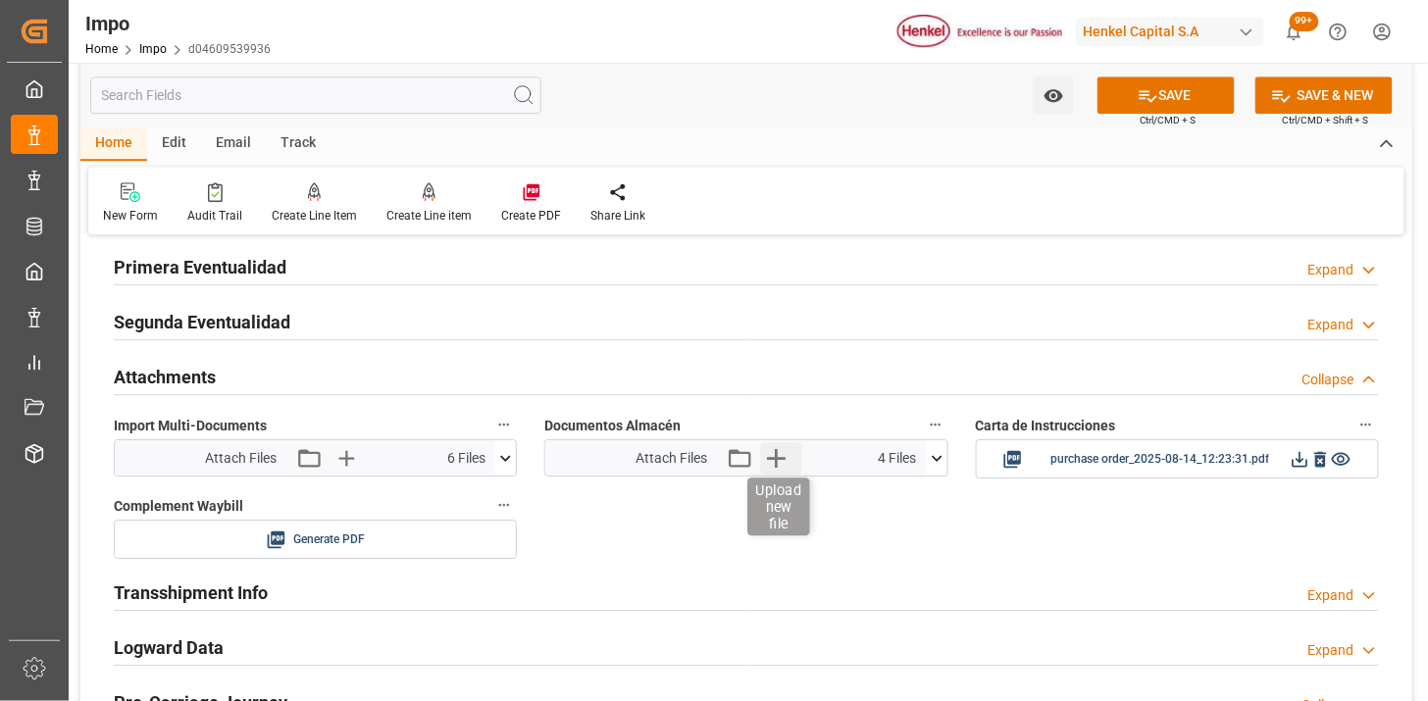
click at [771, 462] on icon "button" at bounding box center [775, 457] width 31 height 31
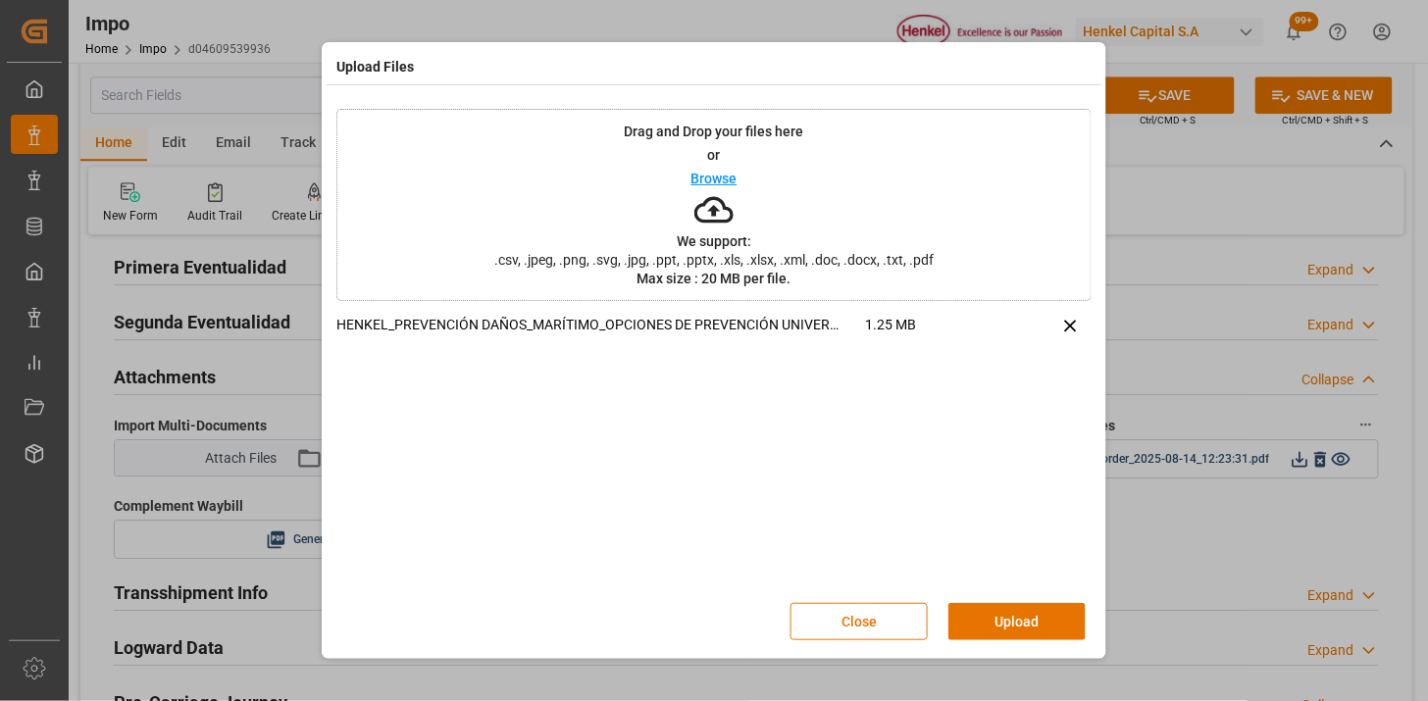
drag, startPoint x: 1055, startPoint y: 603, endPoint x: 975, endPoint y: 618, distance: 81.8
click at [1055, 604] on button "Upload" at bounding box center [1016, 621] width 137 height 37
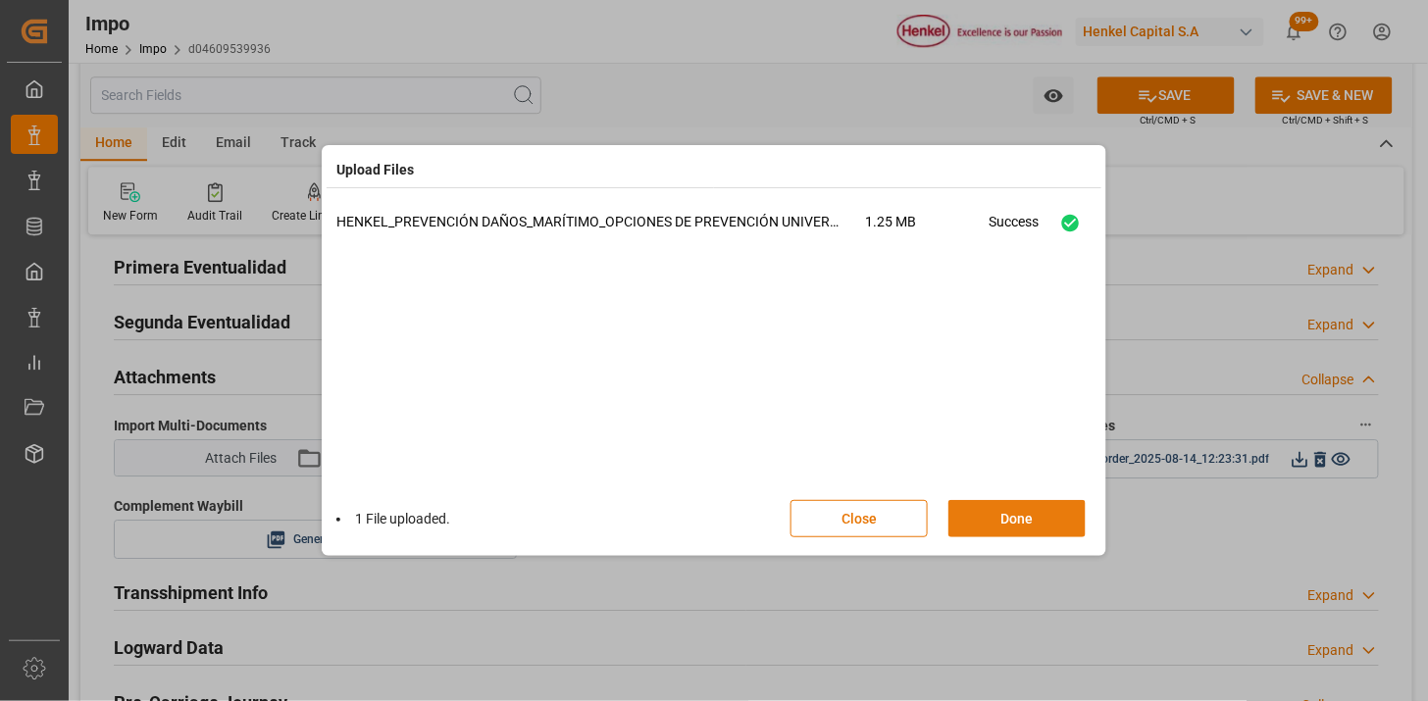
drag, startPoint x: 995, startPoint y: 524, endPoint x: 972, endPoint y: 524, distance: 22.6
click at [996, 524] on button "Done" at bounding box center [1016, 518] width 137 height 37
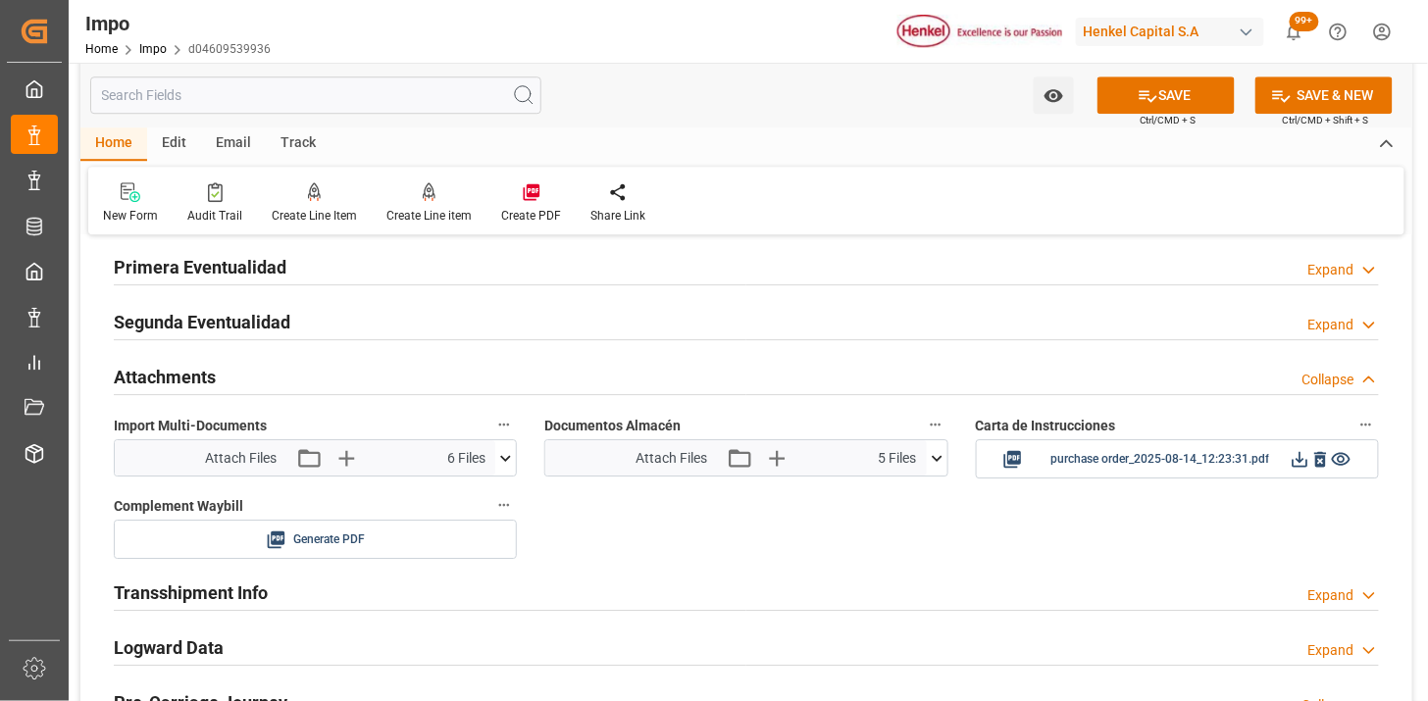
click at [937, 464] on icon at bounding box center [937, 458] width 21 height 21
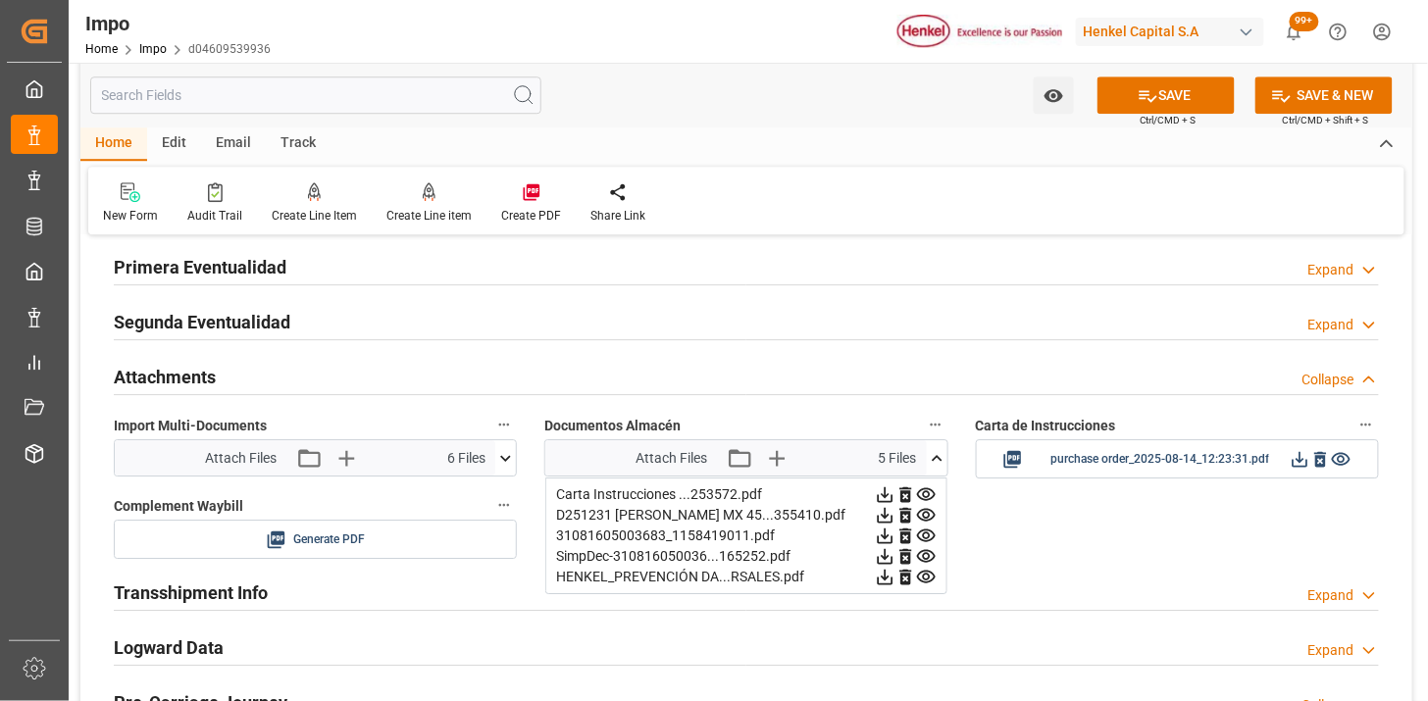
click at [937, 464] on icon at bounding box center [937, 458] width 21 height 21
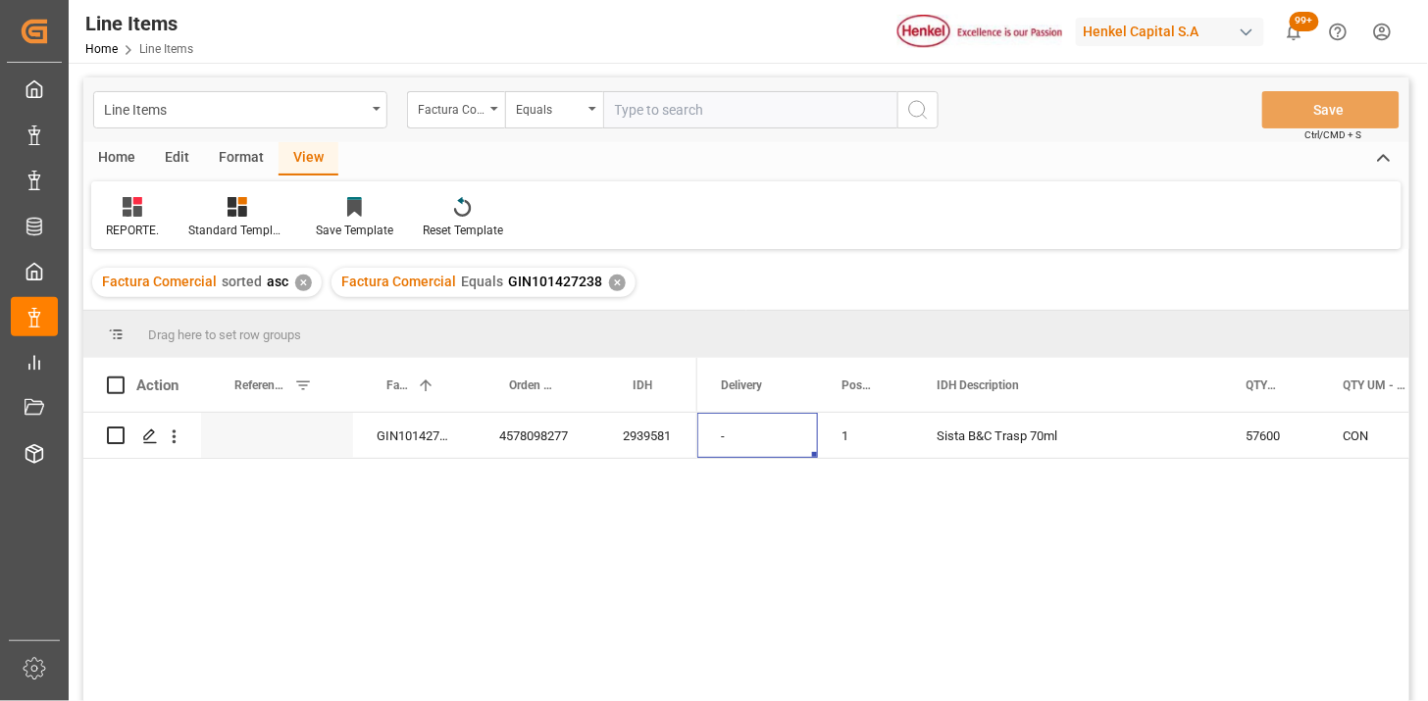
click at [443, 119] on div "Factura Comercial" at bounding box center [456, 109] width 98 height 37
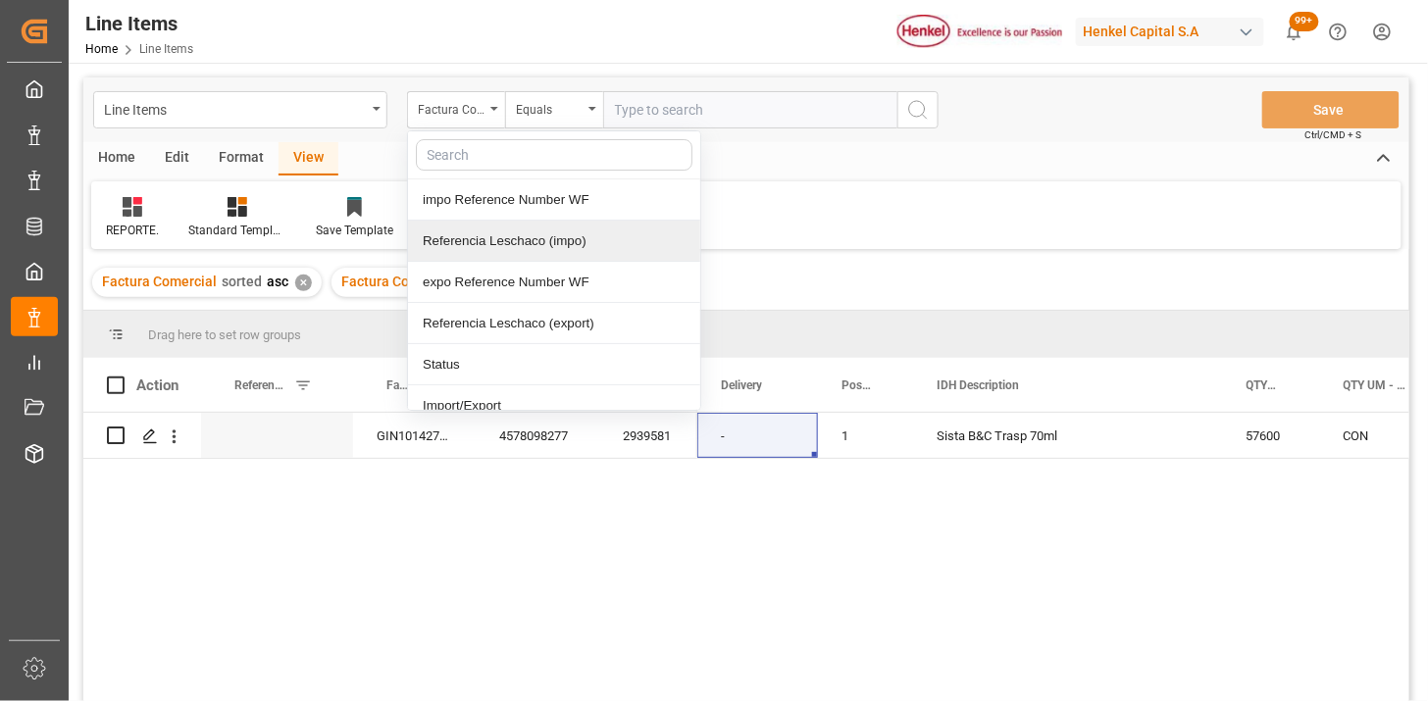
click at [520, 230] on div "Referencia Leschaco (impo)" at bounding box center [554, 241] width 292 height 41
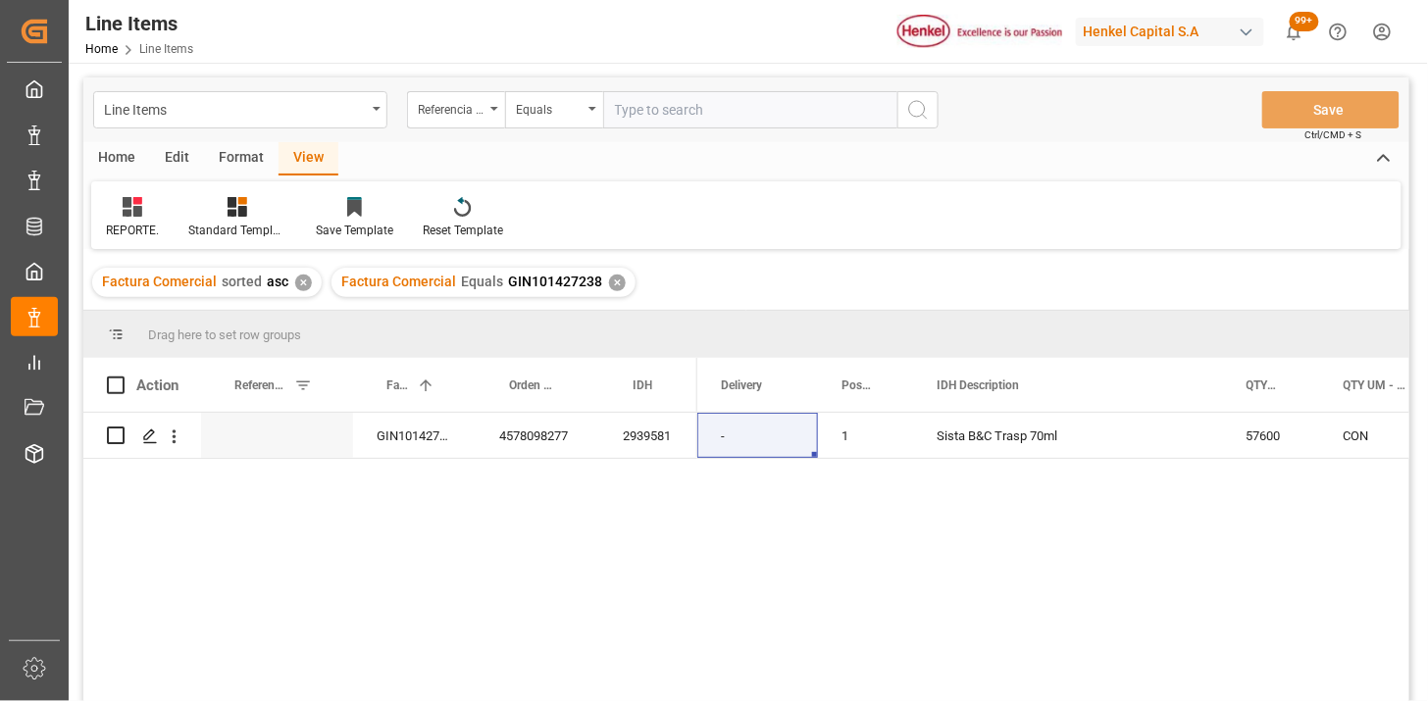
drag, startPoint x: 671, startPoint y: 110, endPoint x: 780, endPoint y: 138, distance: 112.5
click at [672, 110] on input "text" at bounding box center [750, 109] width 294 height 37
paste input "250806900900"
paste input "0"
type input "250806900900"
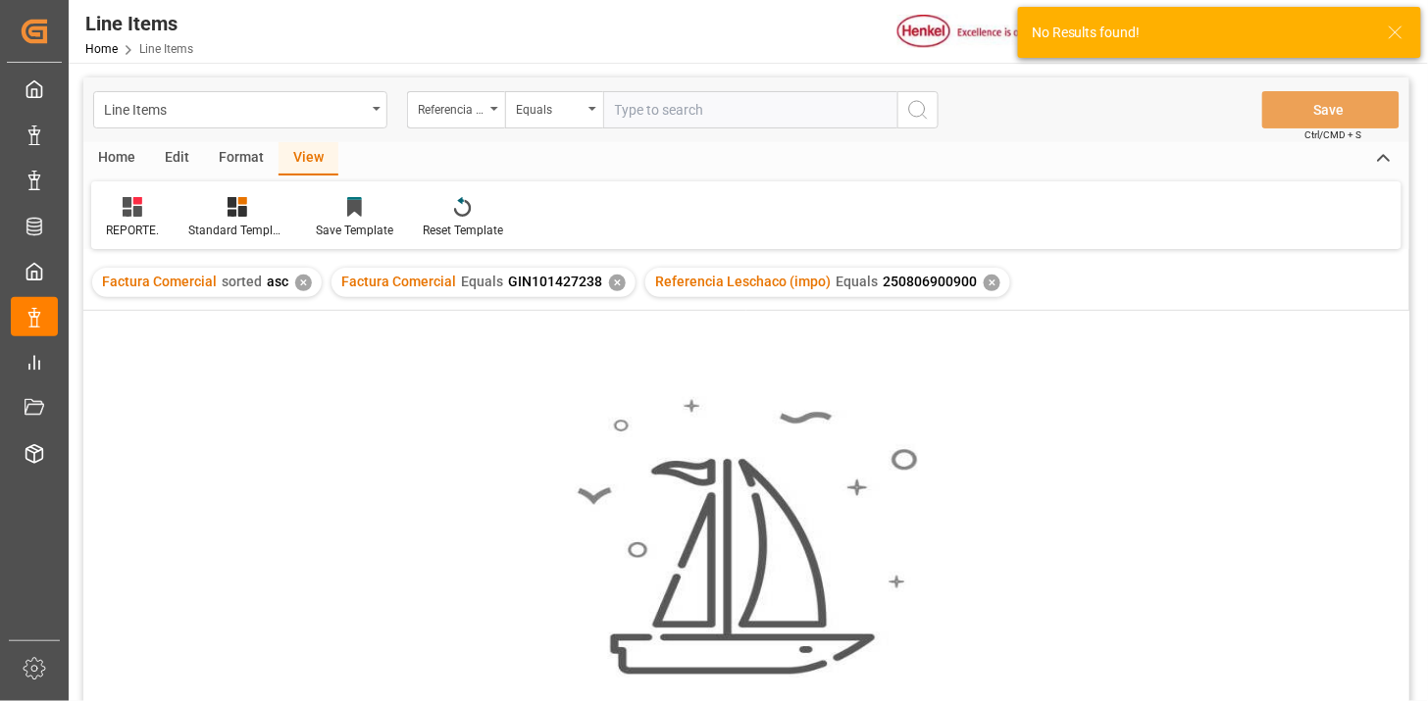
click at [609, 286] on div "✕" at bounding box center [617, 283] width 17 height 17
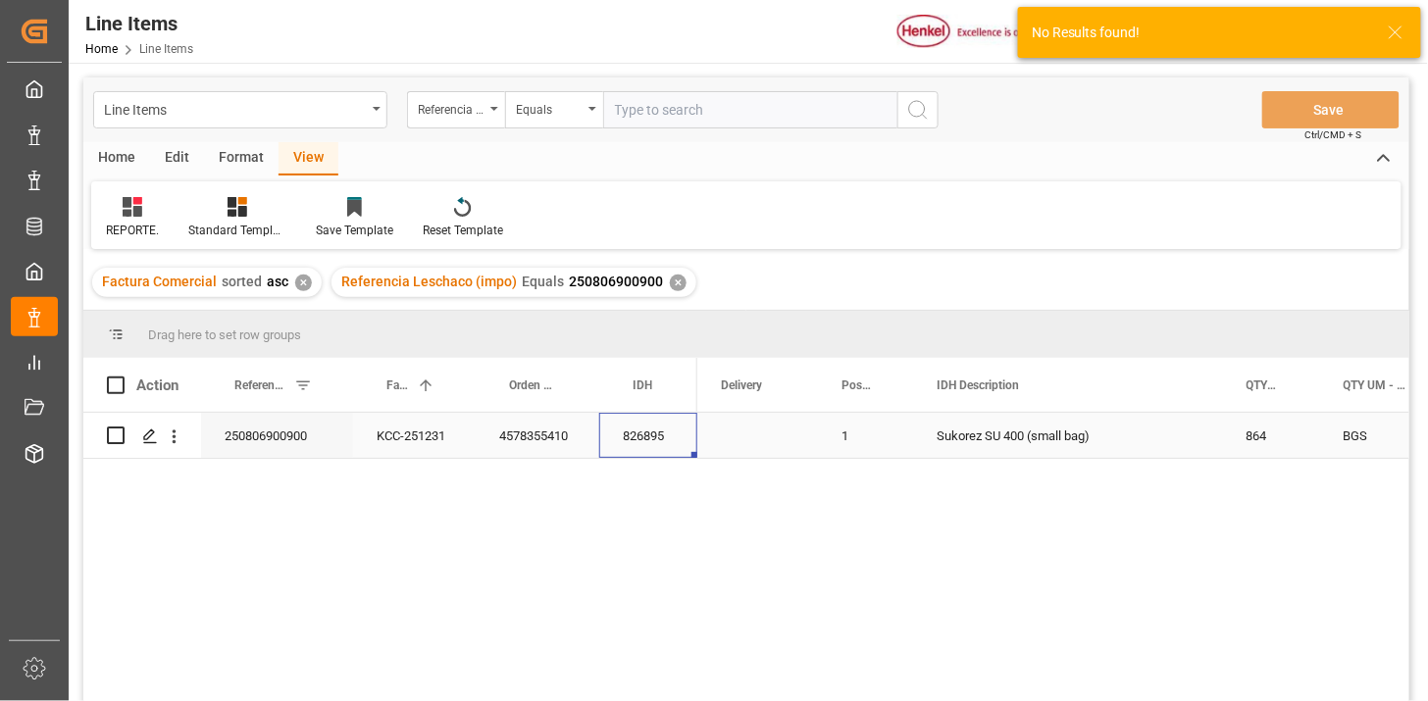
click at [636, 448] on div "826895" at bounding box center [648, 435] width 98 height 45
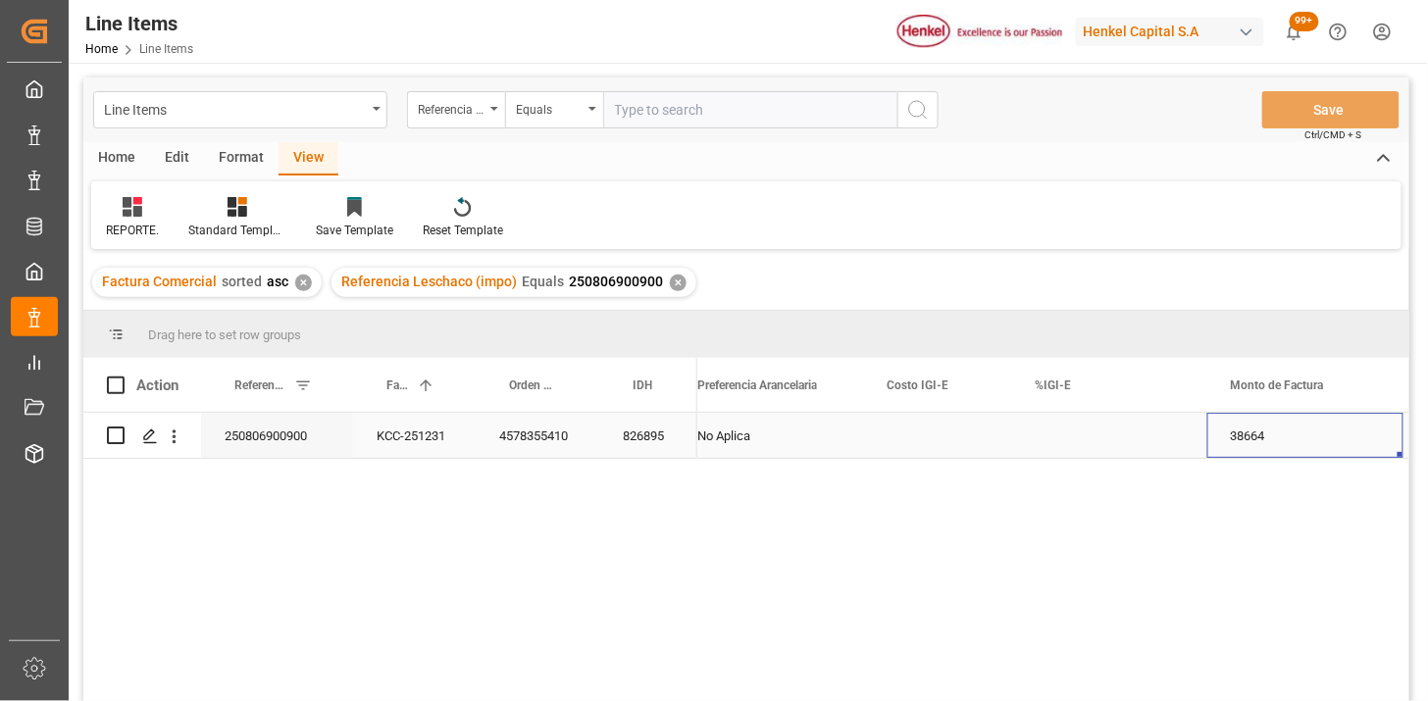
scroll to position [0, 1464]
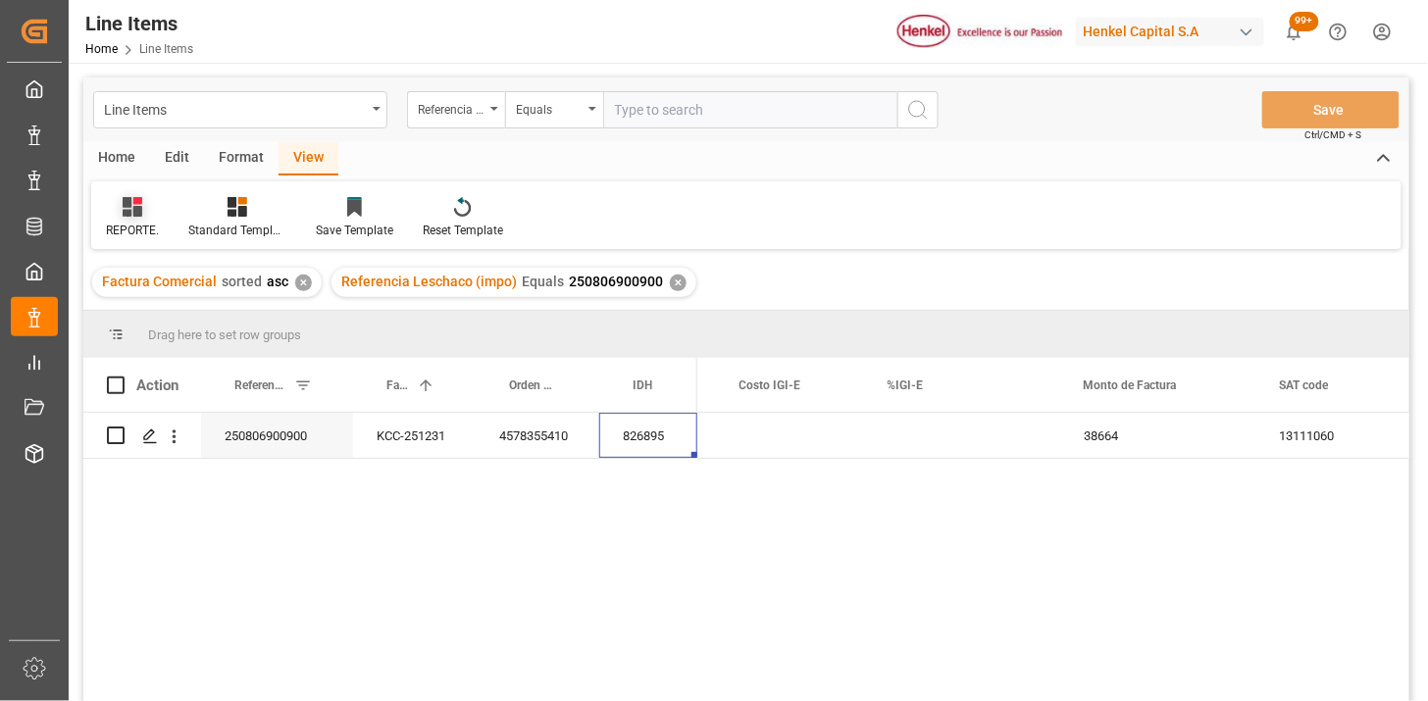
click at [139, 222] on div "REPORTE." at bounding box center [132, 231] width 53 height 18
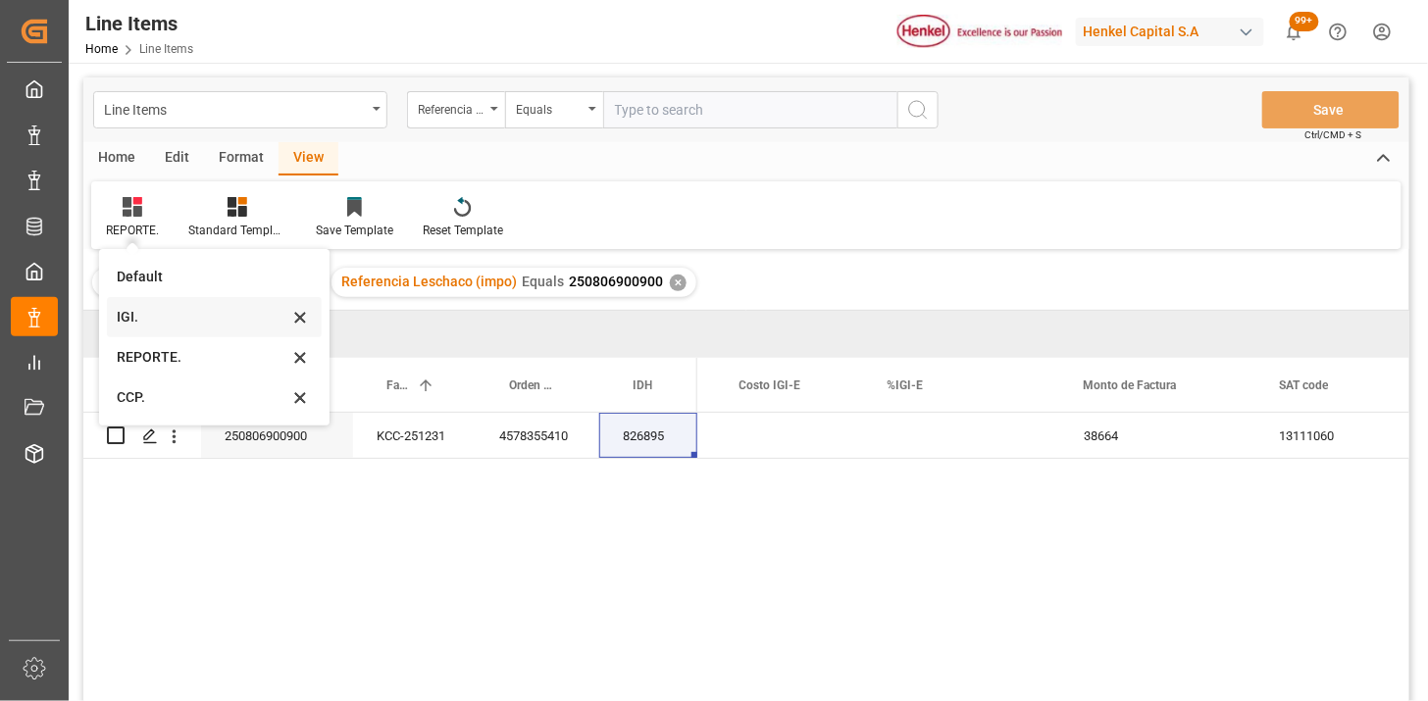
click at [138, 314] on div "IGI." at bounding box center [203, 317] width 172 height 21
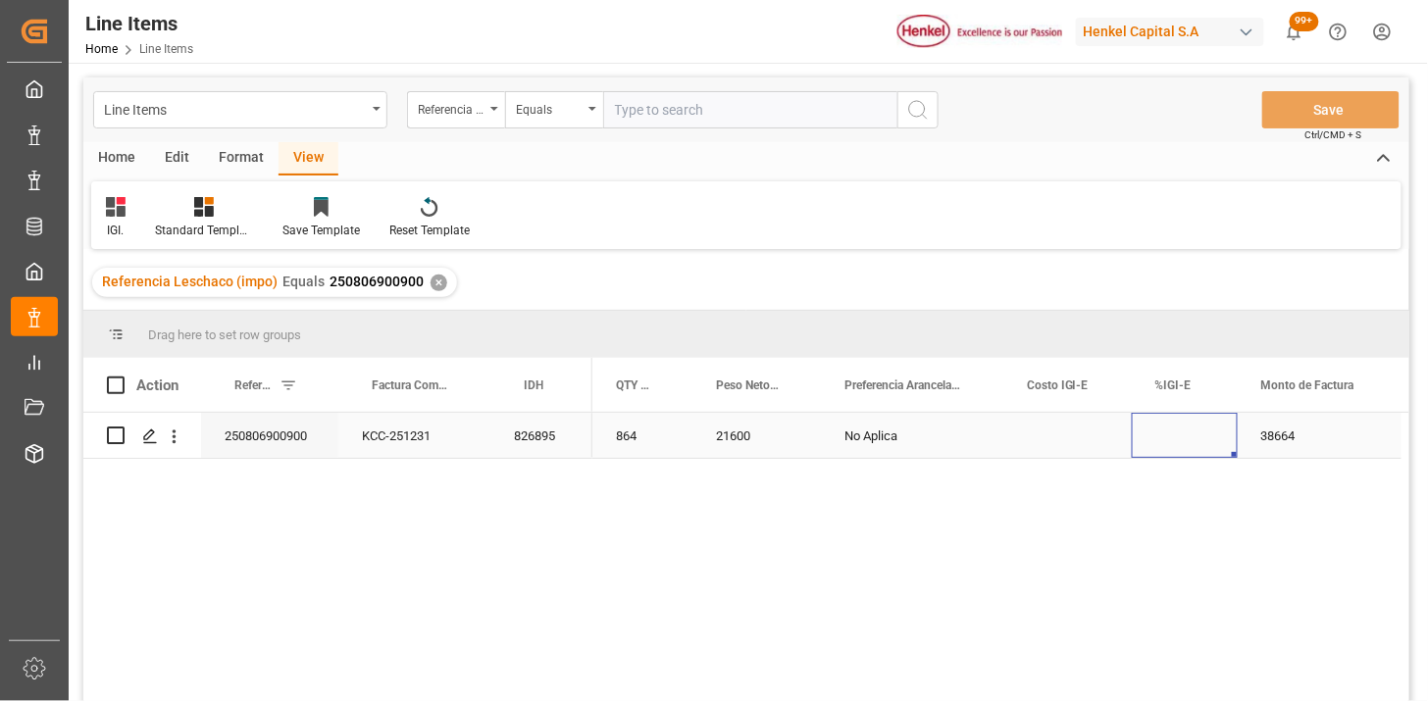
click at [1184, 441] on div "Press SPACE to select this row." at bounding box center [1185, 435] width 106 height 45
type input "0"
click at [486, 128] on div "Line Items Referencia Leschaco (impo) Equals Save Ctrl/CMD + S" at bounding box center [746, 109] width 1326 height 65
click at [482, 122] on div "Referencia Leschaco (impo)" at bounding box center [456, 109] width 98 height 37
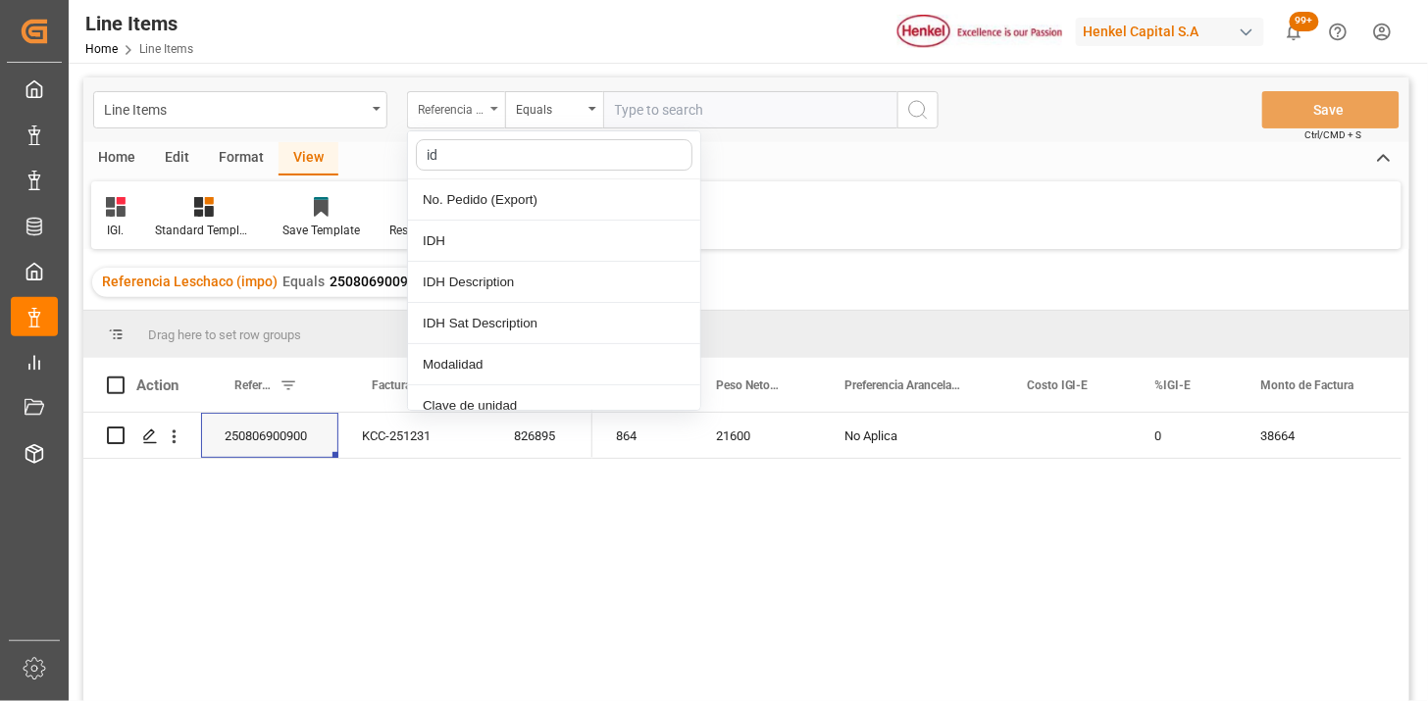
type input "idh"
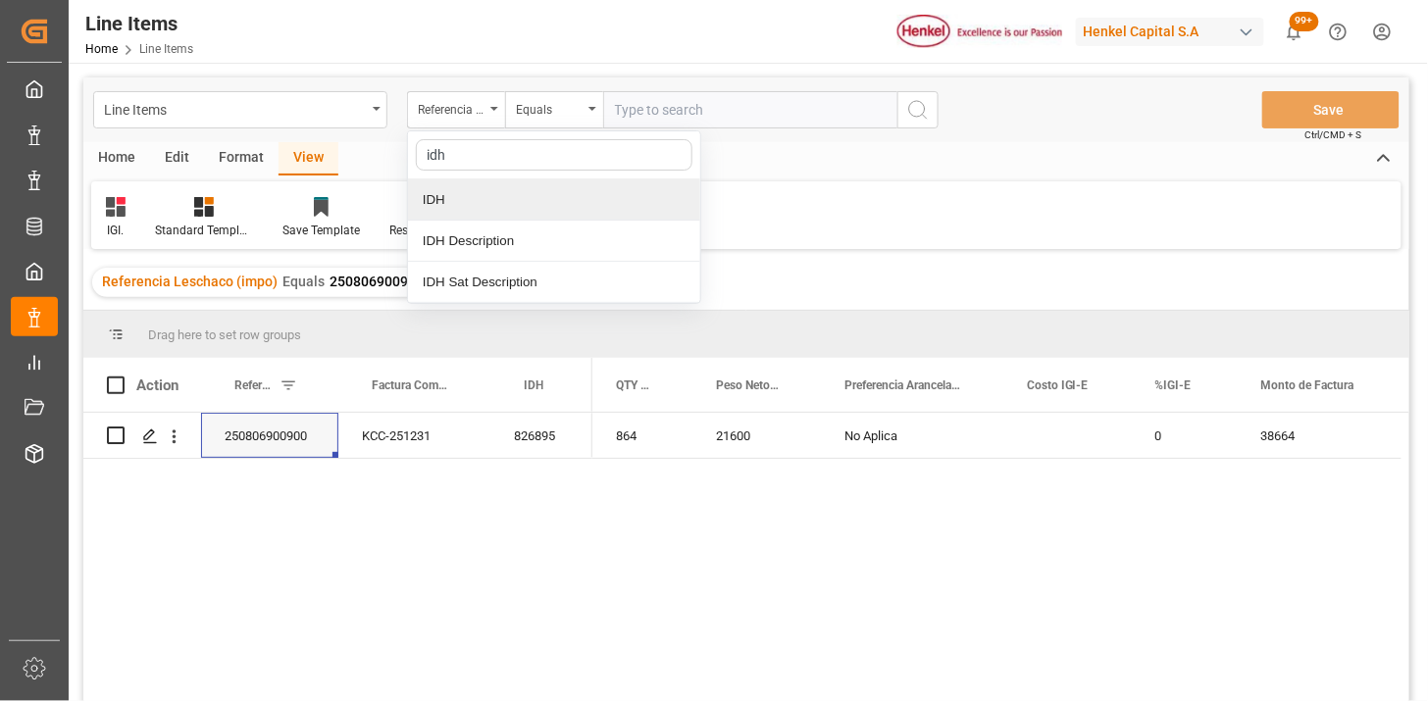
drag, startPoint x: 490, startPoint y: 184, endPoint x: 533, endPoint y: 170, distance: 44.7
click at [494, 184] on div "IDH" at bounding box center [554, 199] width 292 height 41
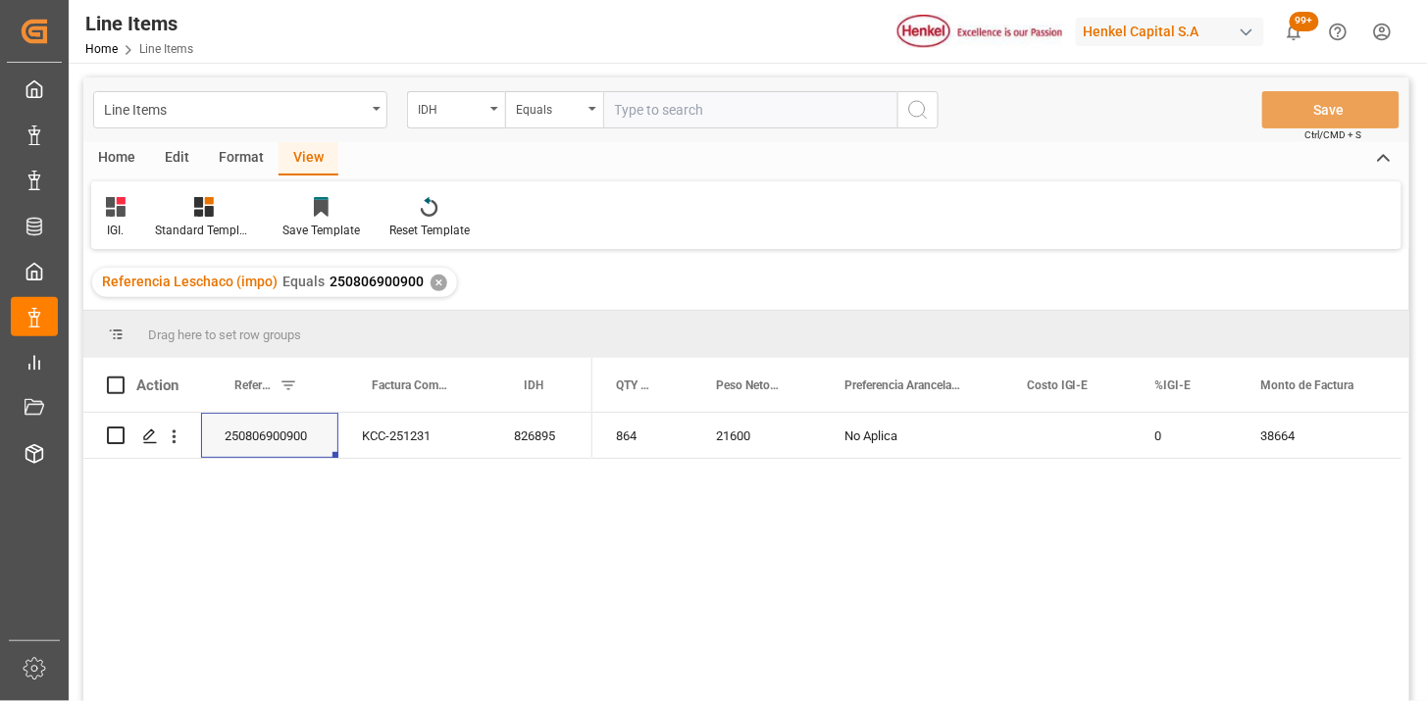
click at [665, 93] on input "text" at bounding box center [750, 109] width 294 height 37
paste input "2803386"
type input "2803386"
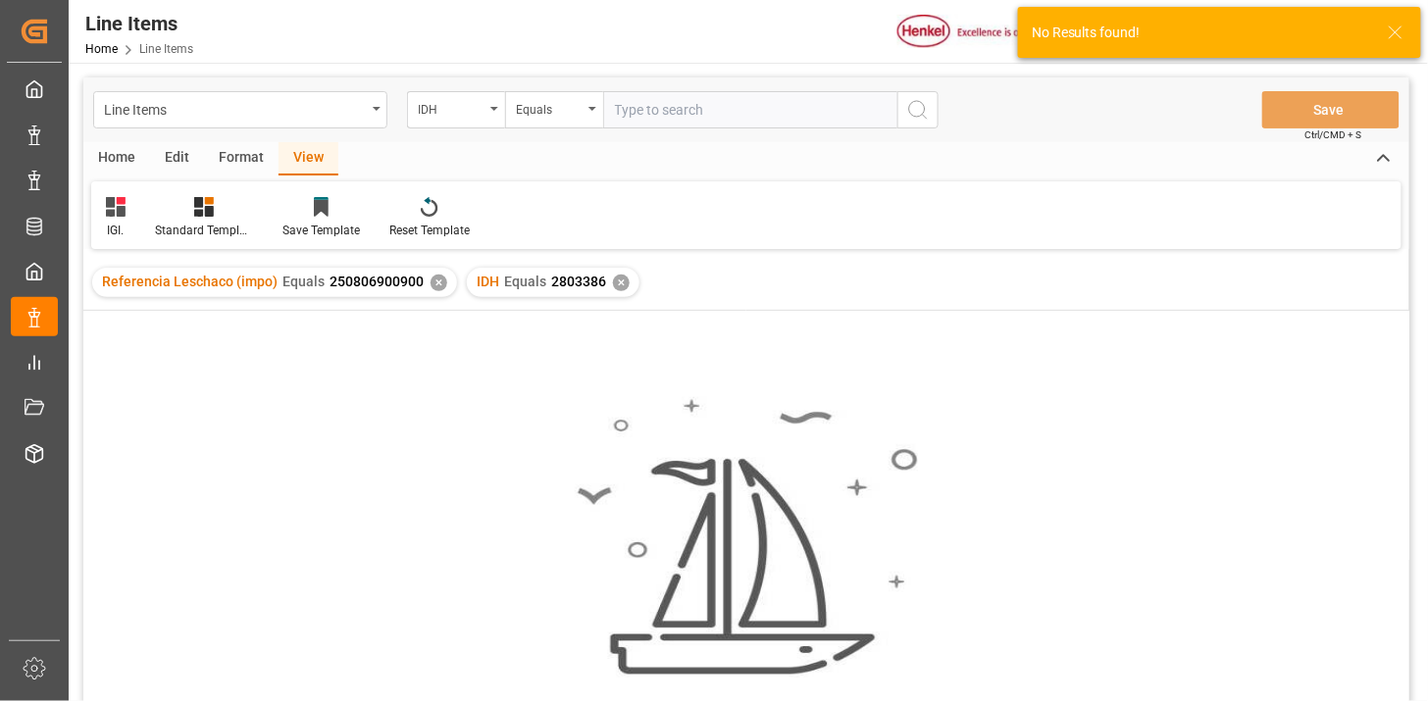
click at [435, 281] on div "✕" at bounding box center [439, 283] width 17 height 17
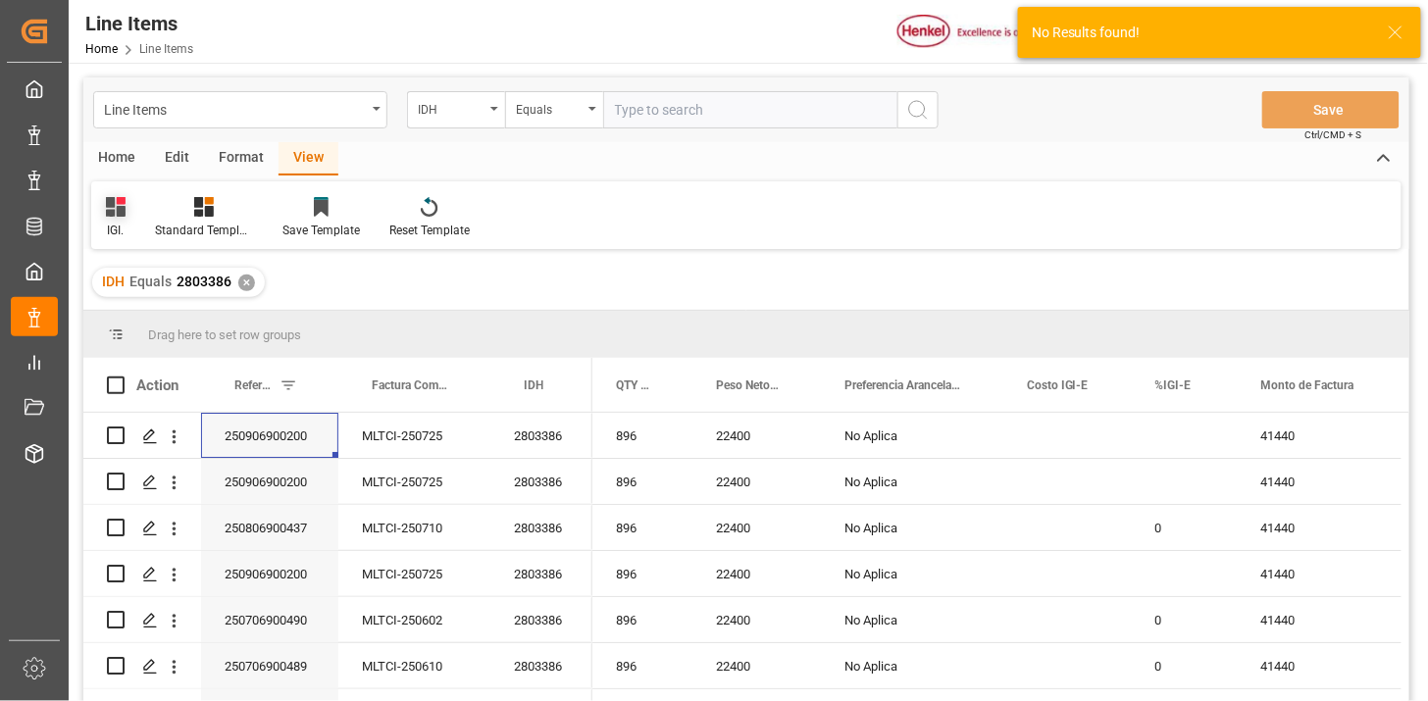
click at [116, 208] on icon at bounding box center [116, 207] width 20 height 20
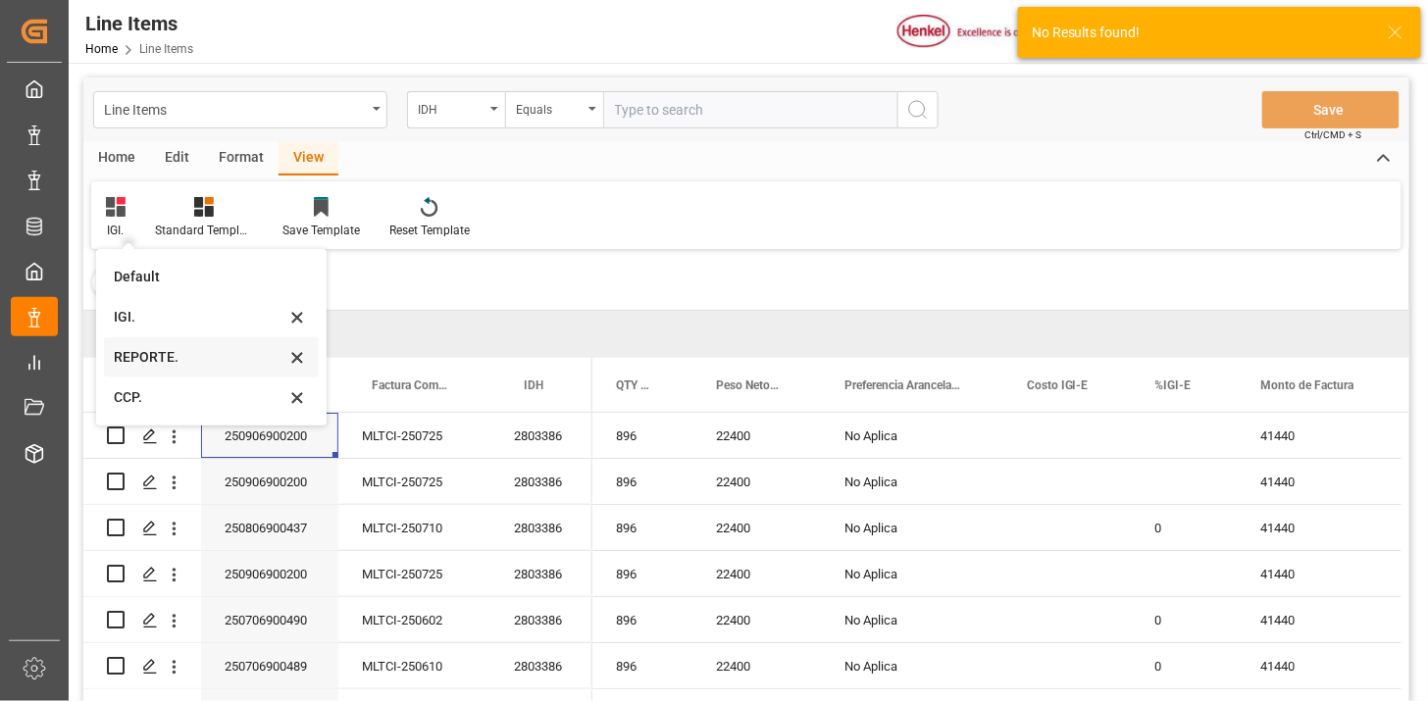
click at [153, 359] on div "REPORTE." at bounding box center [200, 357] width 172 height 21
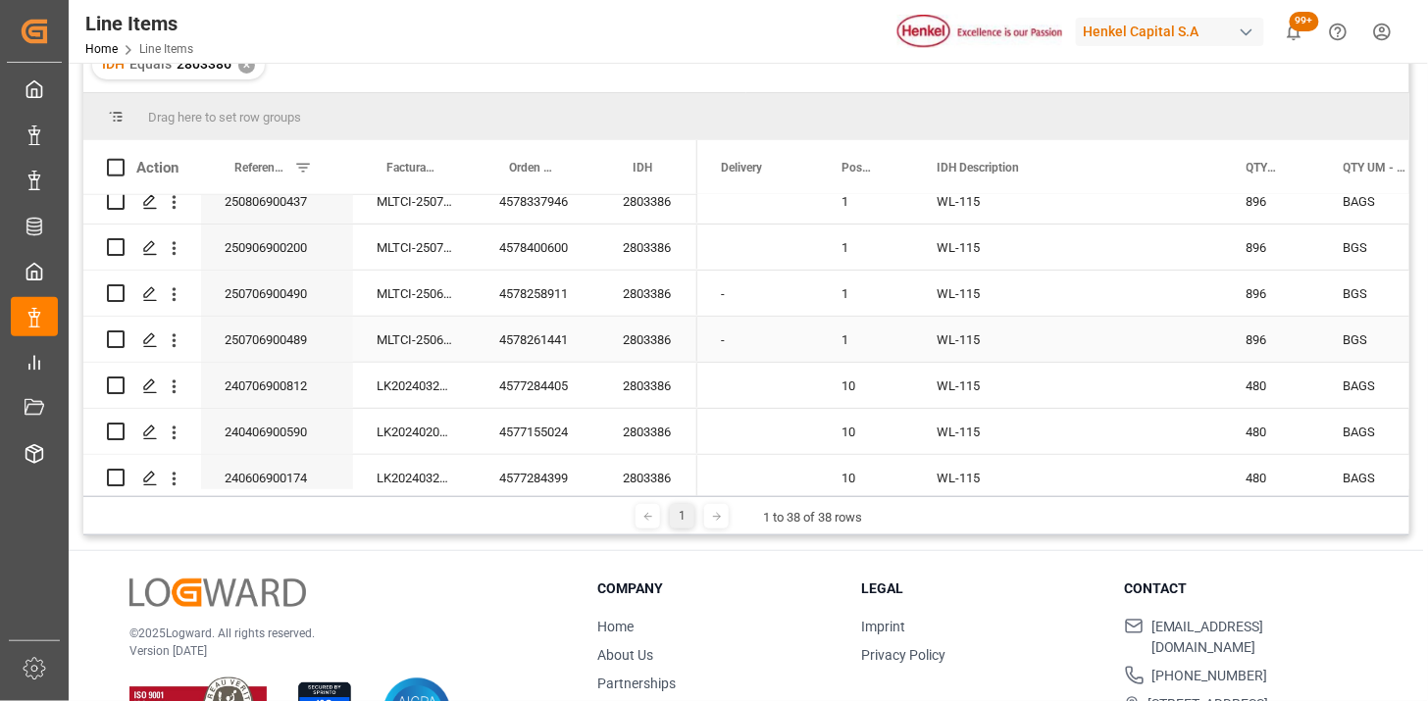
scroll to position [218, 0]
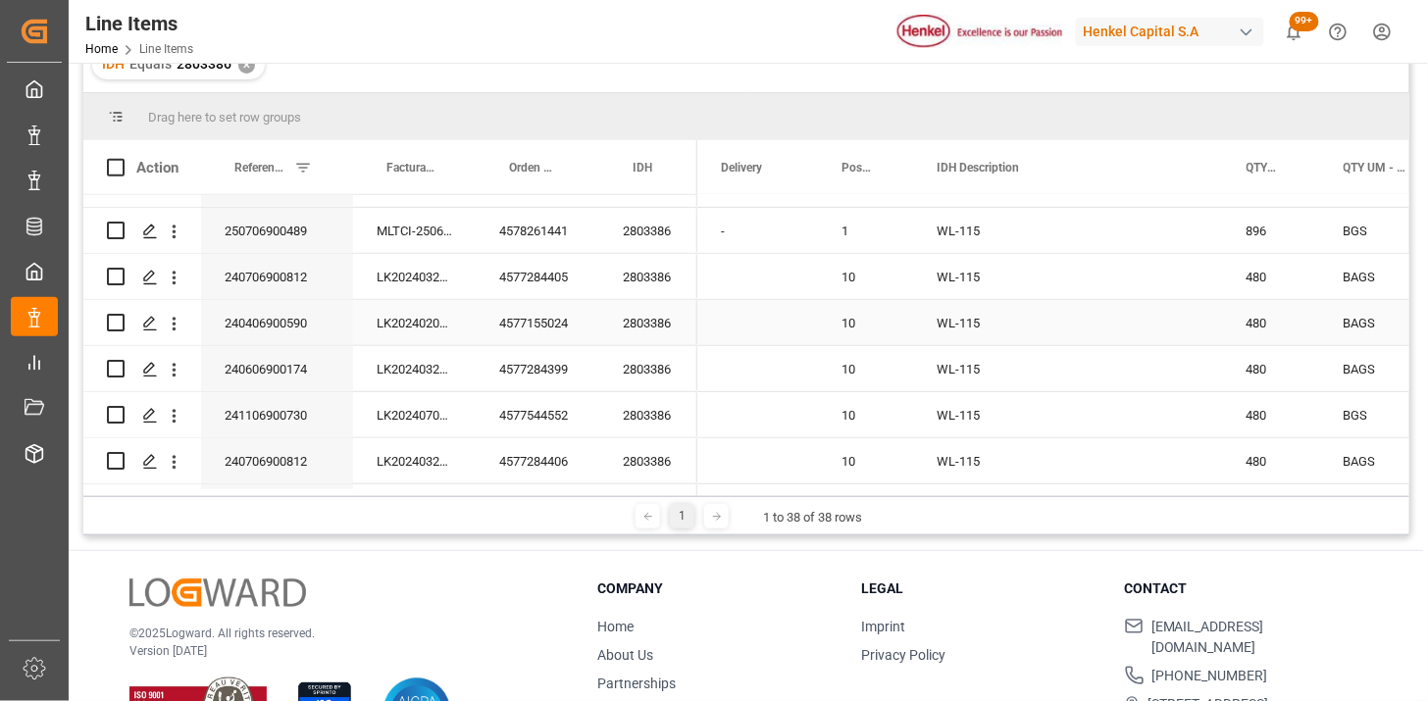
click at [304, 331] on div "240406900590" at bounding box center [277, 322] width 152 height 45
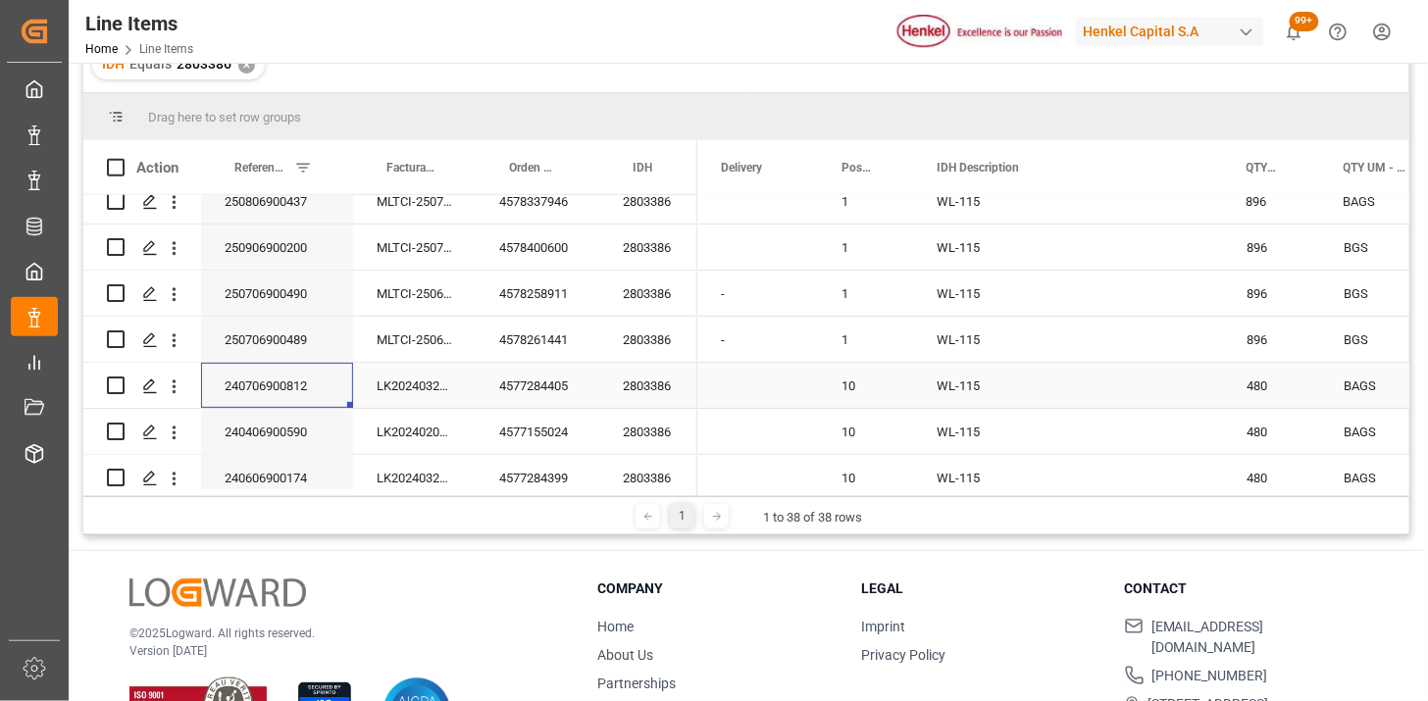
drag, startPoint x: 295, startPoint y: 389, endPoint x: 474, endPoint y: 371, distance: 179.5
click at [294, 389] on div "240706900812" at bounding box center [277, 385] width 152 height 45
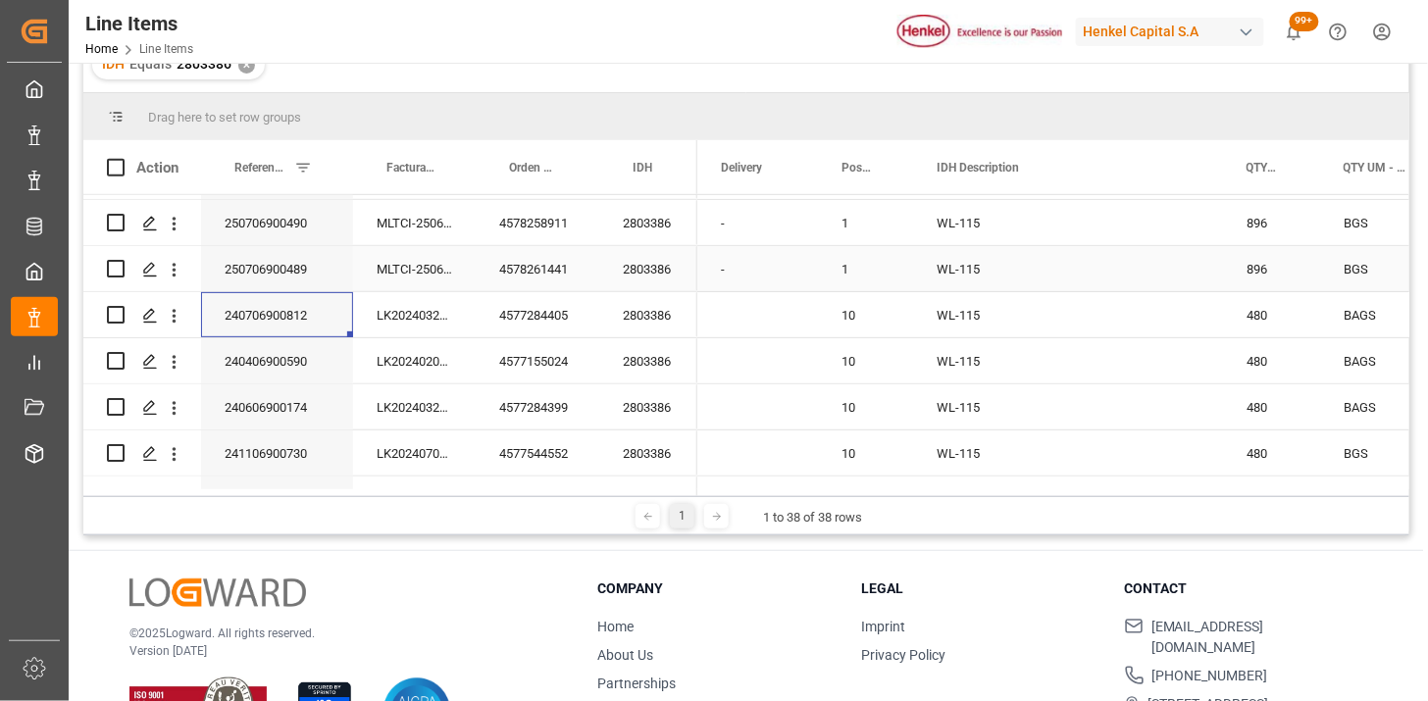
scroll to position [218, 0]
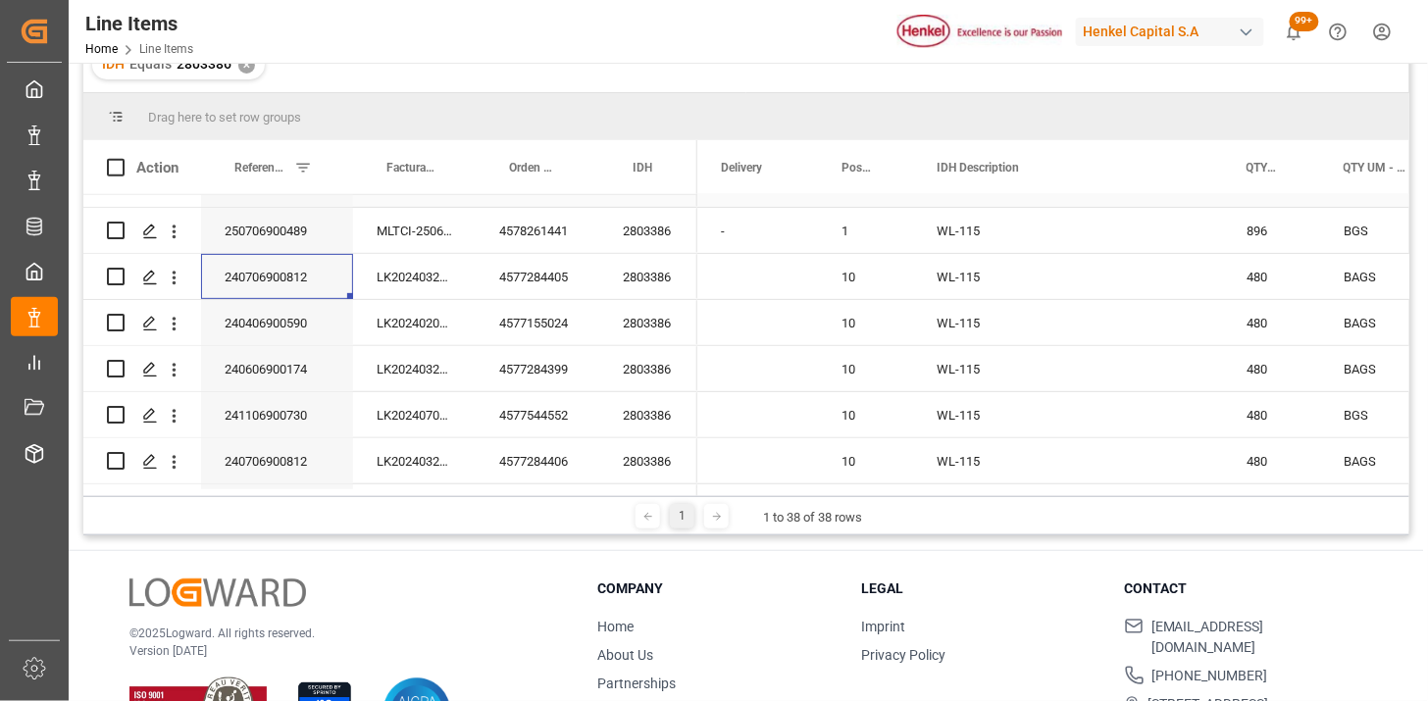
click at [266, 183] on div "Referencia Leschaco (impo)" at bounding box center [272, 167] width 77 height 54
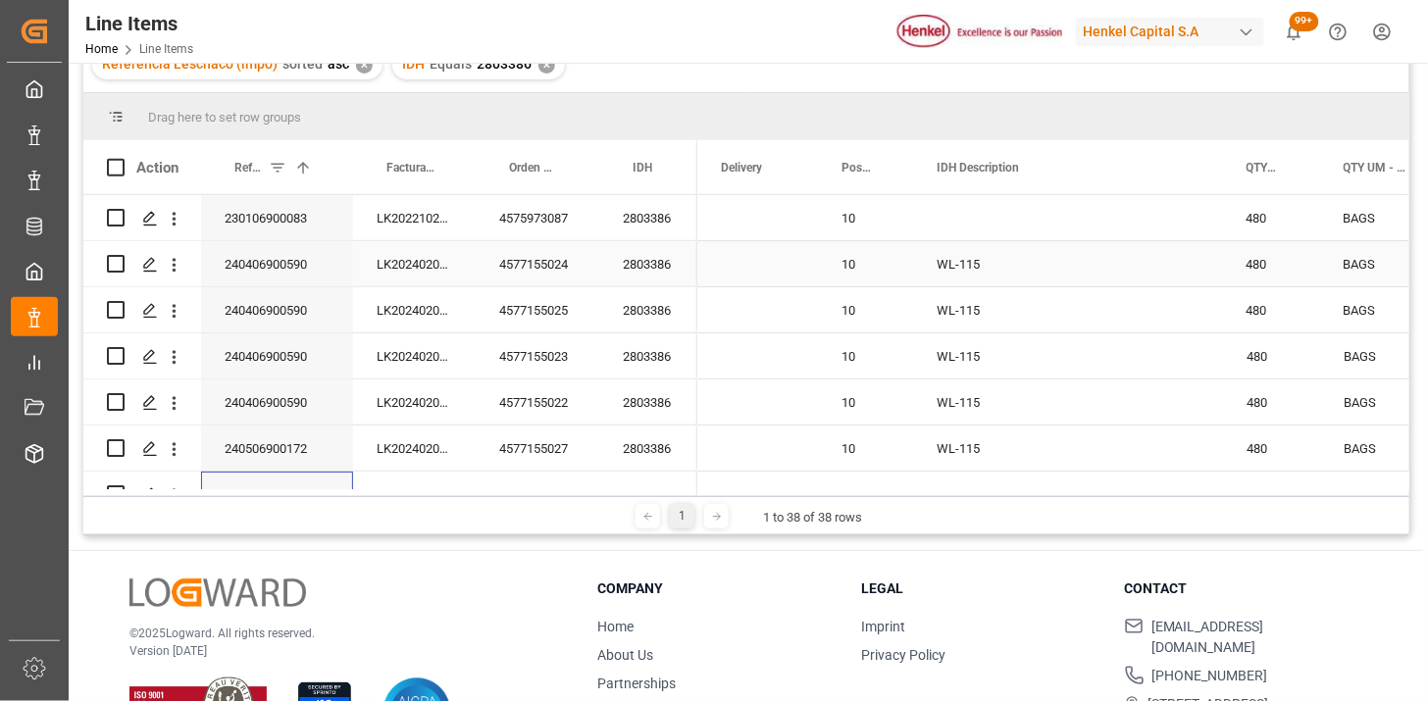
click at [330, 270] on div "240406900590" at bounding box center [277, 263] width 152 height 45
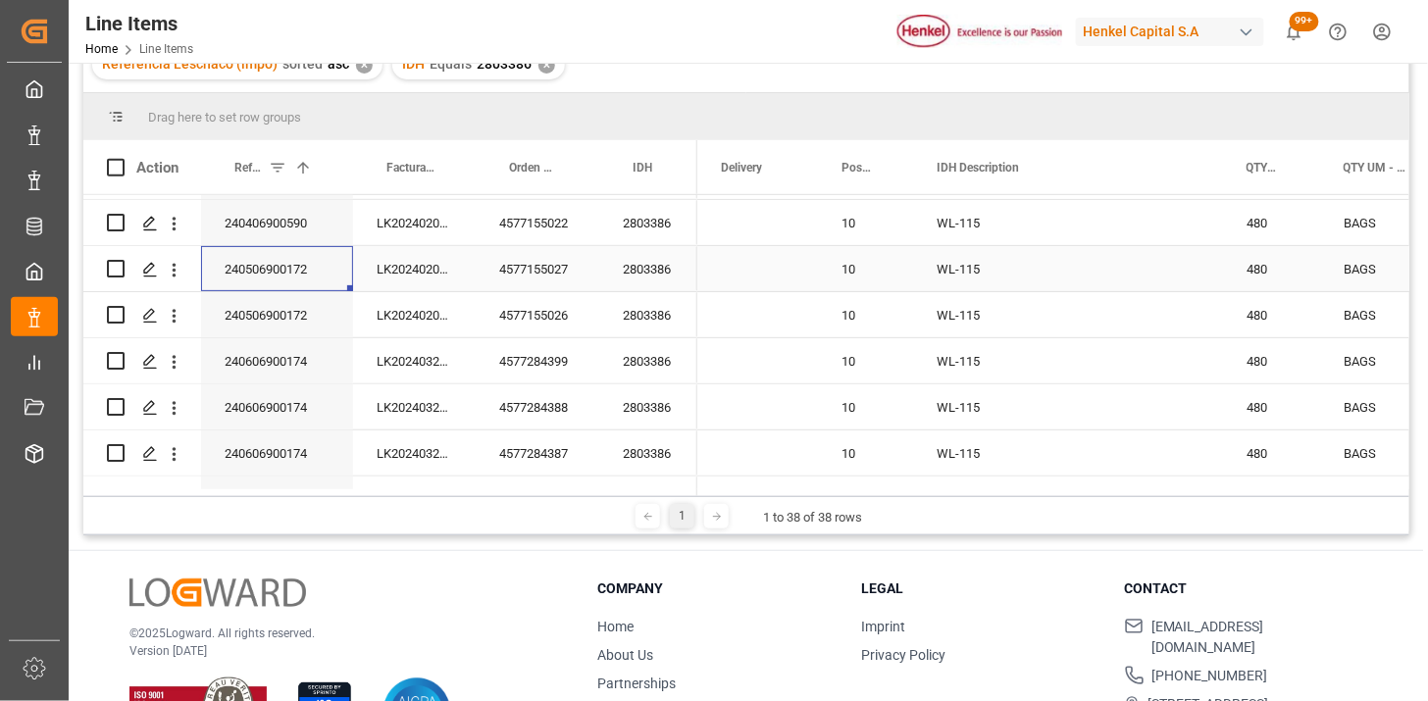
scroll to position [218, 0]
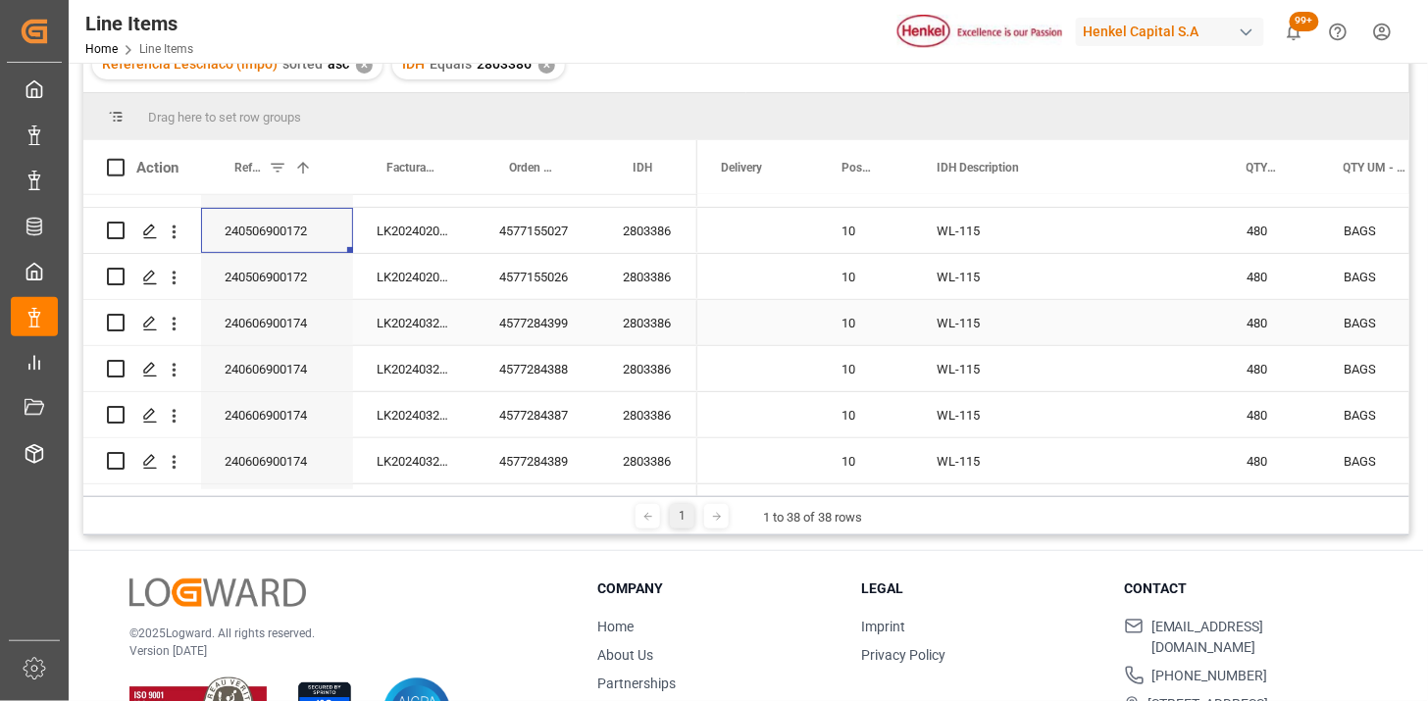
click at [259, 330] on div "240606900174" at bounding box center [277, 322] width 152 height 45
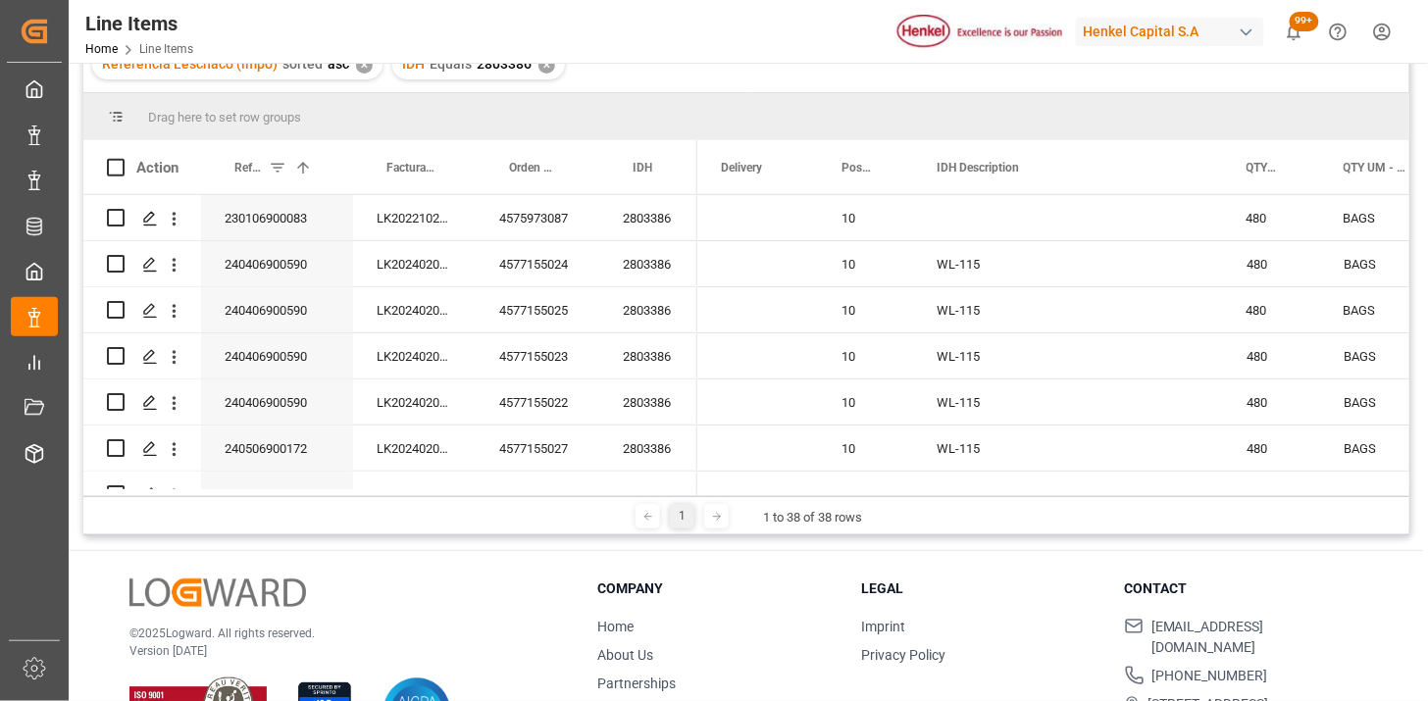
scroll to position [1462, 0]
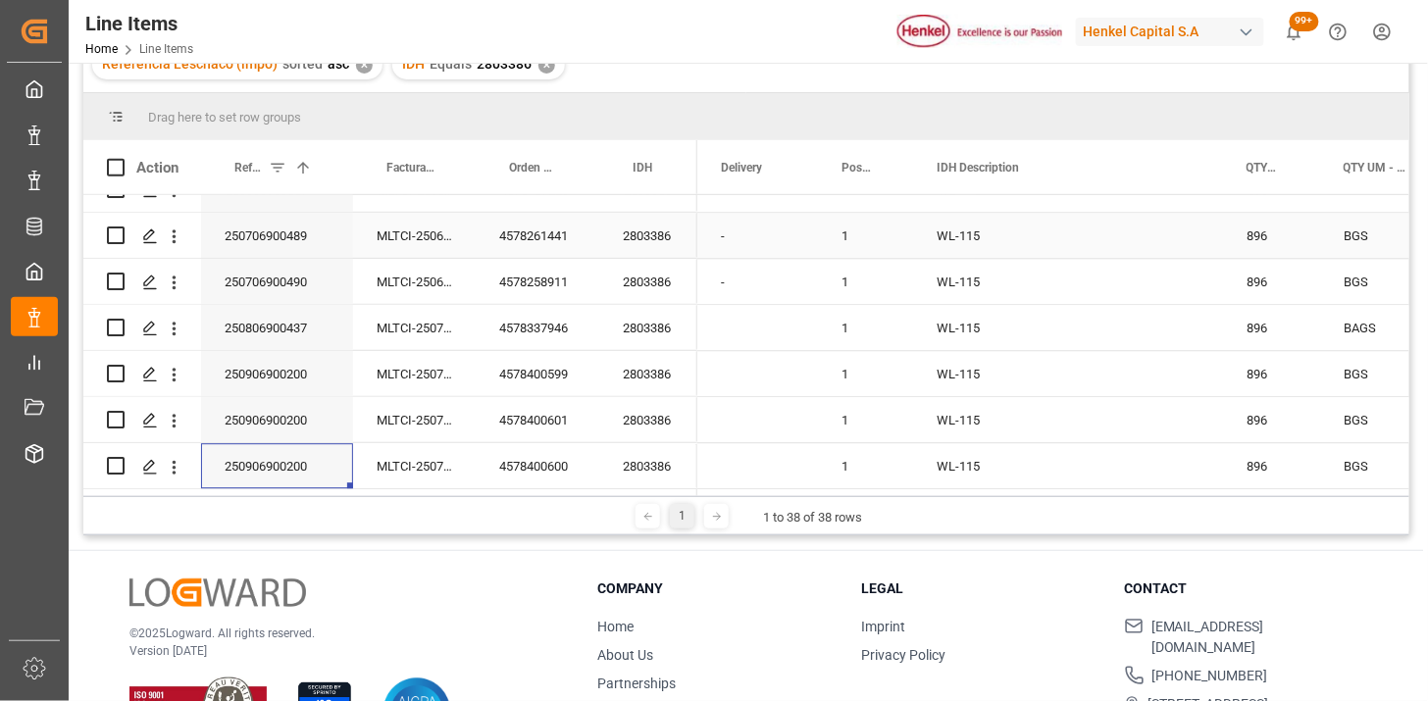
click at [662, 236] on div "2803386" at bounding box center [648, 235] width 98 height 45
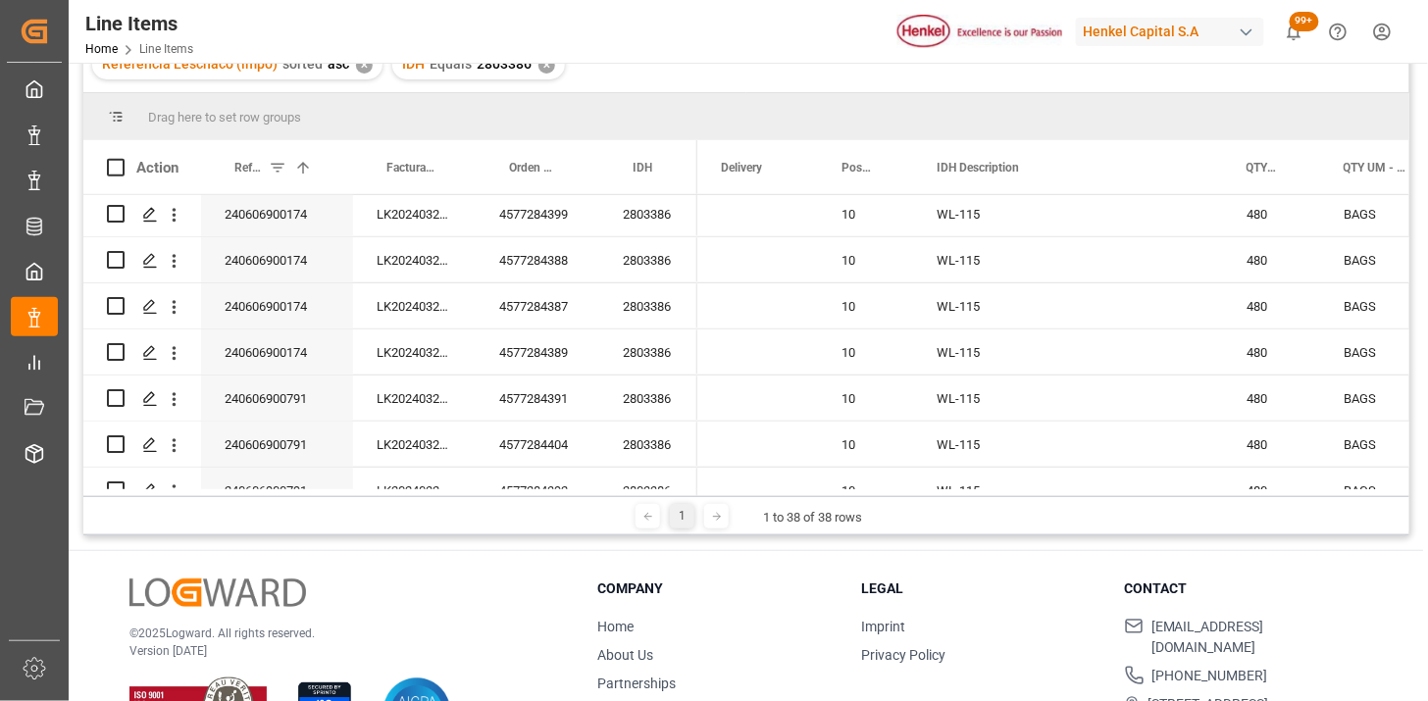
scroll to position [435, 0]
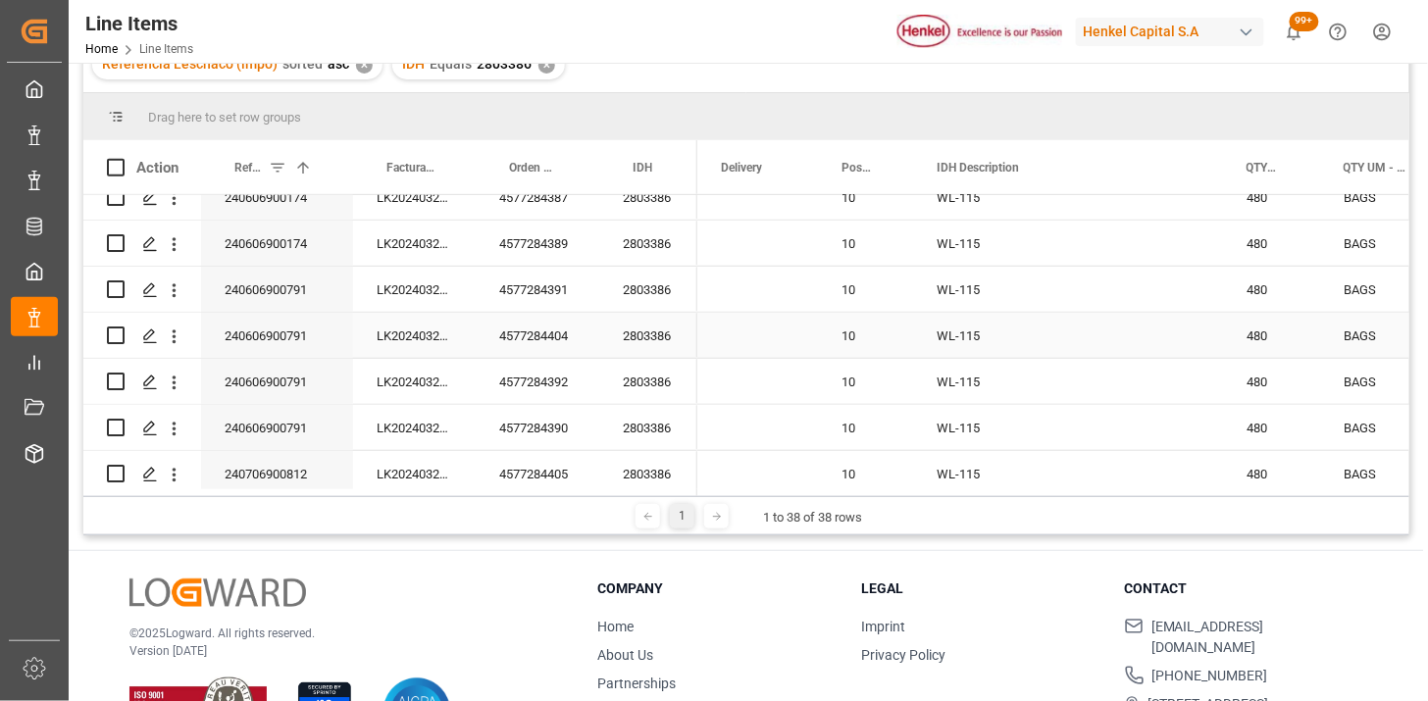
click at [309, 316] on div "240606900791" at bounding box center [277, 335] width 152 height 45
